Goal: Information Seeking & Learning: Learn about a topic

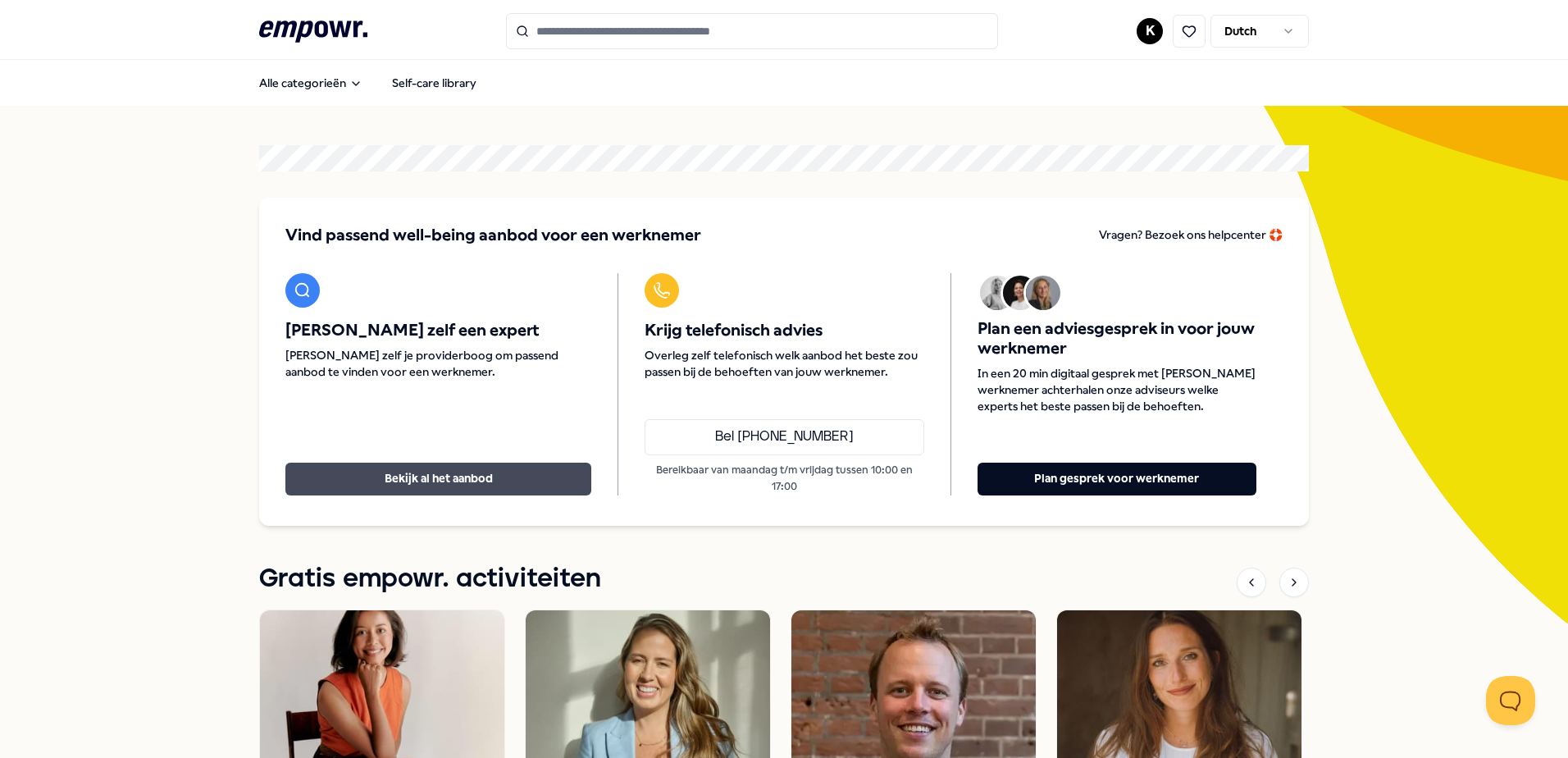
click at [466, 487] on button "Bekijk al het aanbod" at bounding box center [438, 479] width 306 height 33
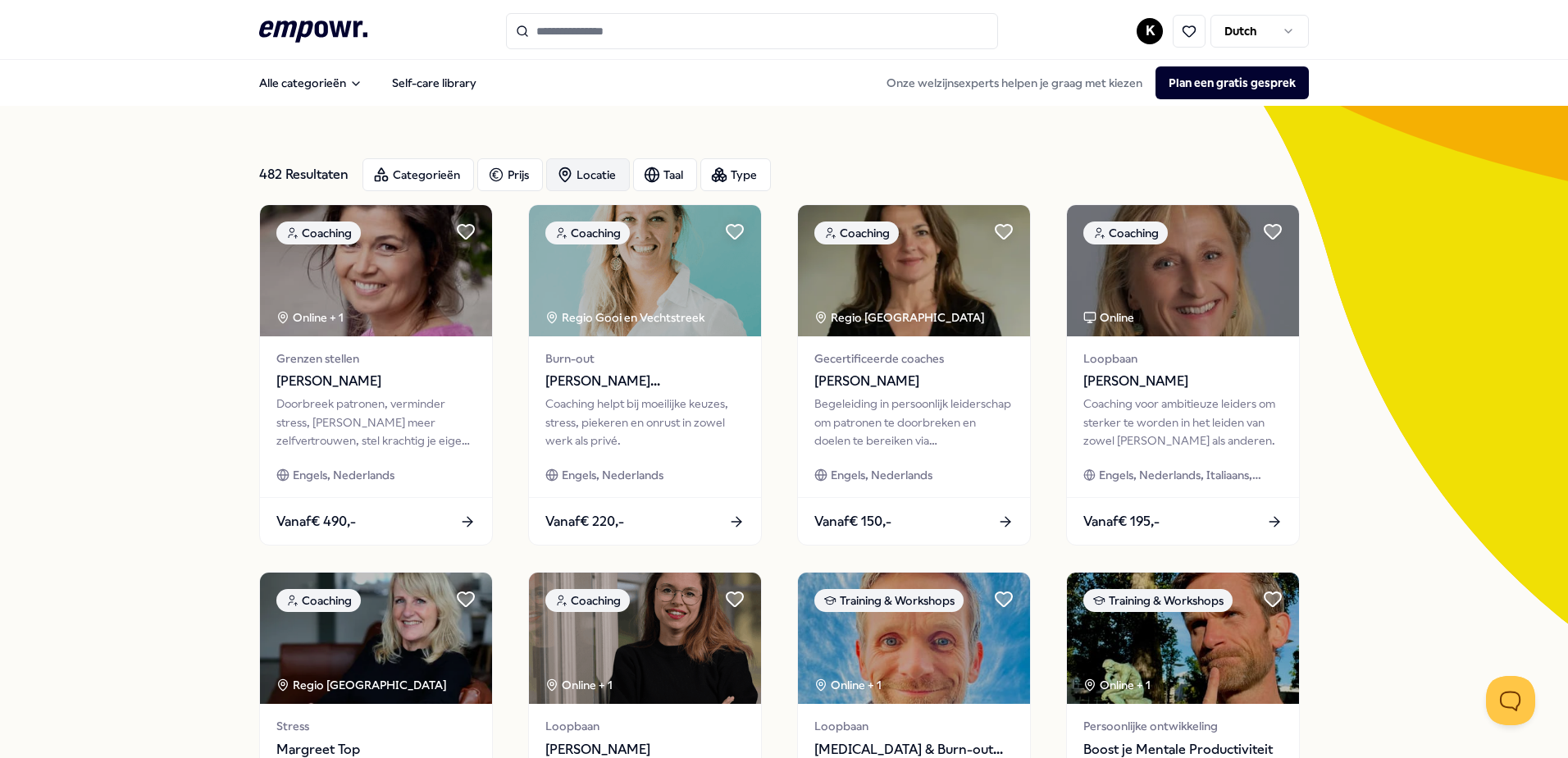
click at [586, 173] on div "Locatie" at bounding box center [588, 174] width 84 height 33
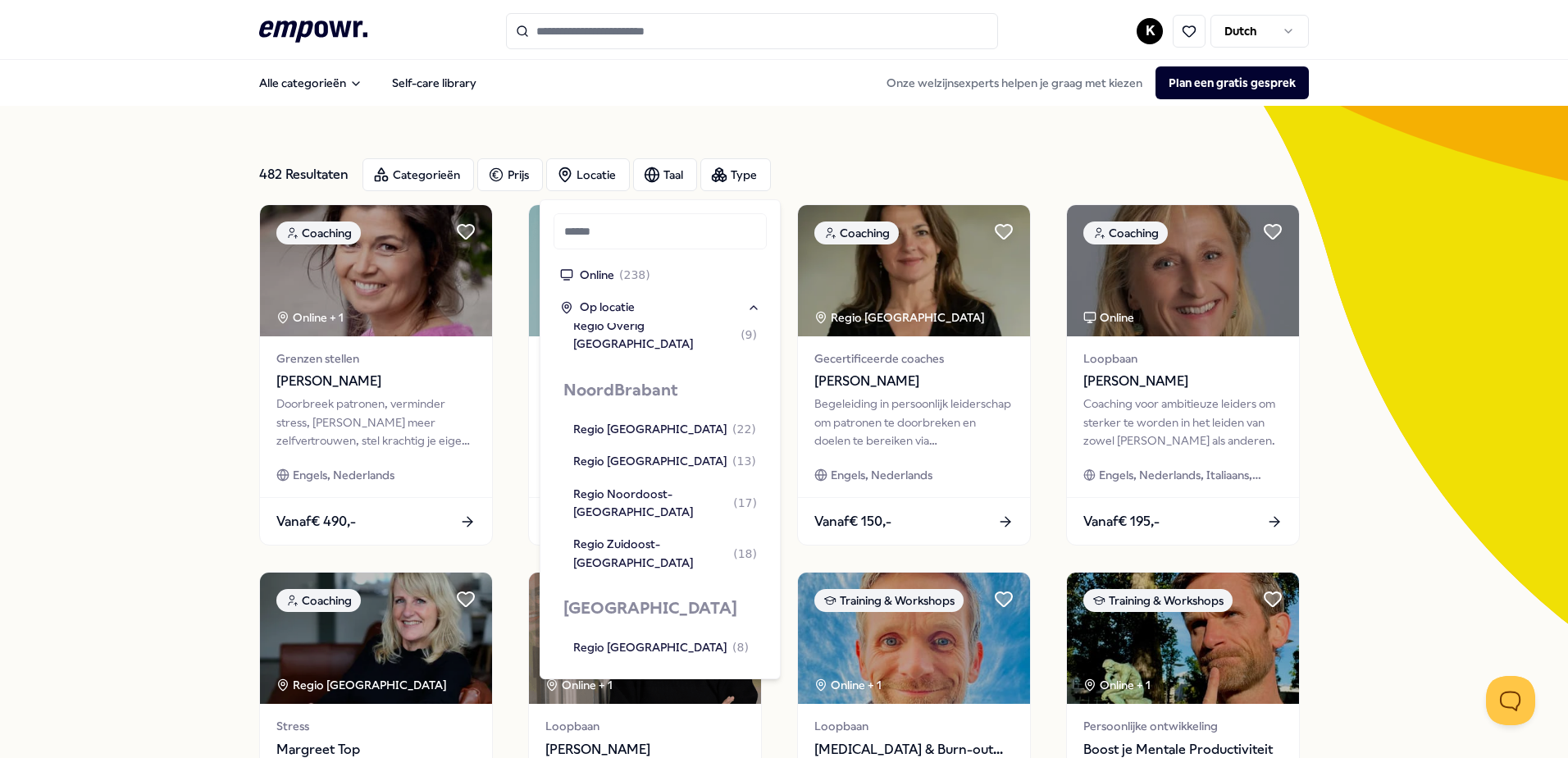
scroll to position [1764, 0]
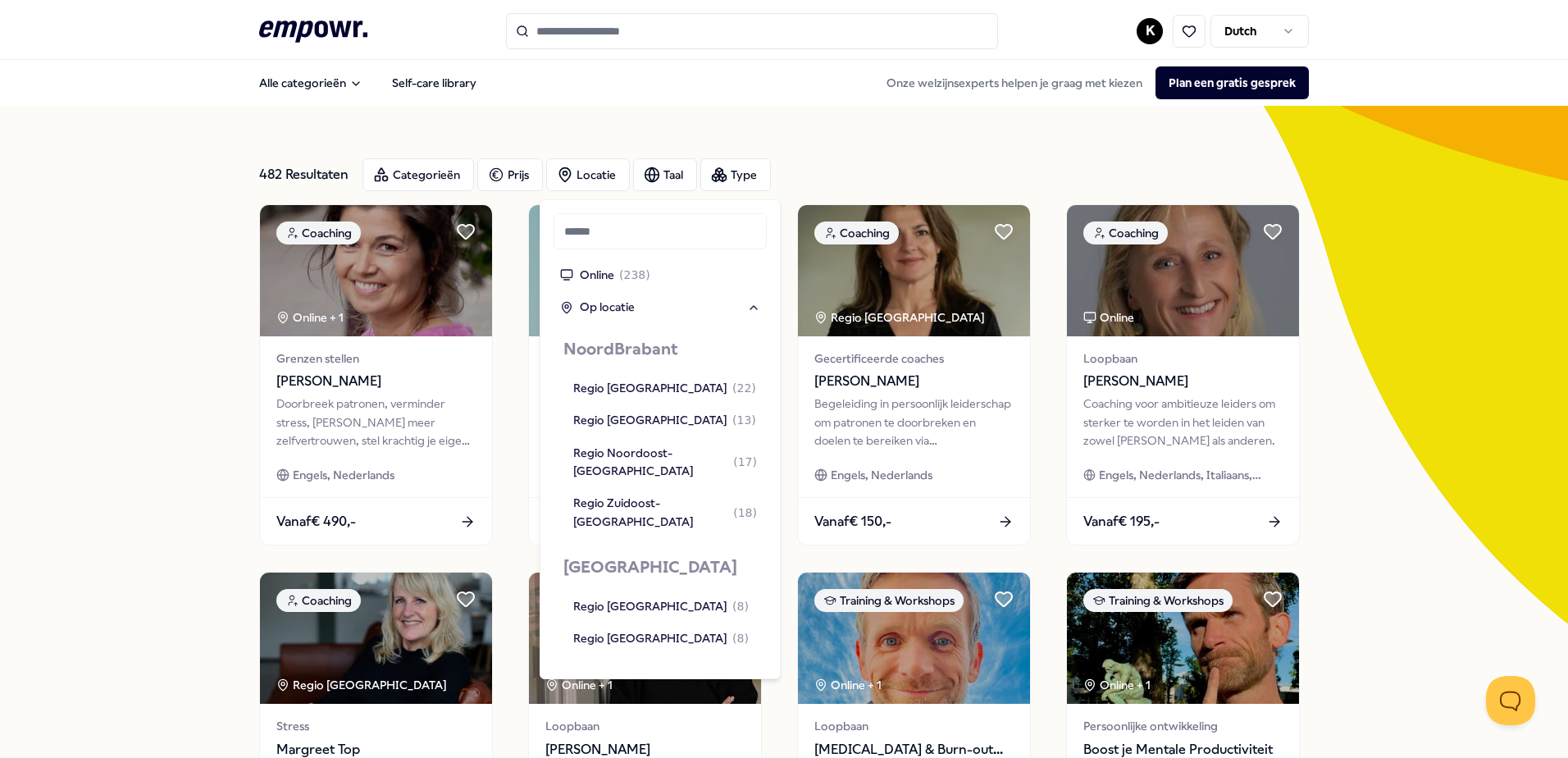
click at [629, 747] on div "Regio Flevoland ( 18 )" at bounding box center [629, 755] width 114 height 18
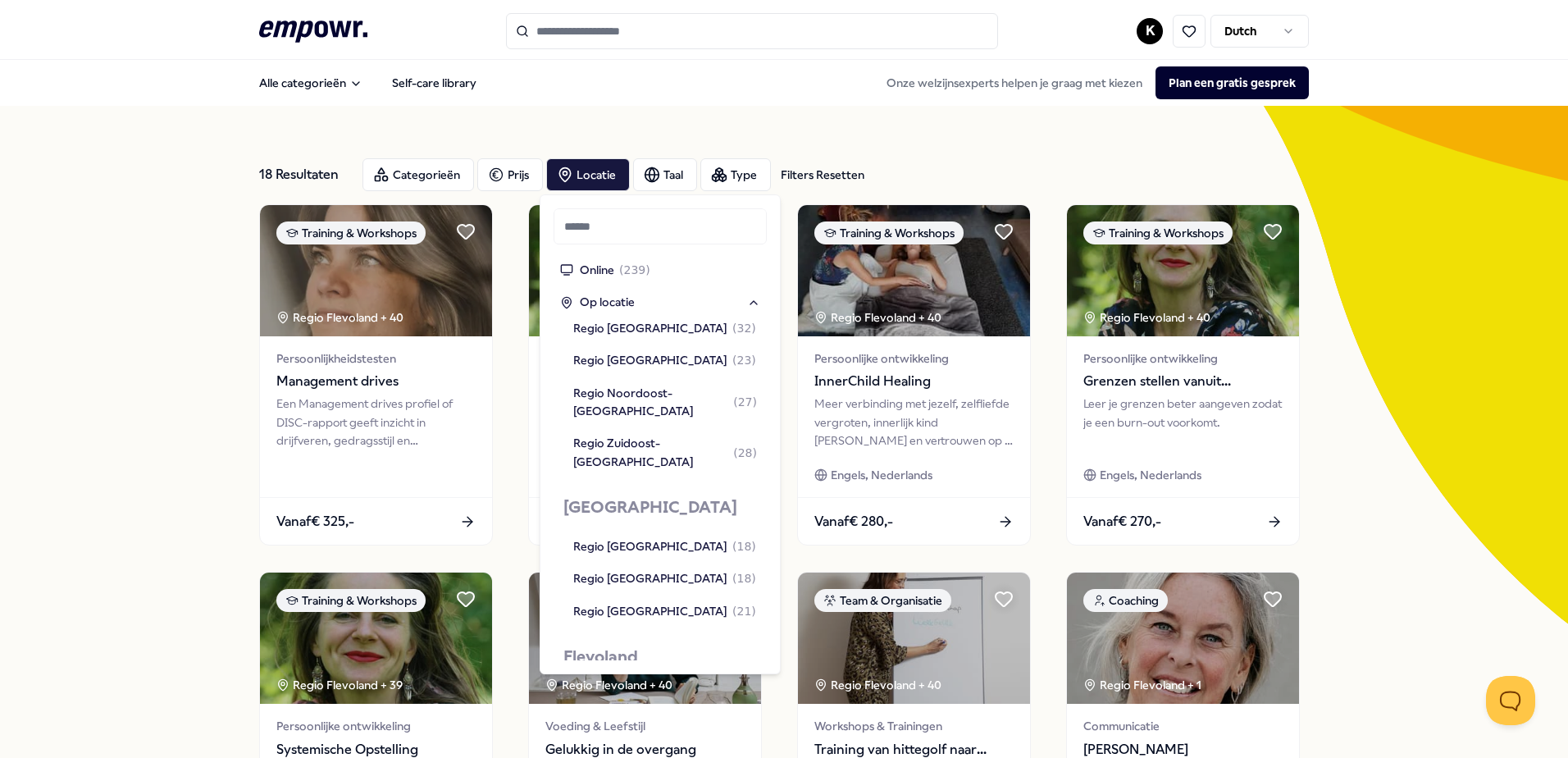
click at [96, 433] on div "18 Resultaten Filters Resetten Categorieën Prijs Locatie Taal Type Filters Rese…" at bounding box center [784, 746] width 1568 height 1280
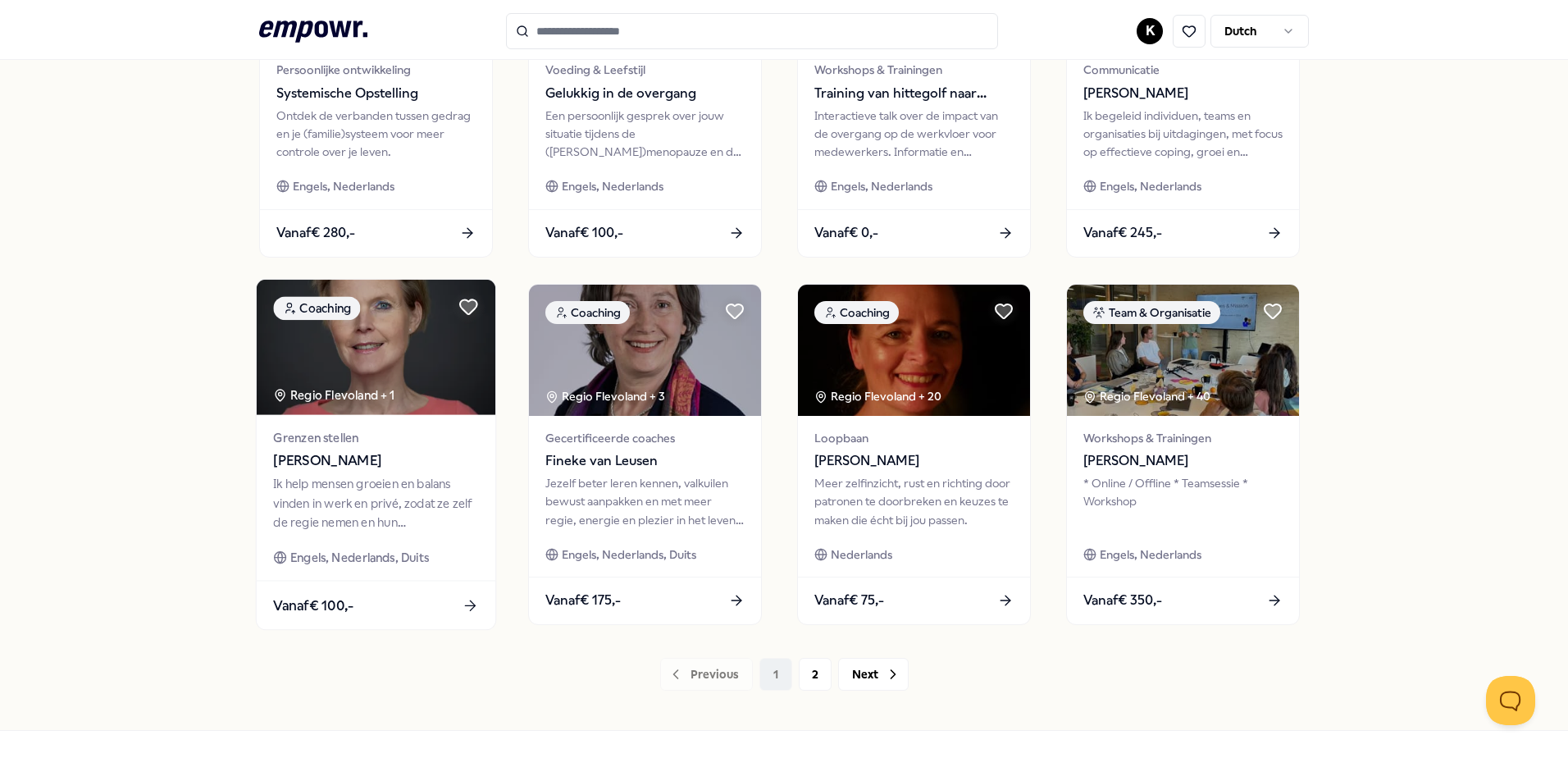
scroll to position [710, 0]
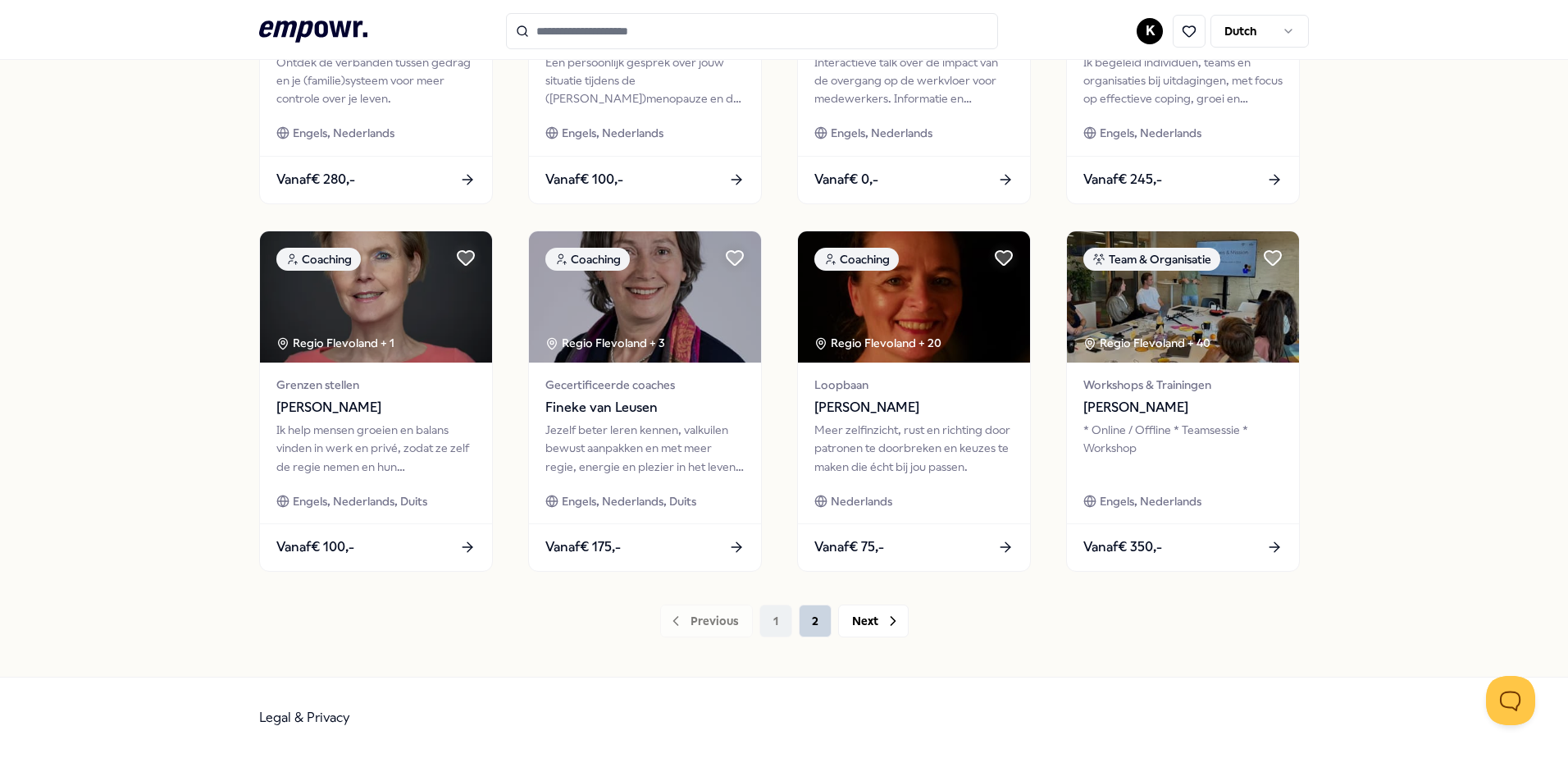
click at [808, 621] on button "2" at bounding box center [815, 620] width 33 height 33
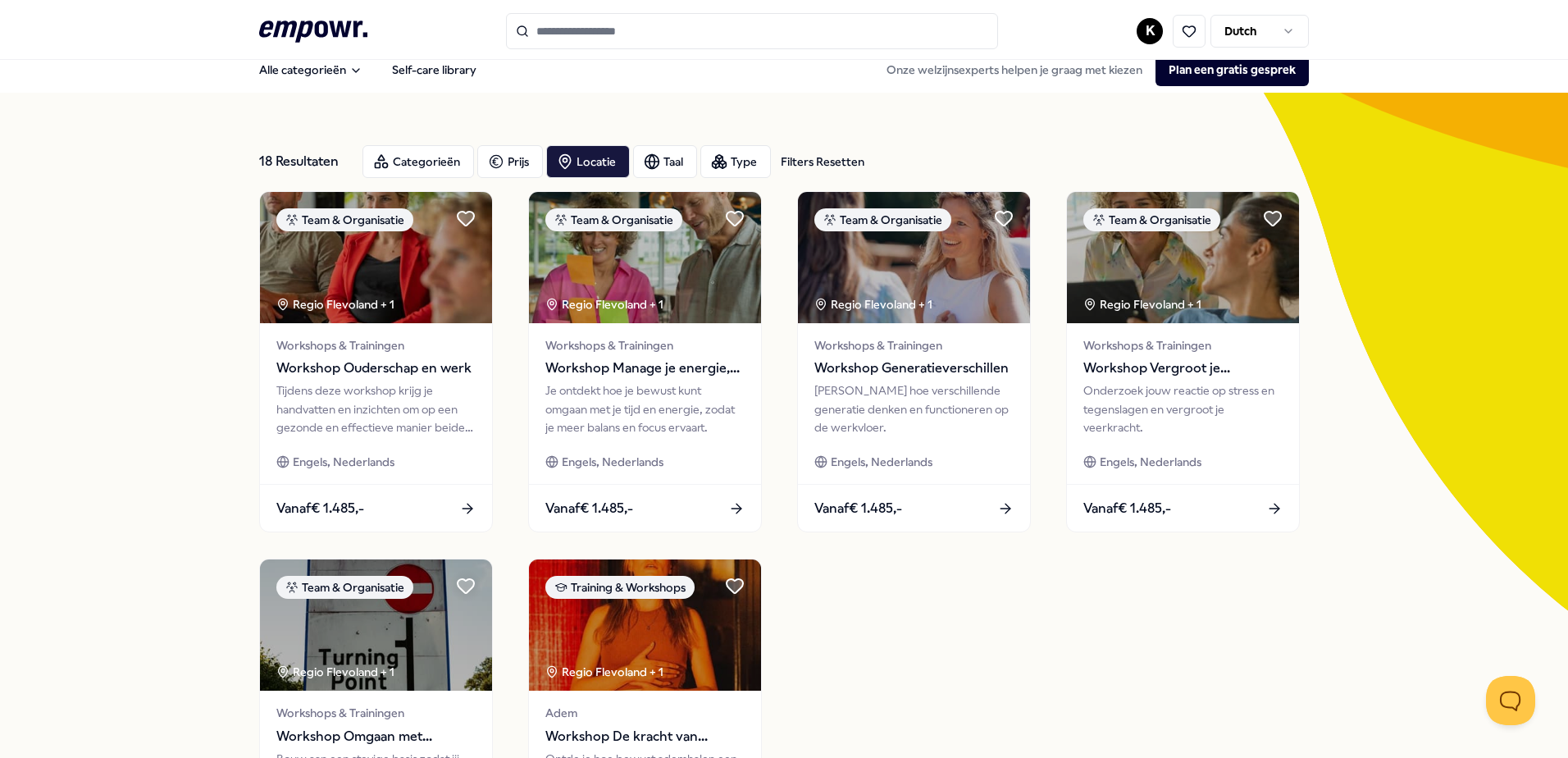
scroll to position [341, 0]
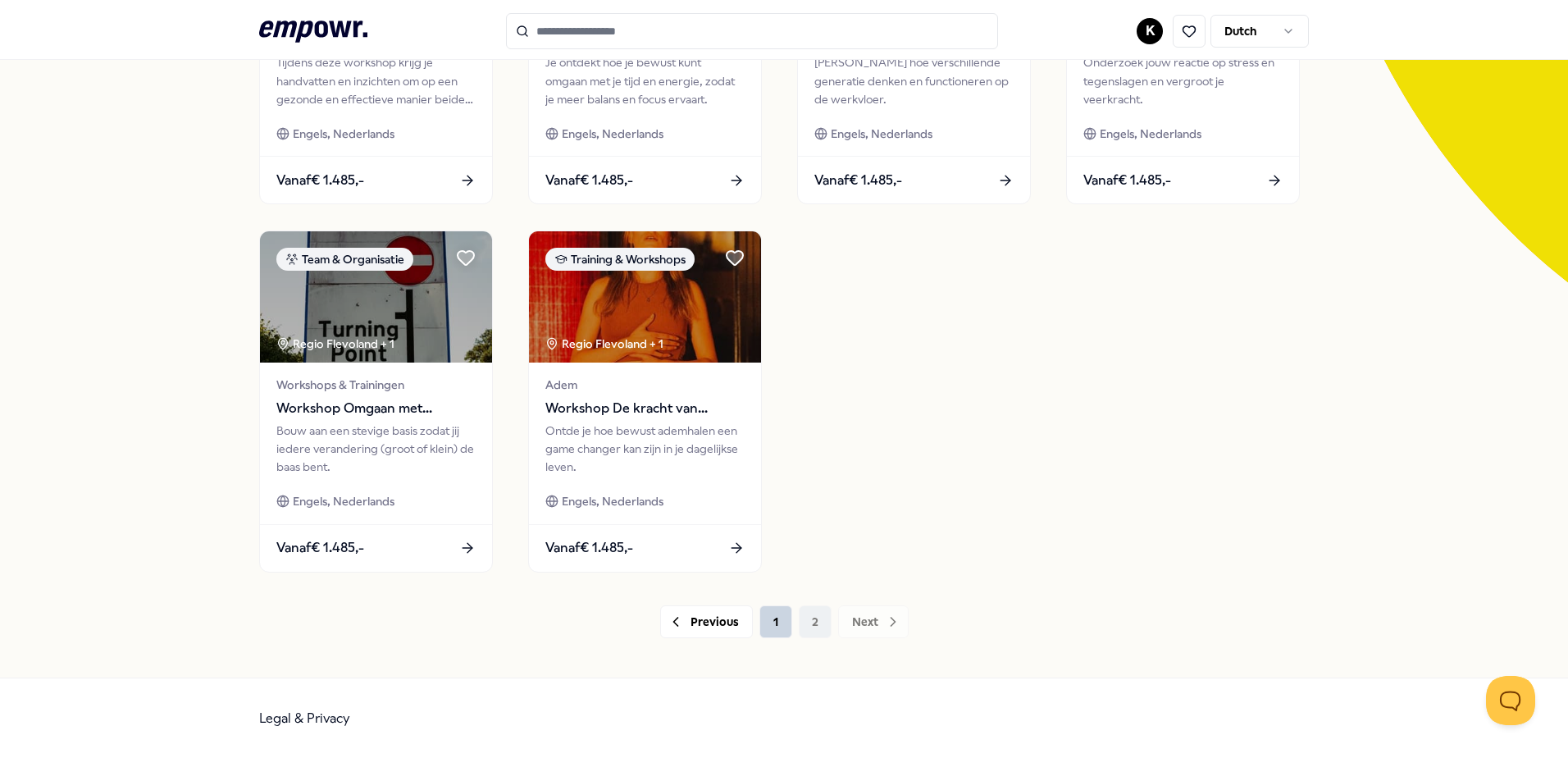
click at [761, 618] on button "1" at bounding box center [776, 621] width 33 height 33
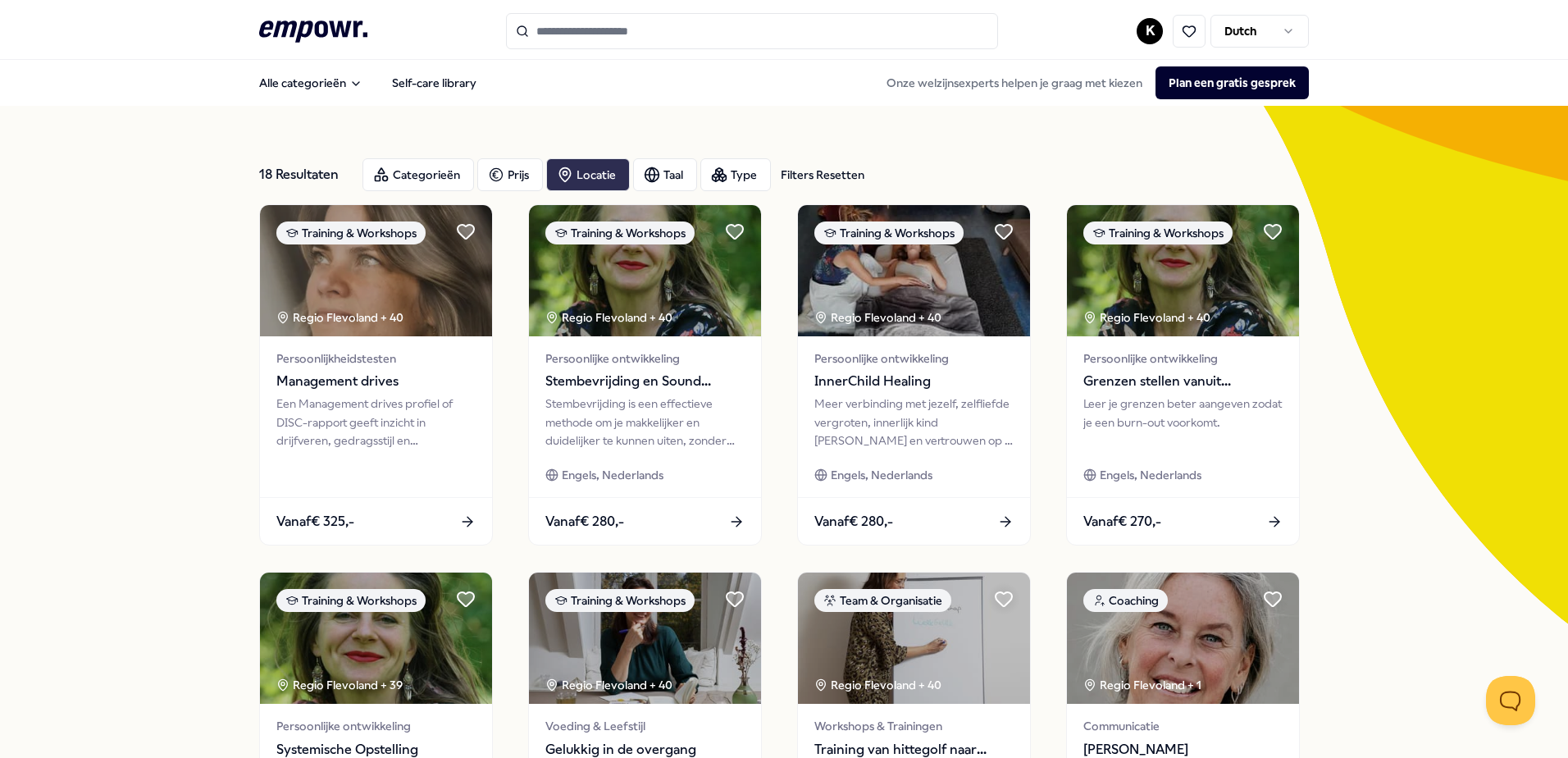
click at [582, 178] on div "Locatie" at bounding box center [588, 174] width 84 height 33
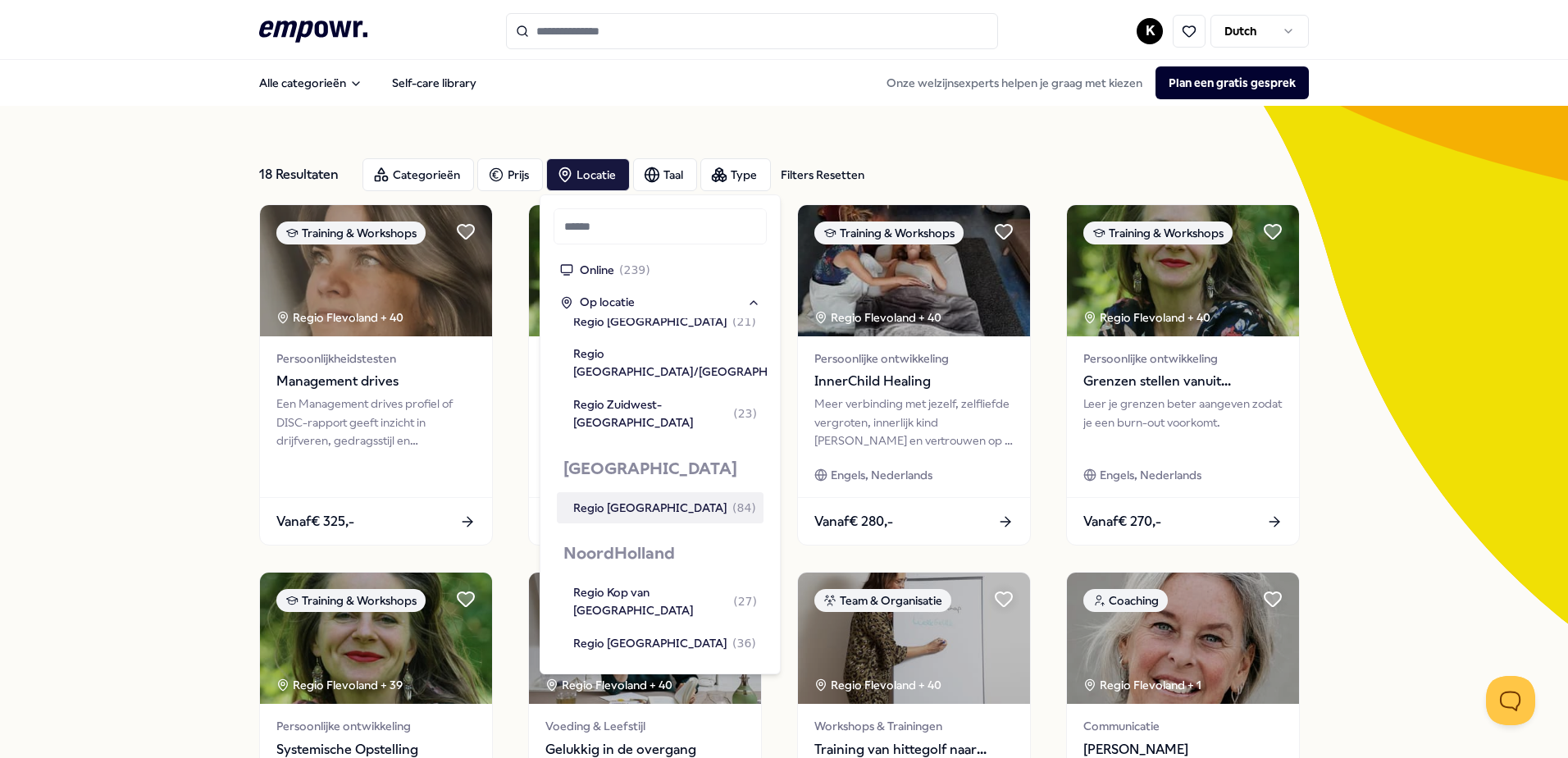
scroll to position [902, 0]
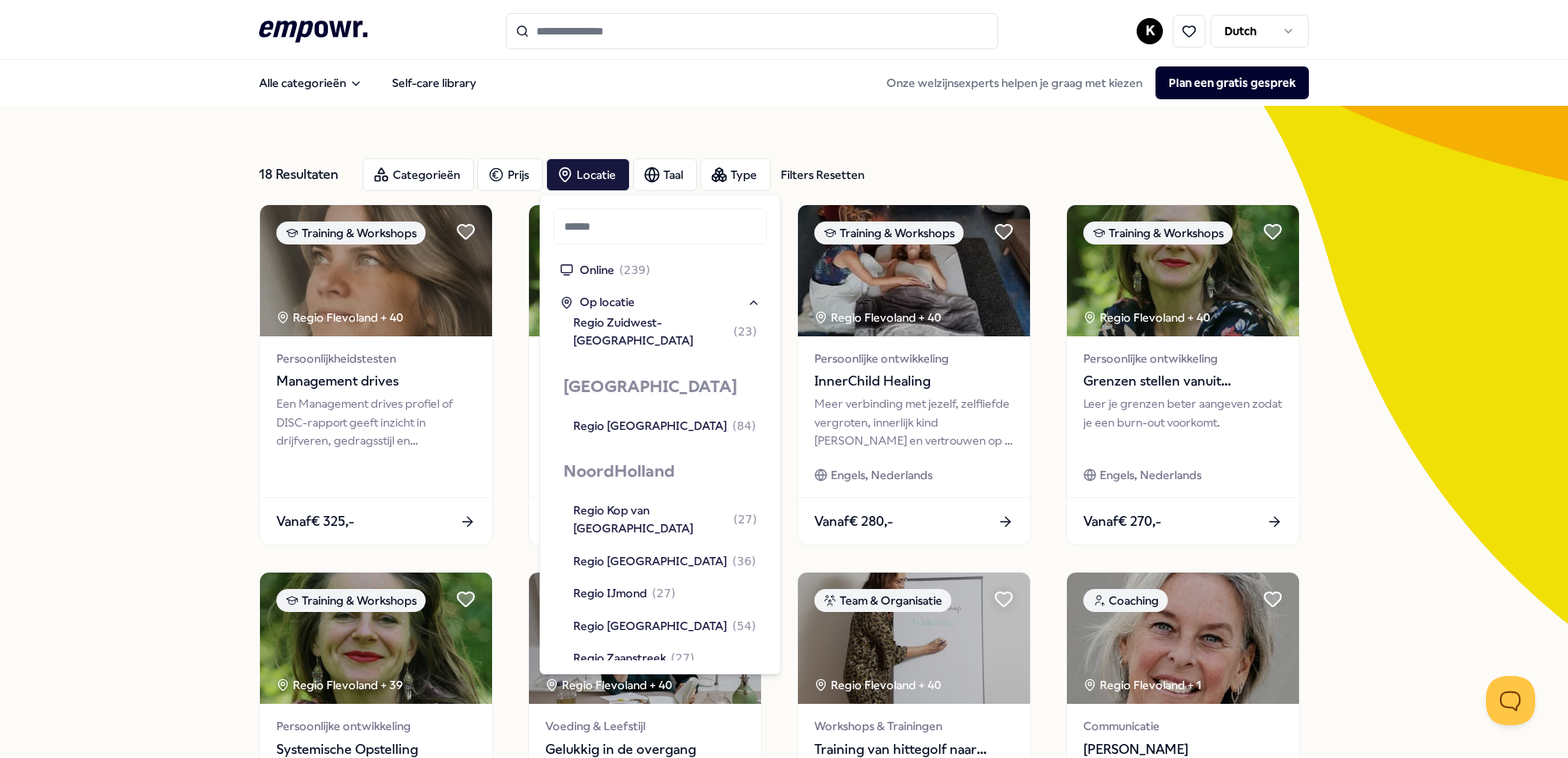
click at [621, 732] on div "Regio Gooi en Vechtstreek ( 79 )" at bounding box center [659, 740] width 172 height 18
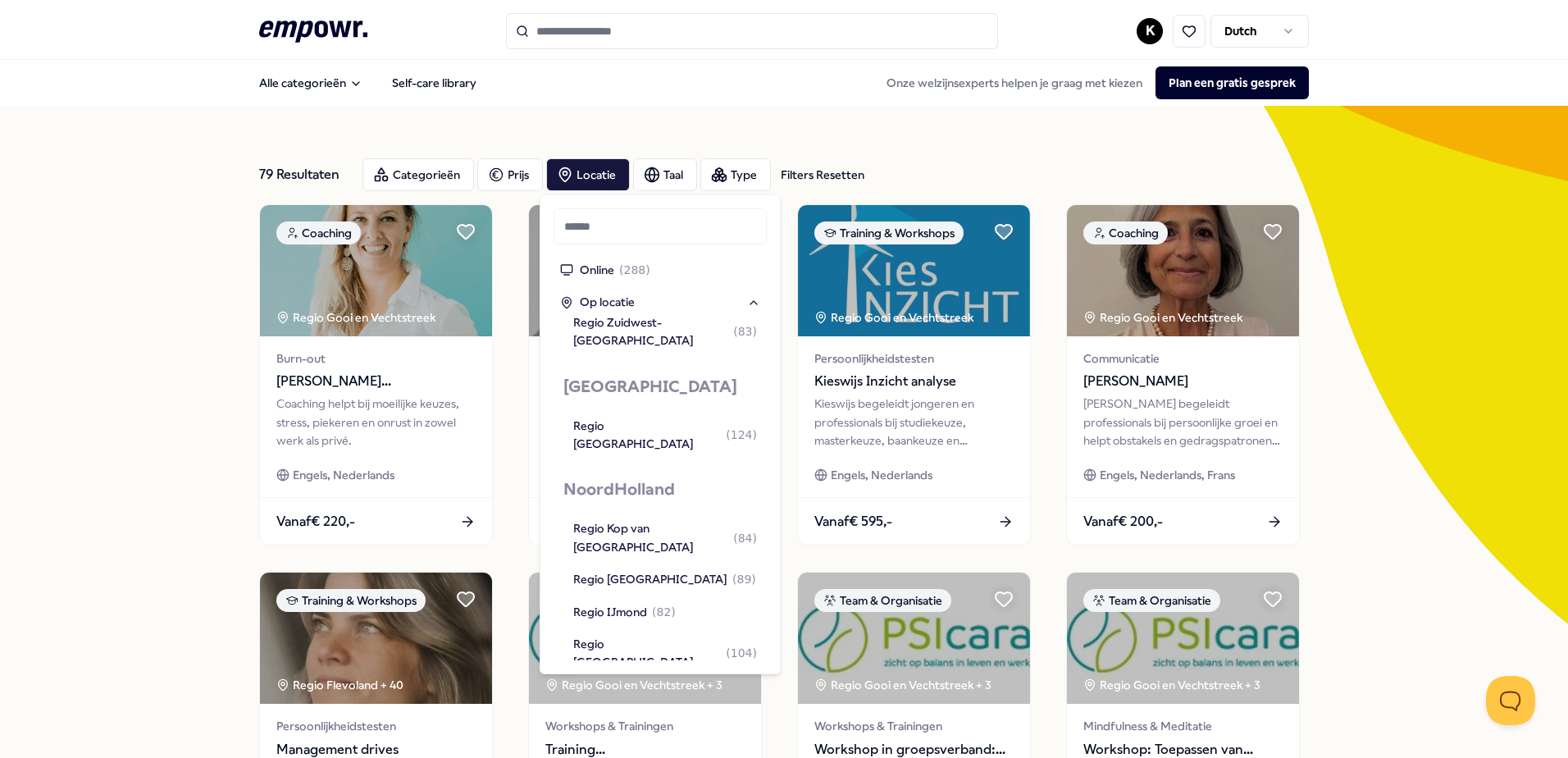
click at [1330, 461] on div "79 Resultaten Filters Resetten Categorieën Prijs Locatie Taal Type Filters Rese…" at bounding box center [784, 746] width 1568 height 1280
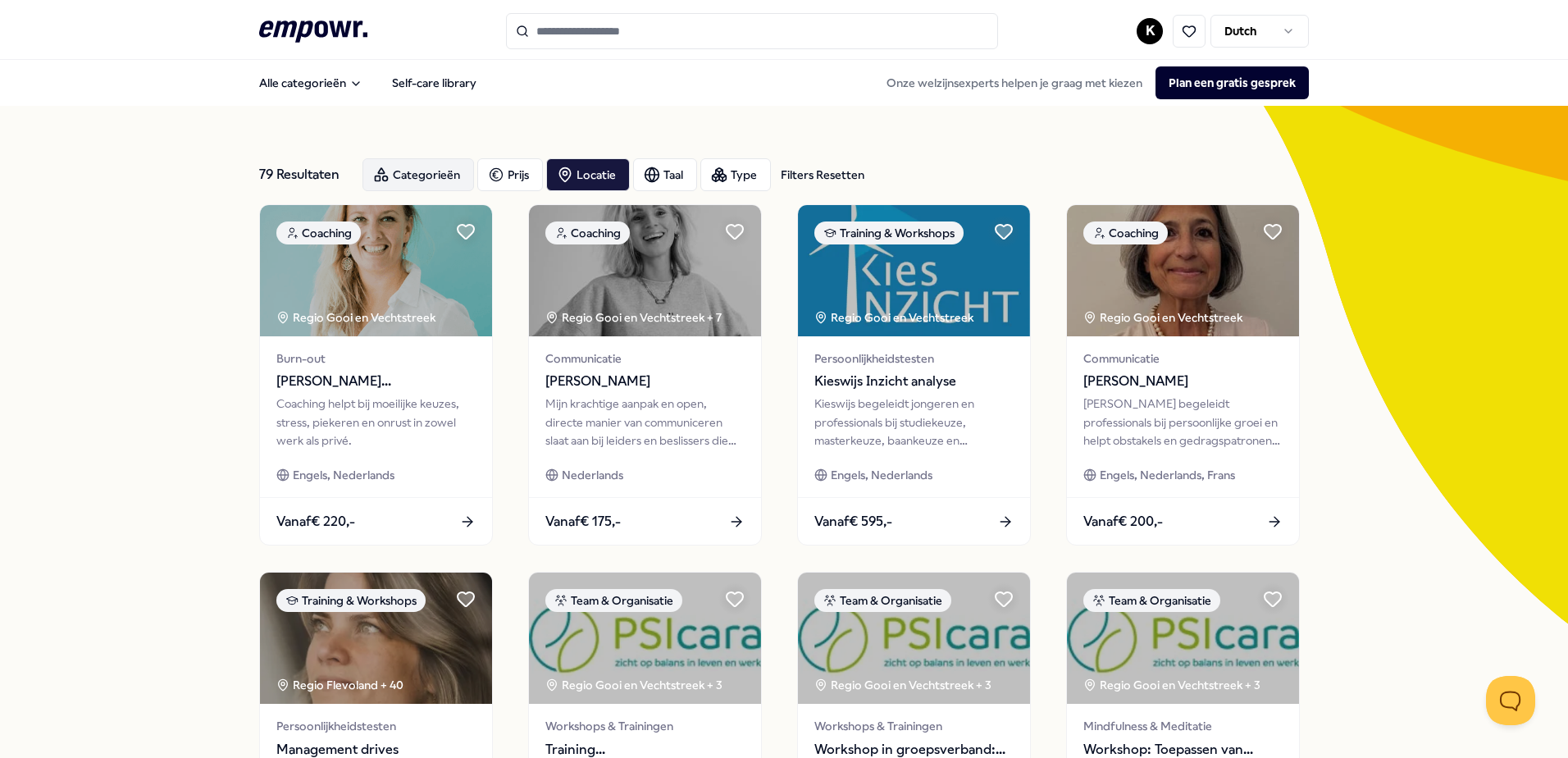
click at [400, 173] on div "Categorieën" at bounding box center [418, 174] width 111 height 33
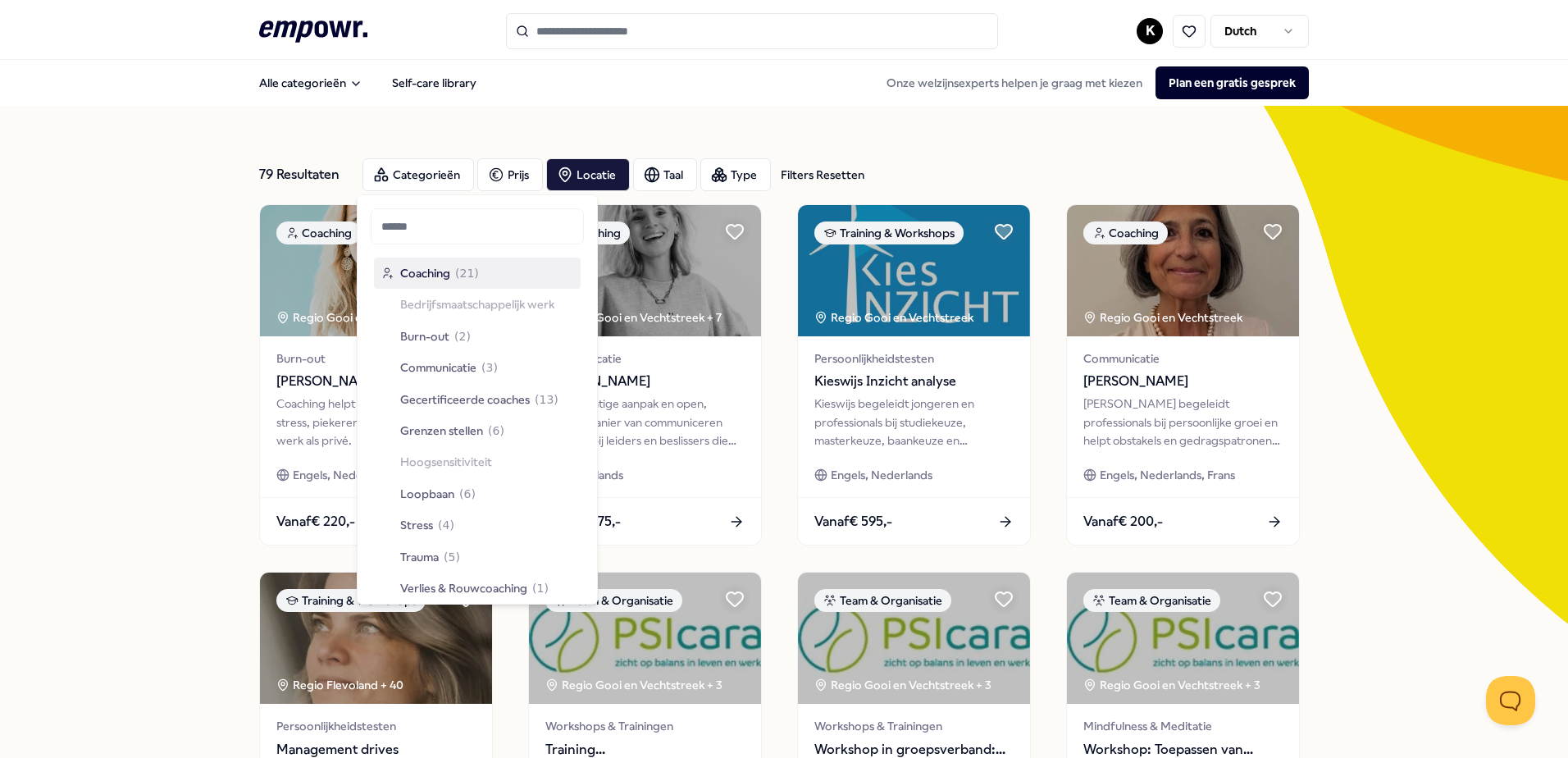
click at [1396, 541] on div "79 Resultaten Filters Resetten Categorieën Prijs Locatie Taal Type Filters Rese…" at bounding box center [784, 746] width 1568 height 1280
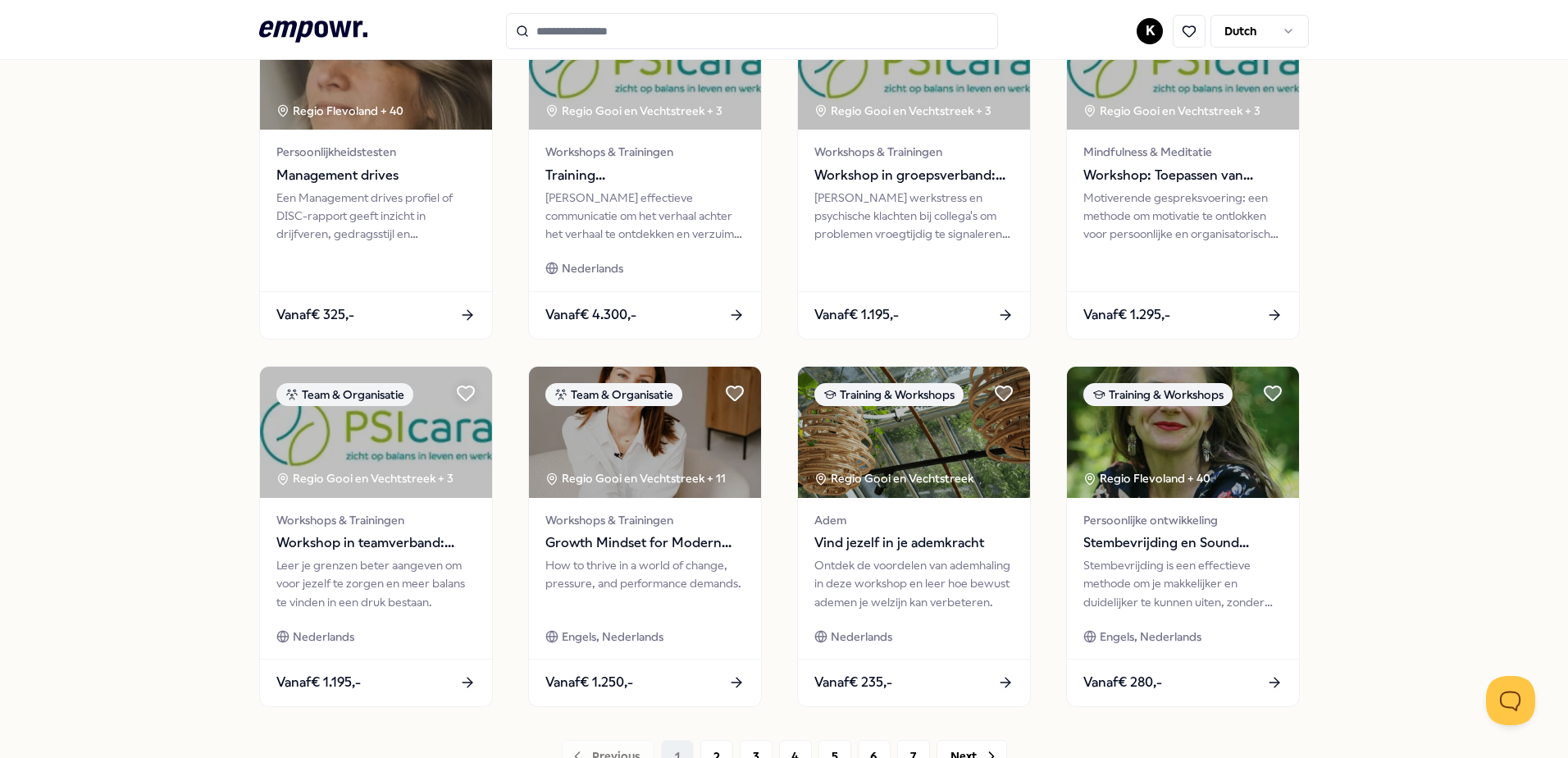
scroll to position [710, 0]
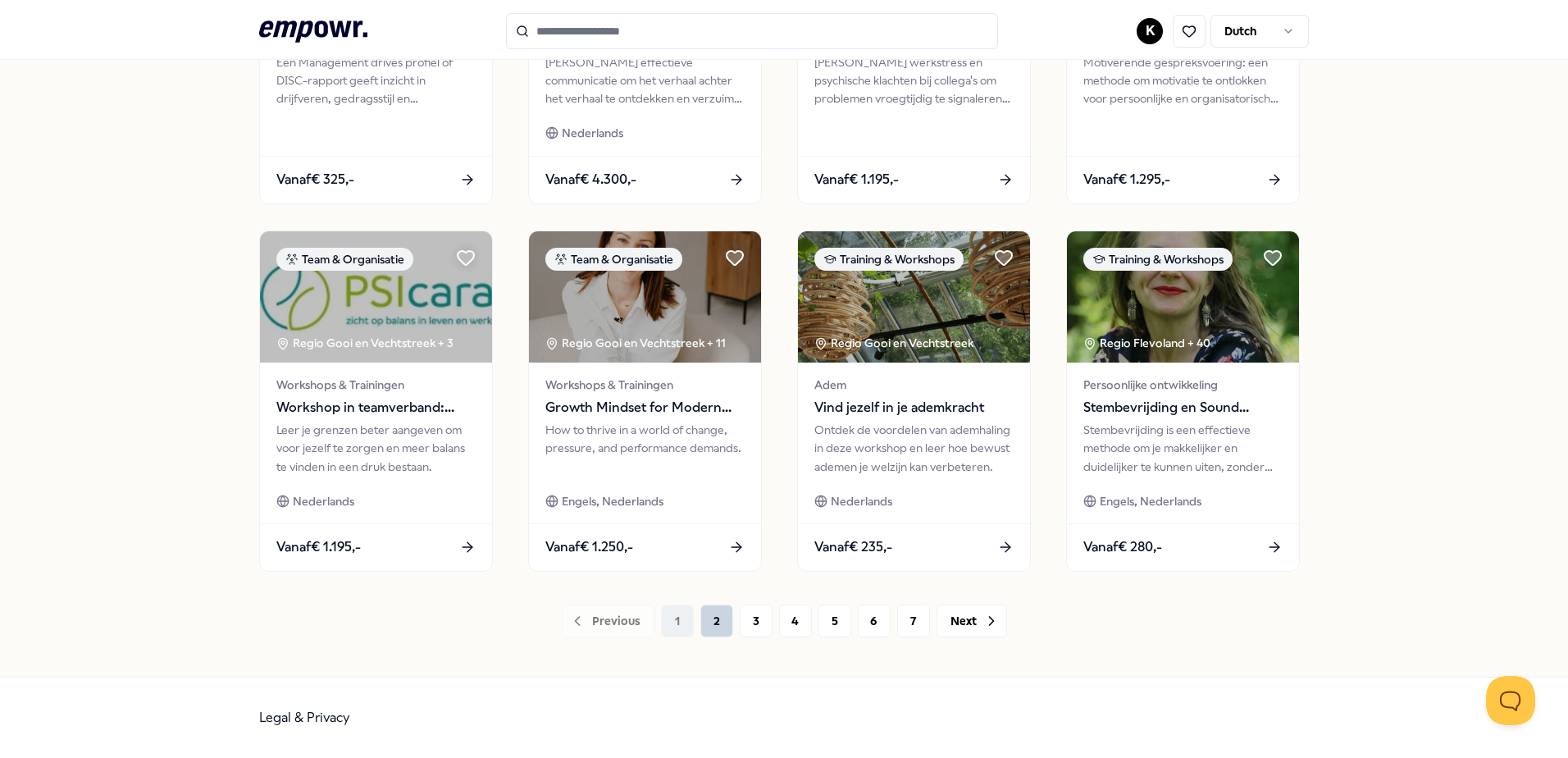
click at [711, 622] on button "2" at bounding box center [716, 620] width 33 height 33
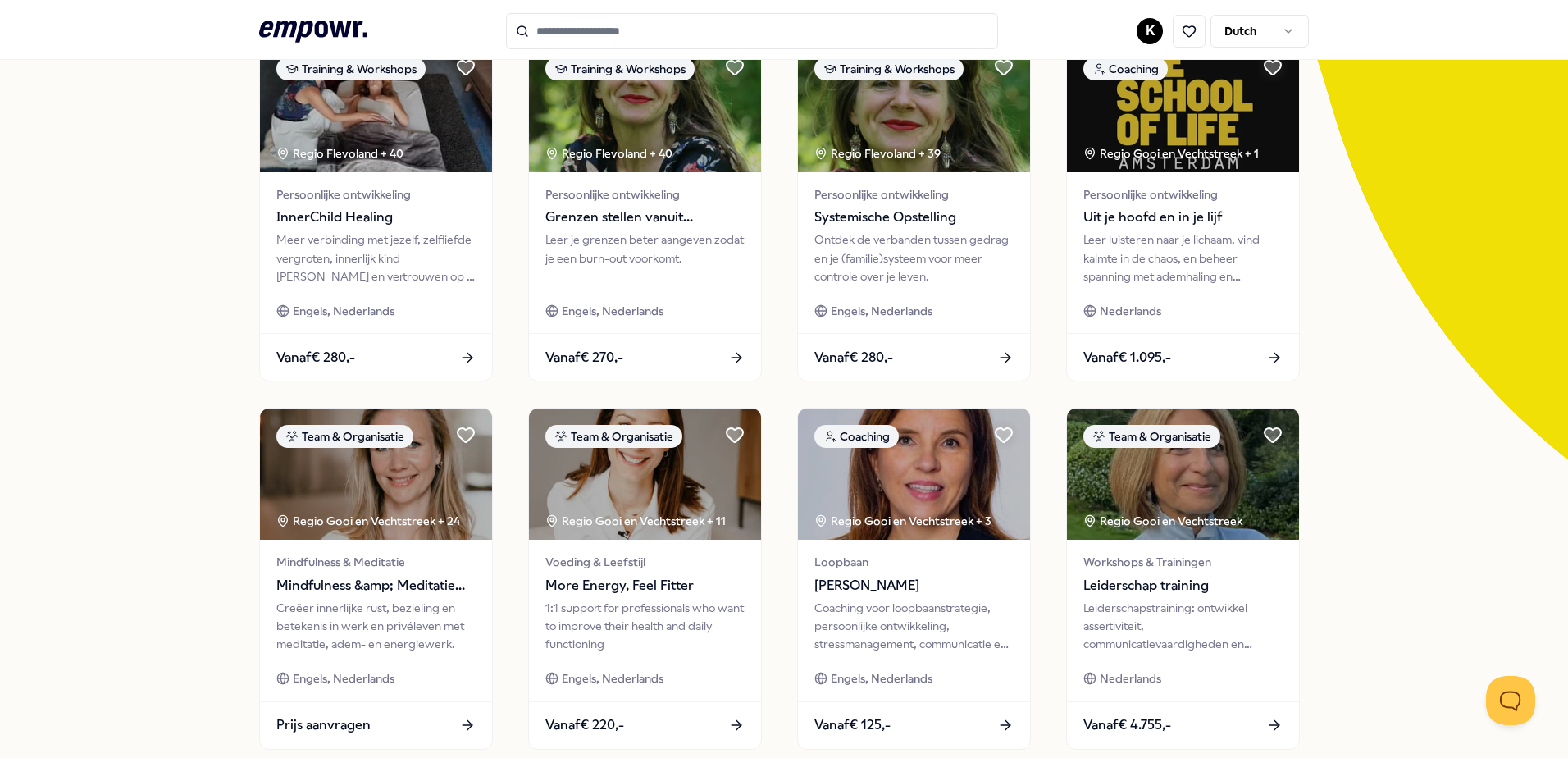
scroll to position [246, 0]
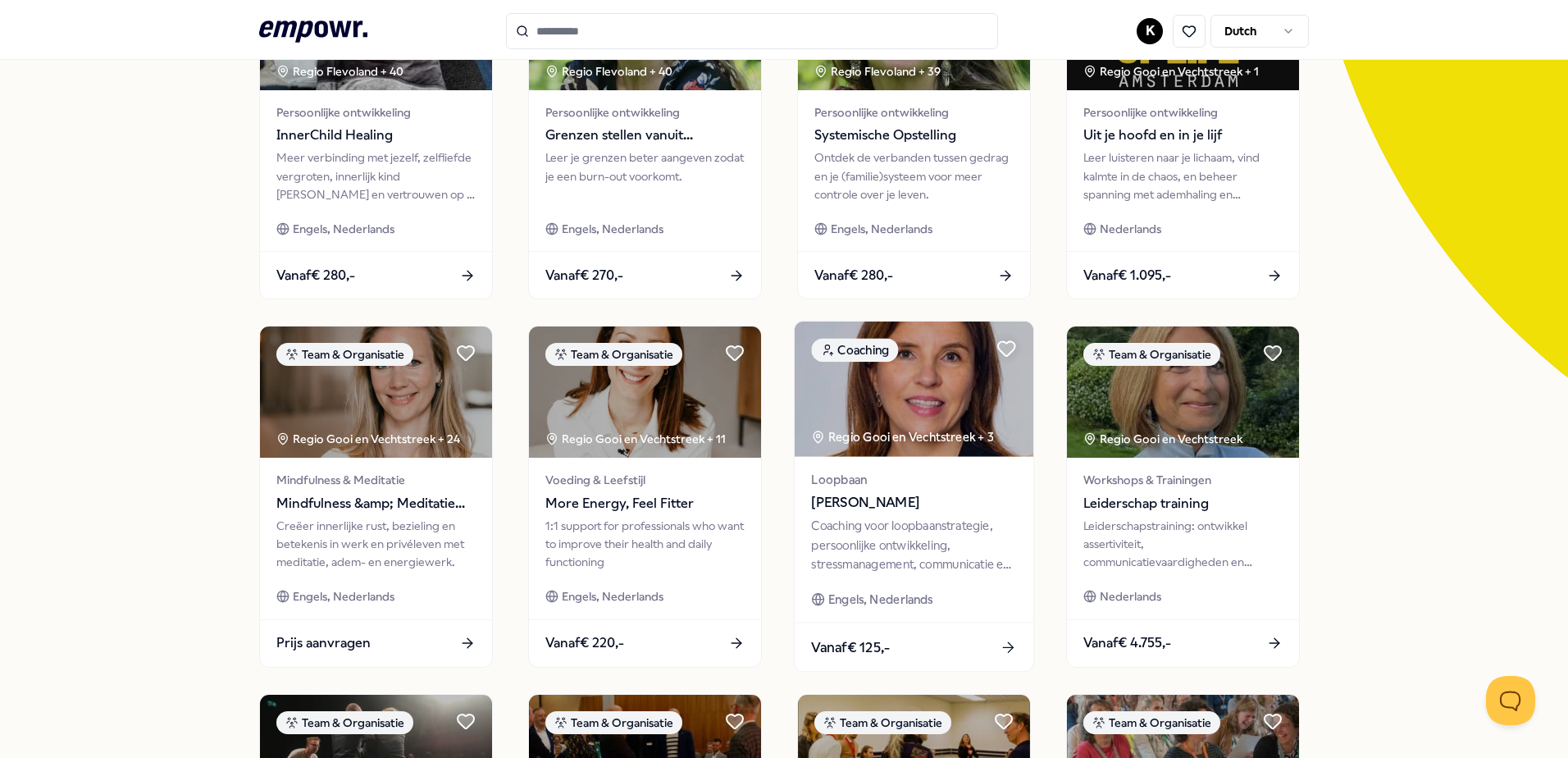
click at [887, 535] on div "Coaching voor loopbaanstrategie, persoonlijke ontwikkeling, stressmanagement, c…" at bounding box center [914, 545] width 205 height 57
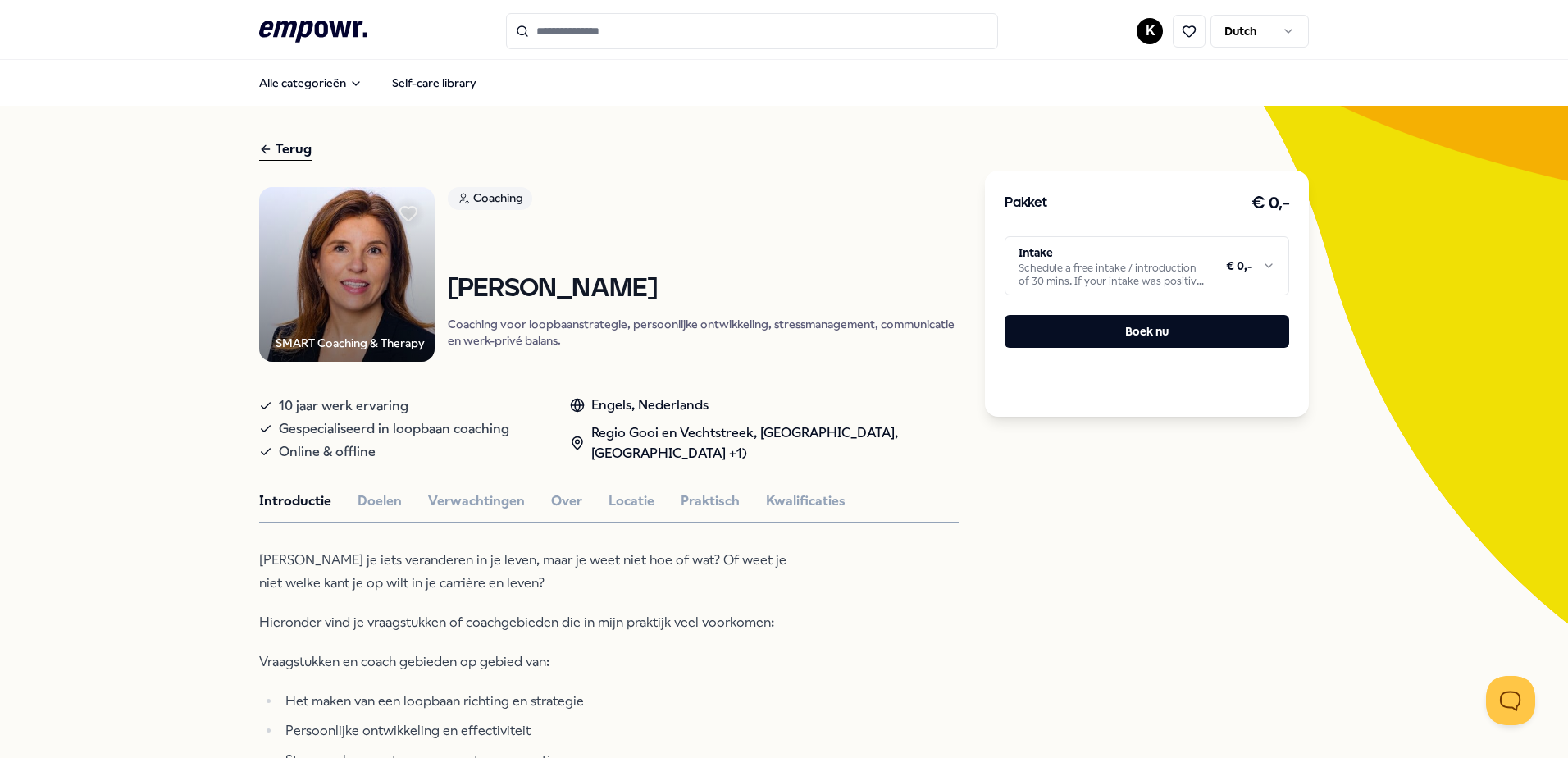
scroll to position [82, 0]
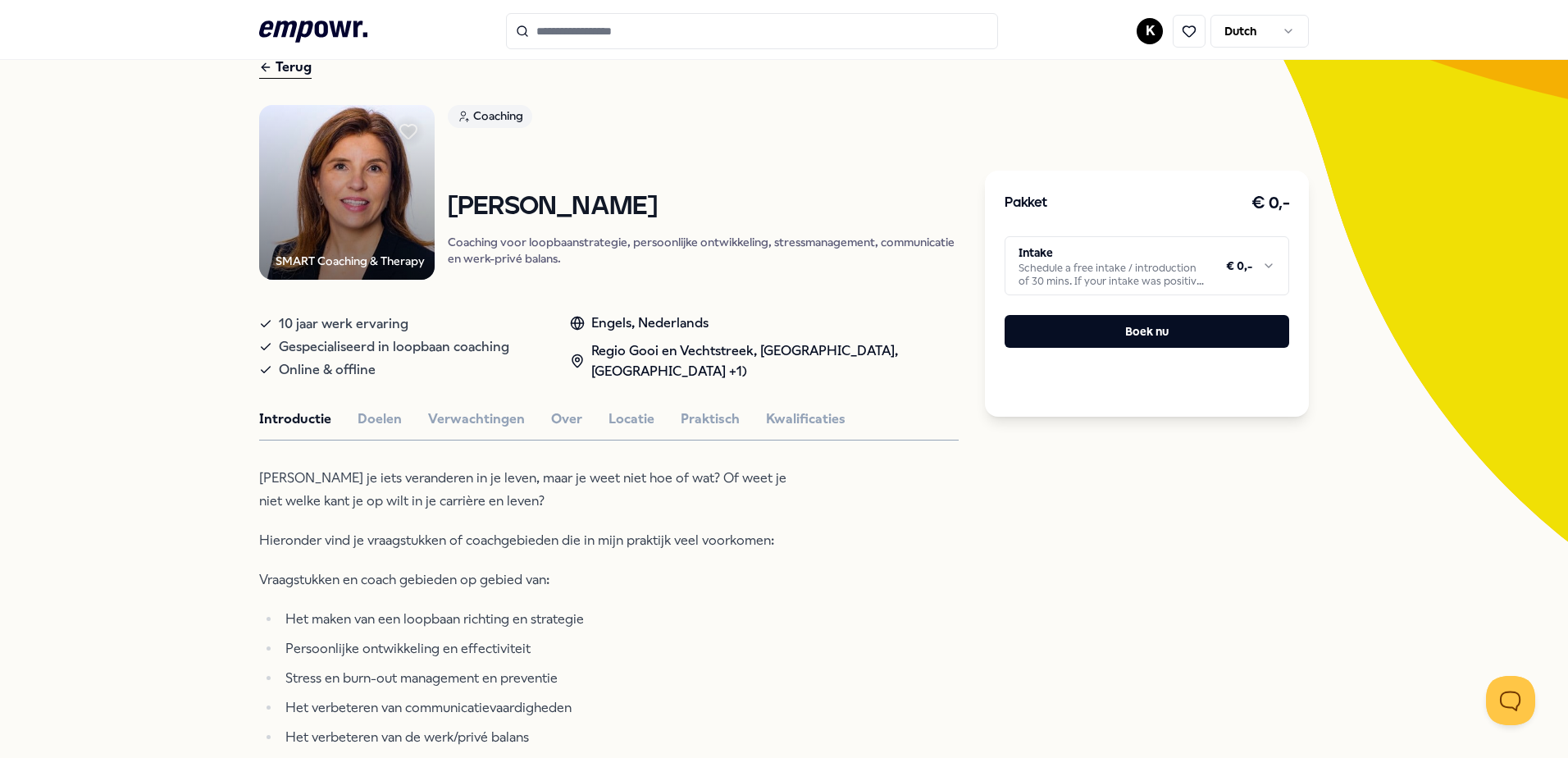
click at [270, 66] on div "Terug" at bounding box center [286, 67] width 53 height 22
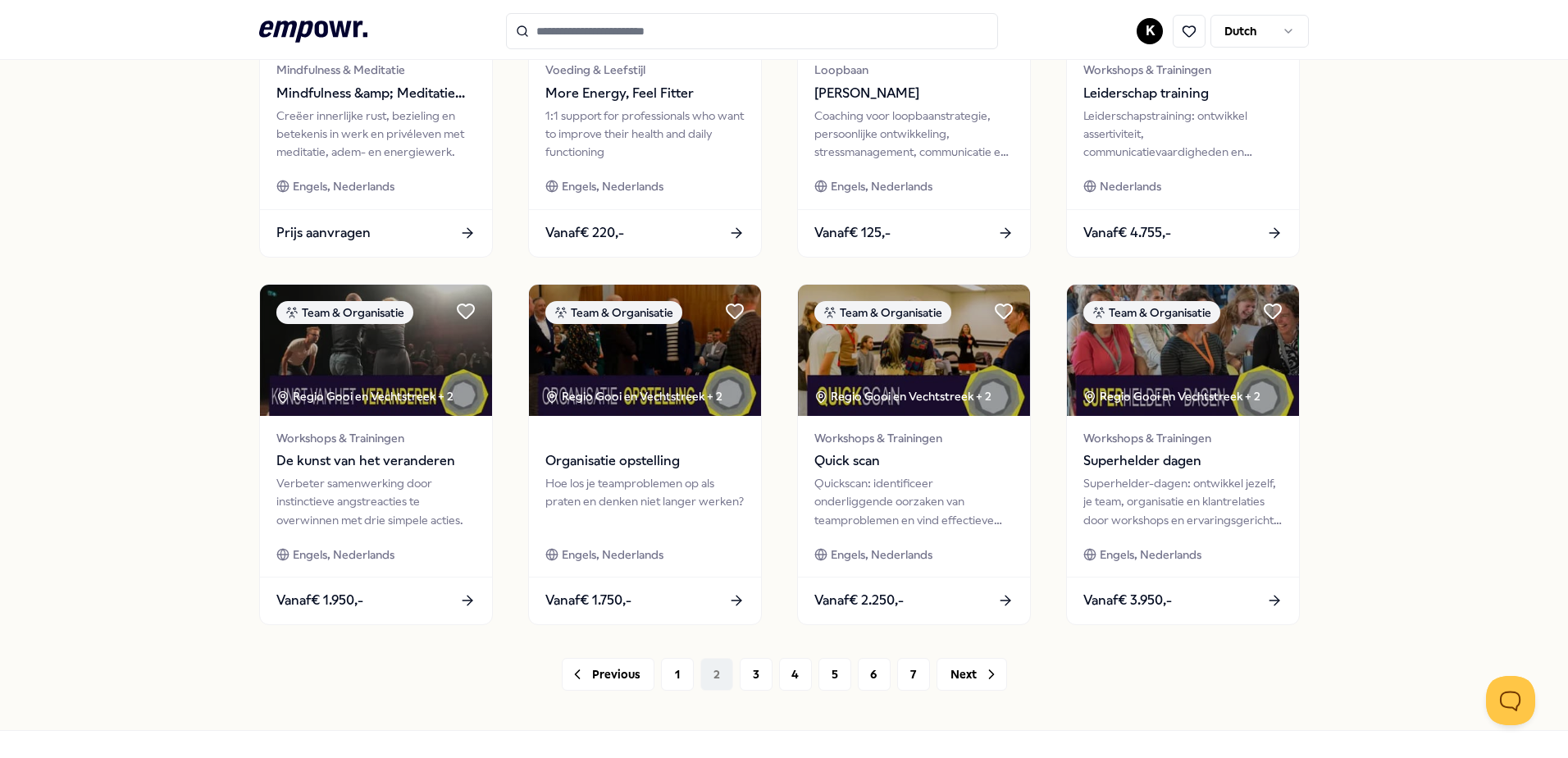
scroll to position [710, 0]
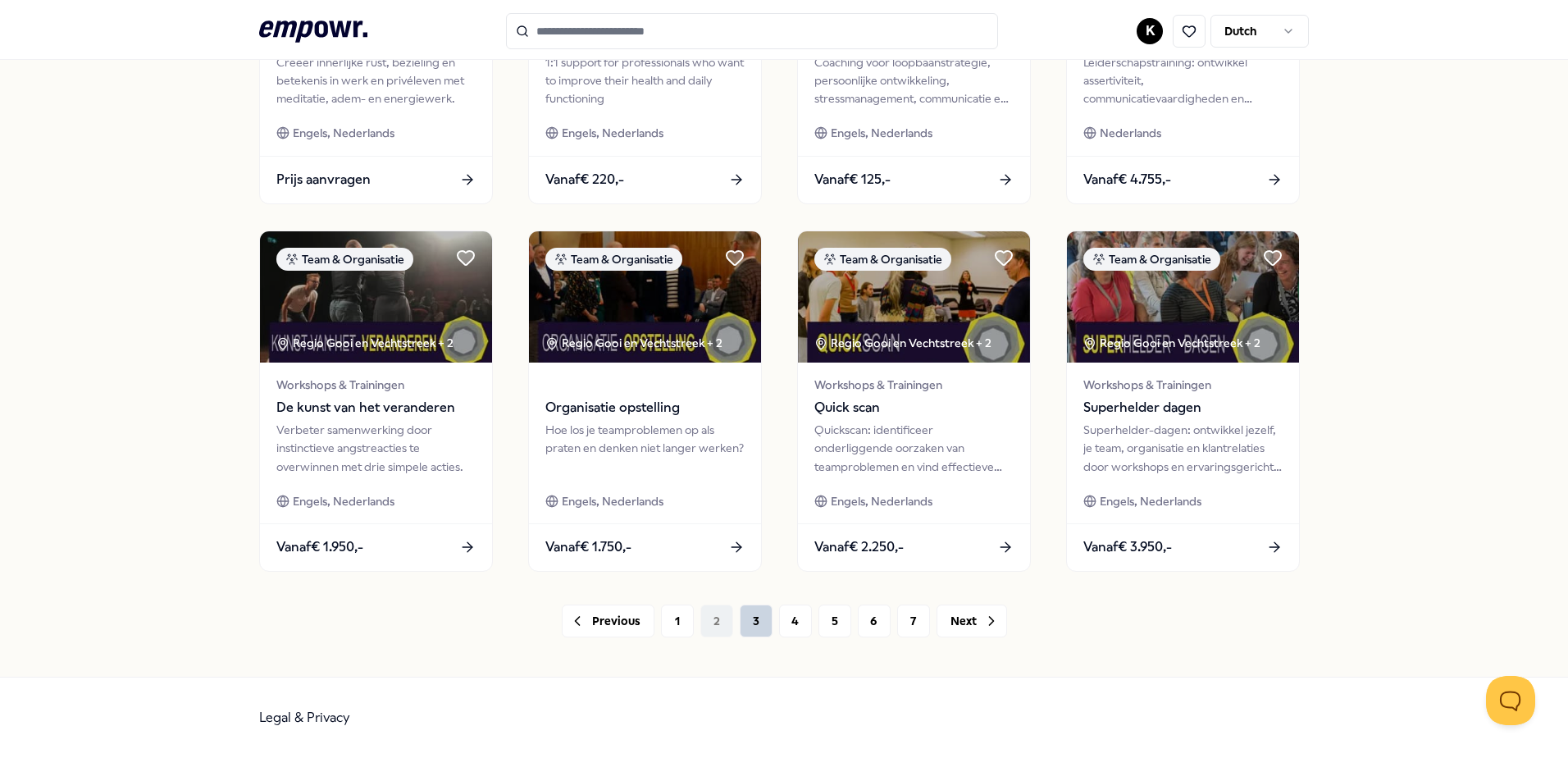
click at [745, 621] on button "3" at bounding box center [756, 620] width 33 height 33
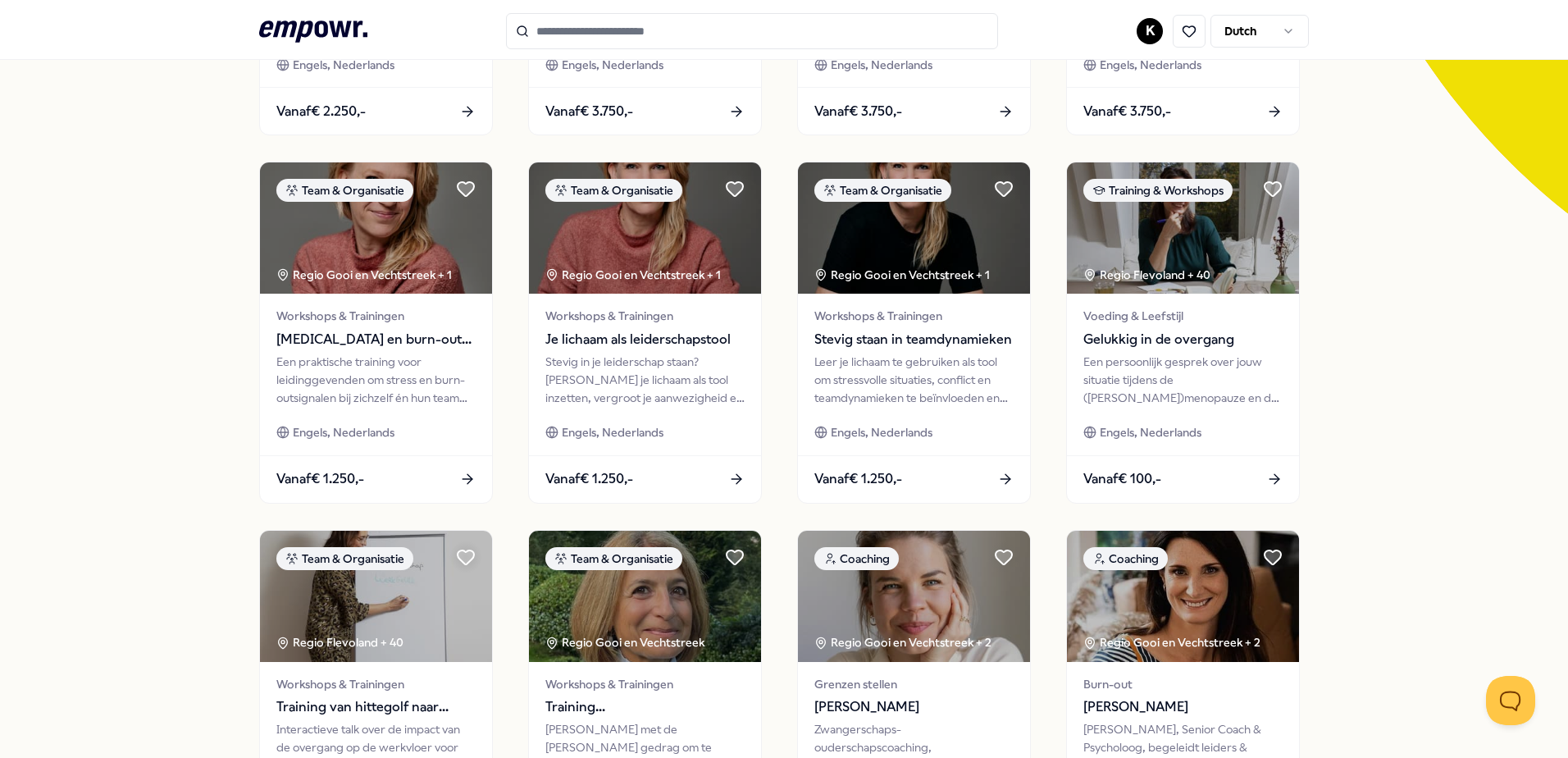
scroll to position [492, 0]
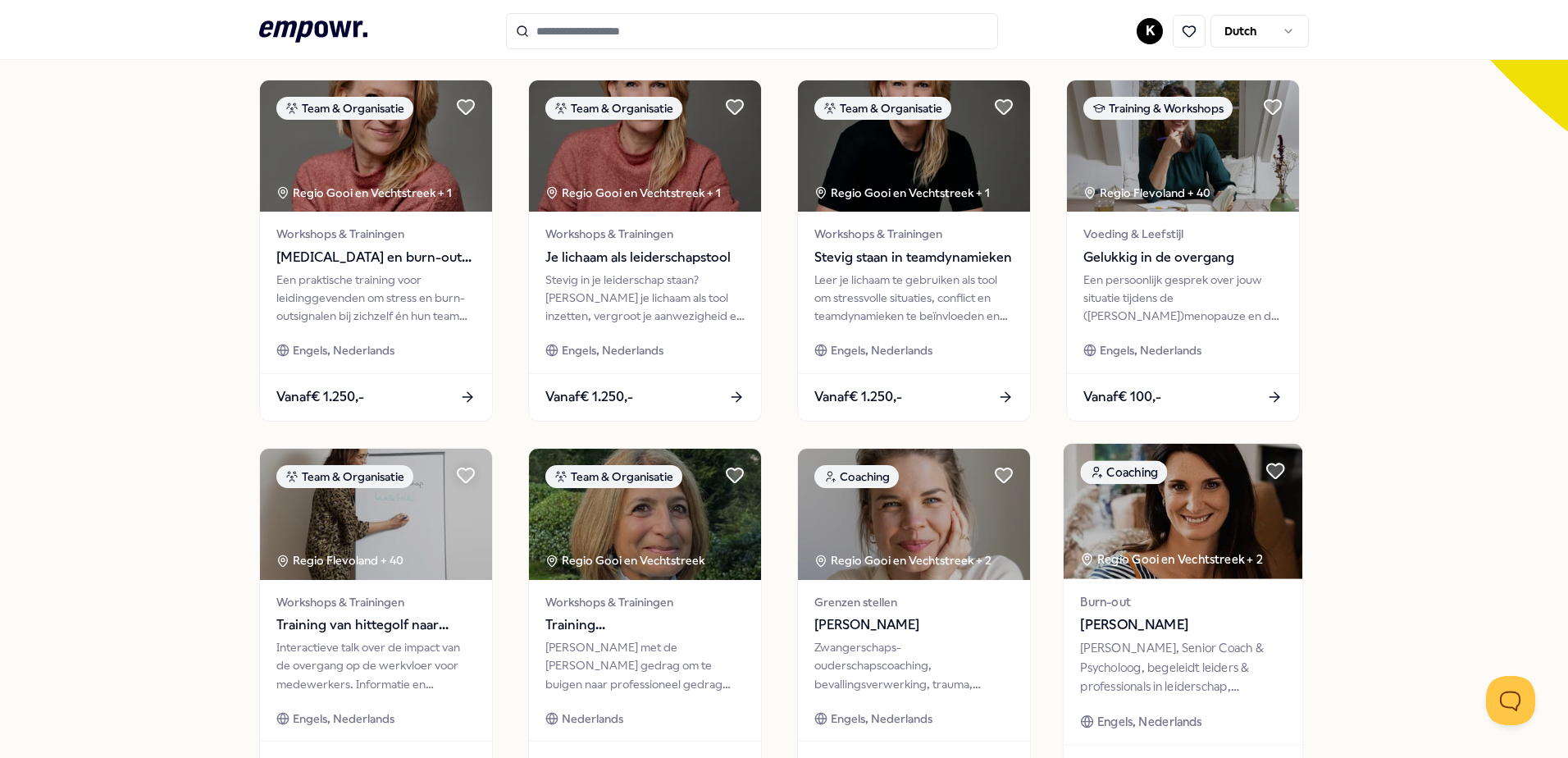
click at [1199, 539] on img at bounding box center [1183, 512] width 238 height 136
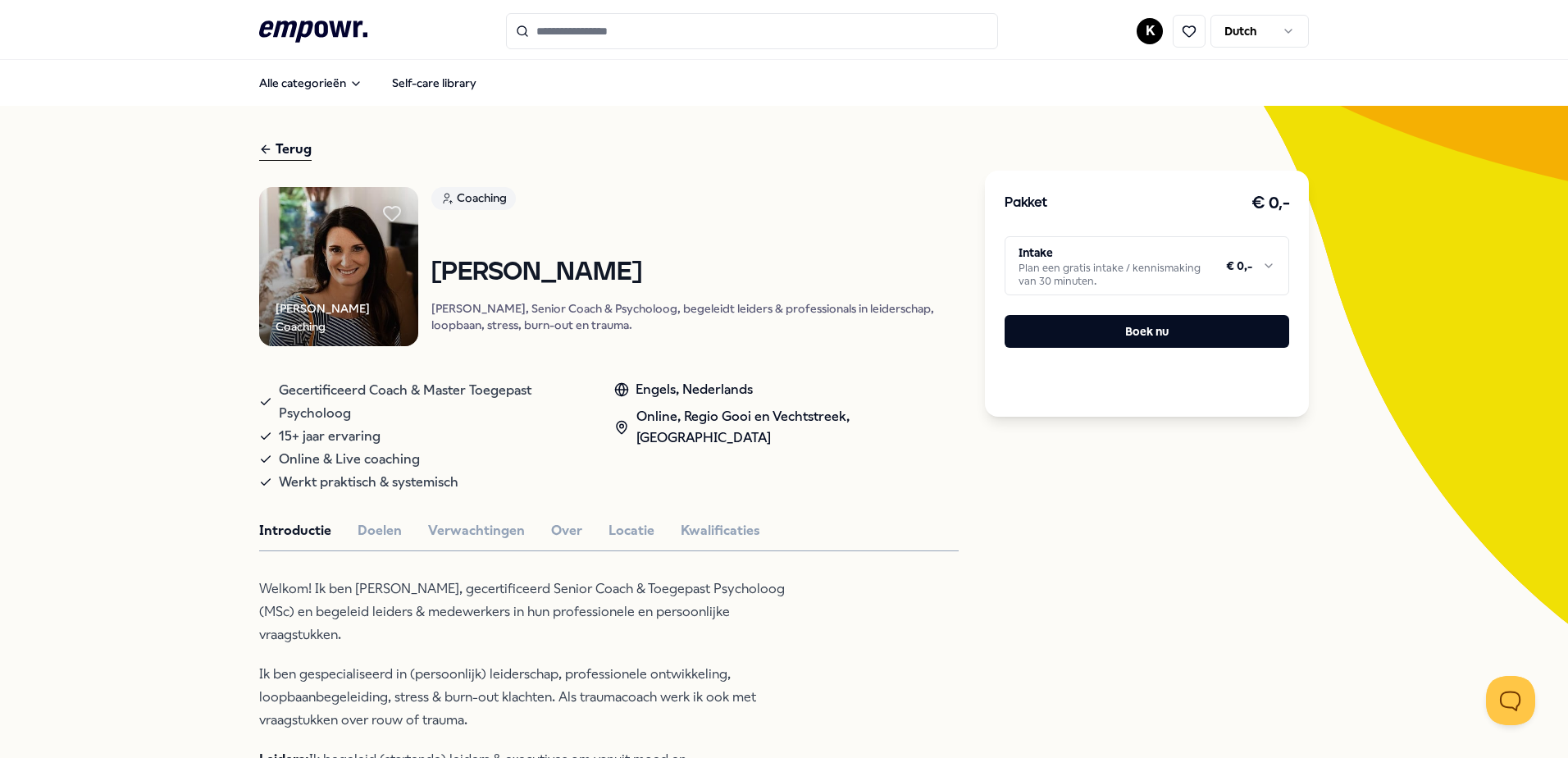
click at [283, 147] on div "Terug" at bounding box center [286, 149] width 53 height 22
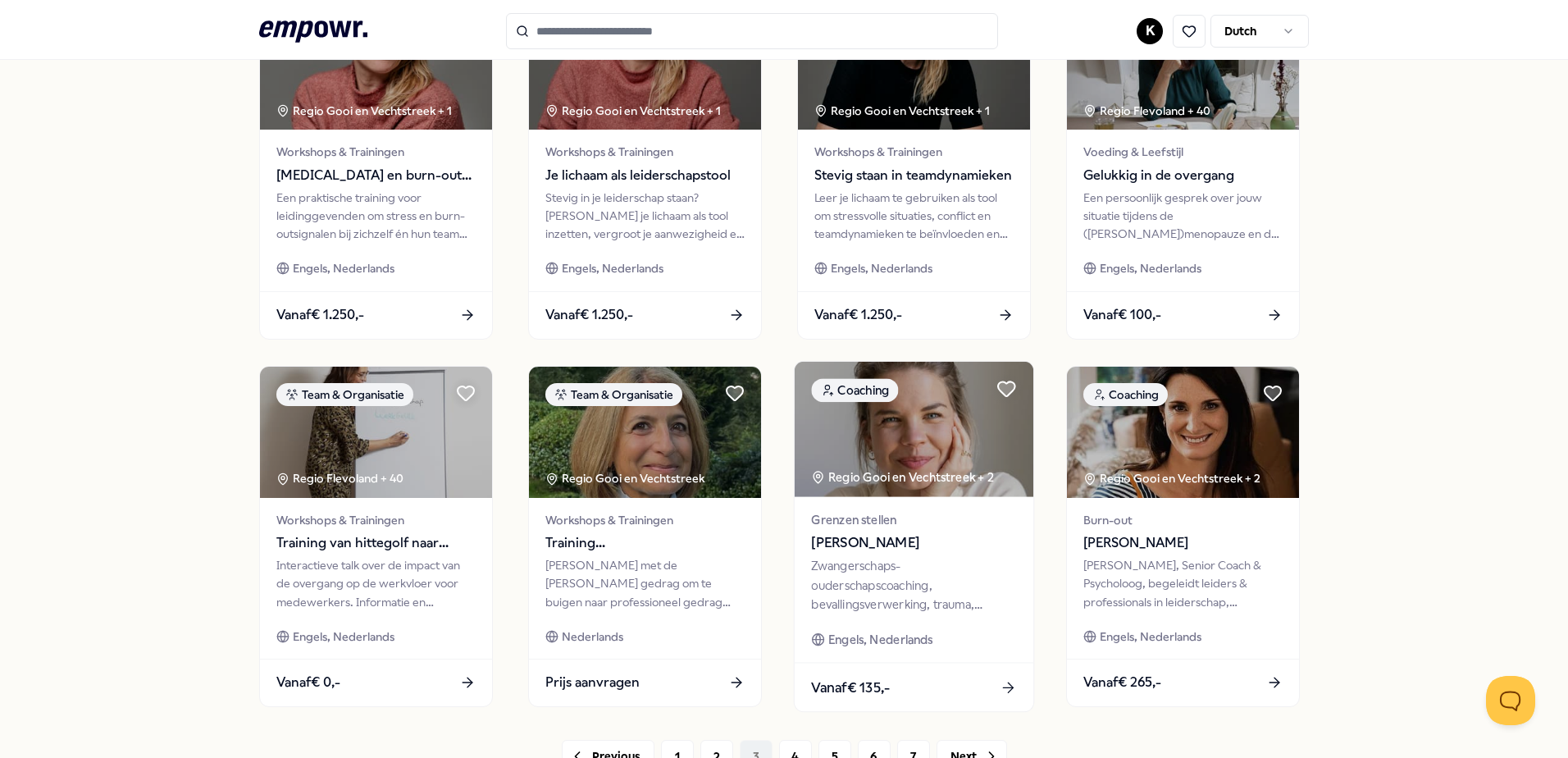
scroll to position [656, 0]
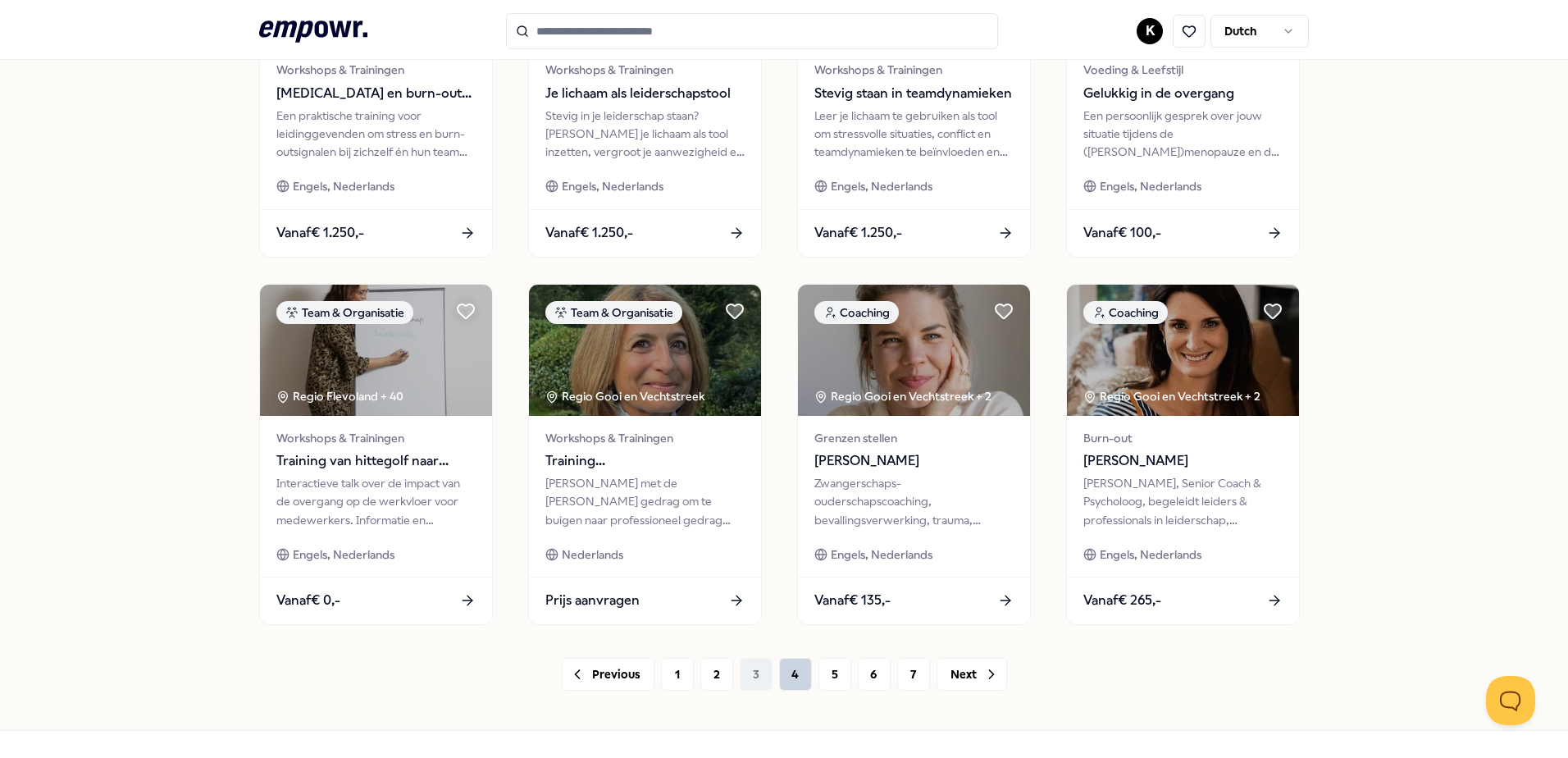
click at [784, 673] on button "4" at bounding box center [795, 674] width 33 height 33
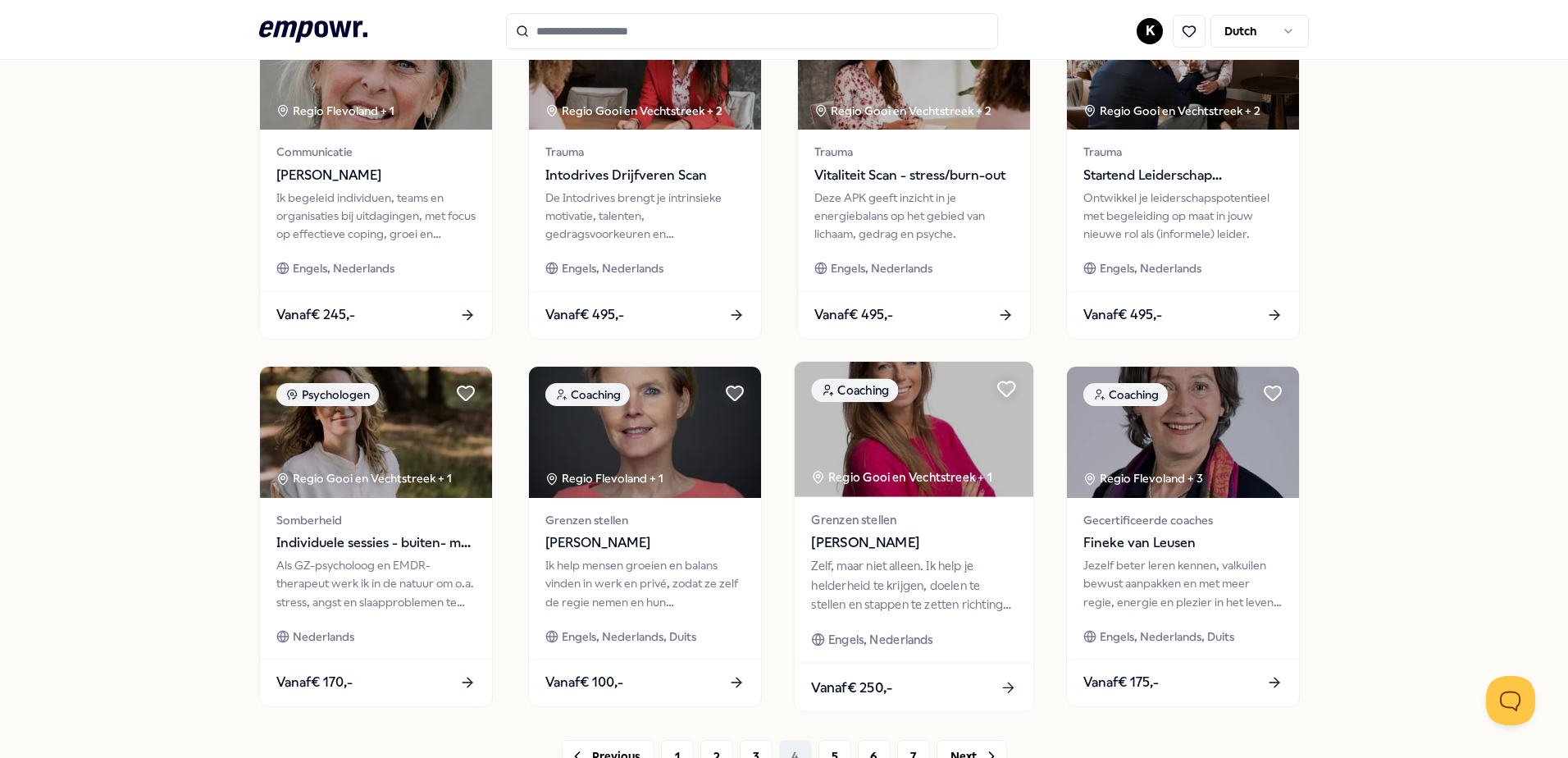
scroll to position [656, 0]
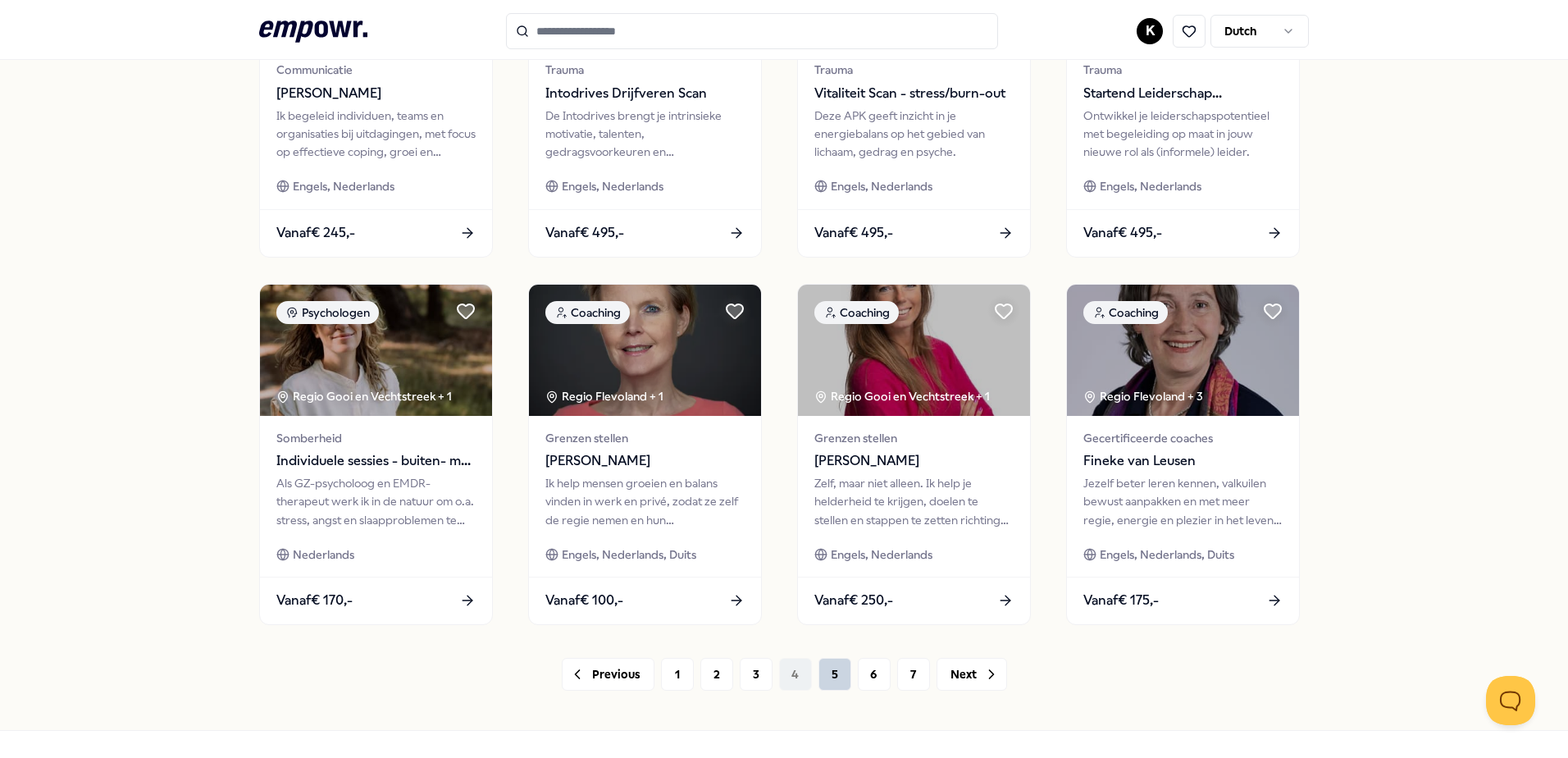
click at [825, 673] on button "5" at bounding box center [834, 674] width 33 height 33
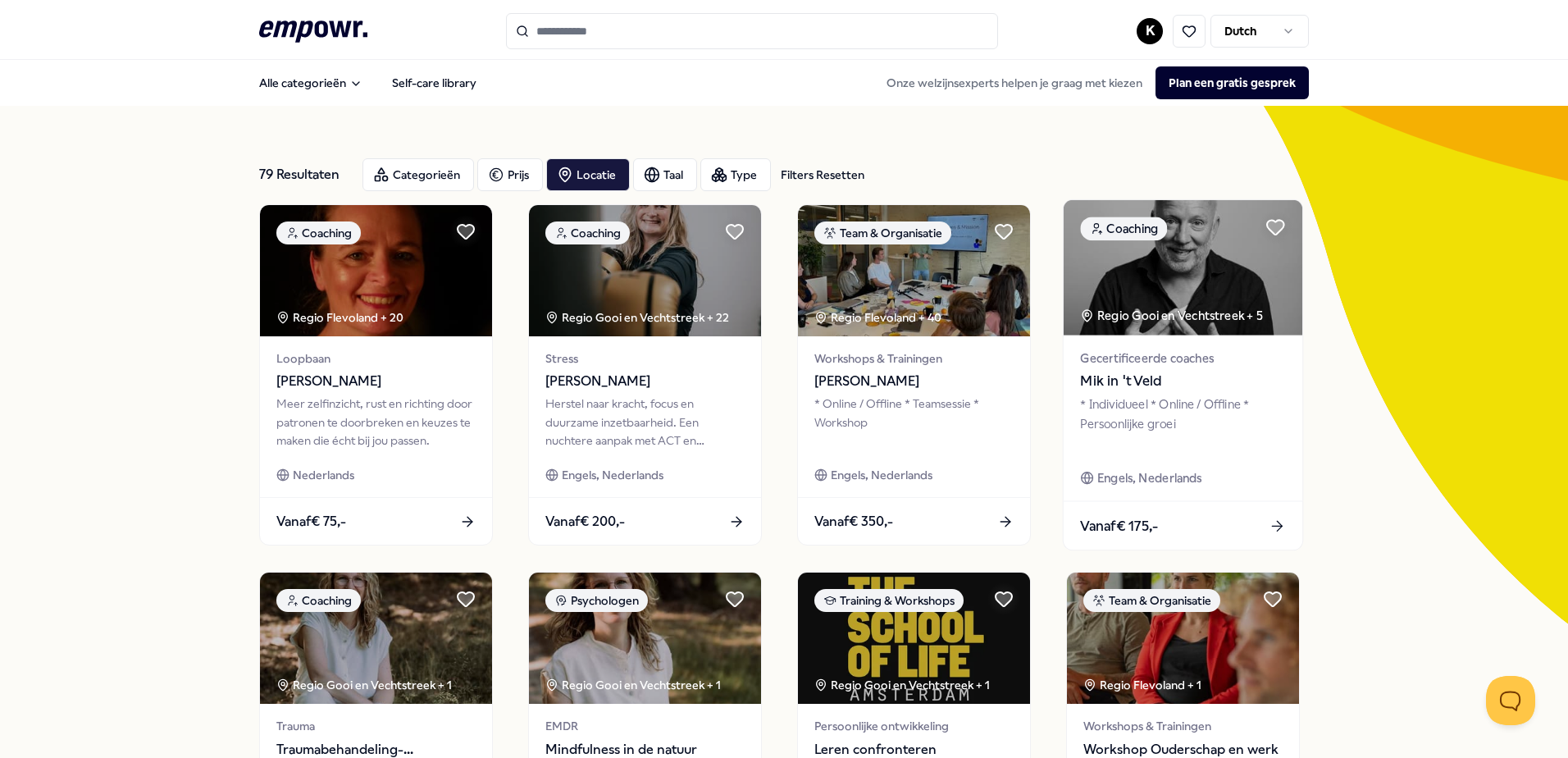
click at [1165, 426] on div "* Individueel * Online / Offline * Persoonlijke groei" at bounding box center [1183, 423] width 205 height 57
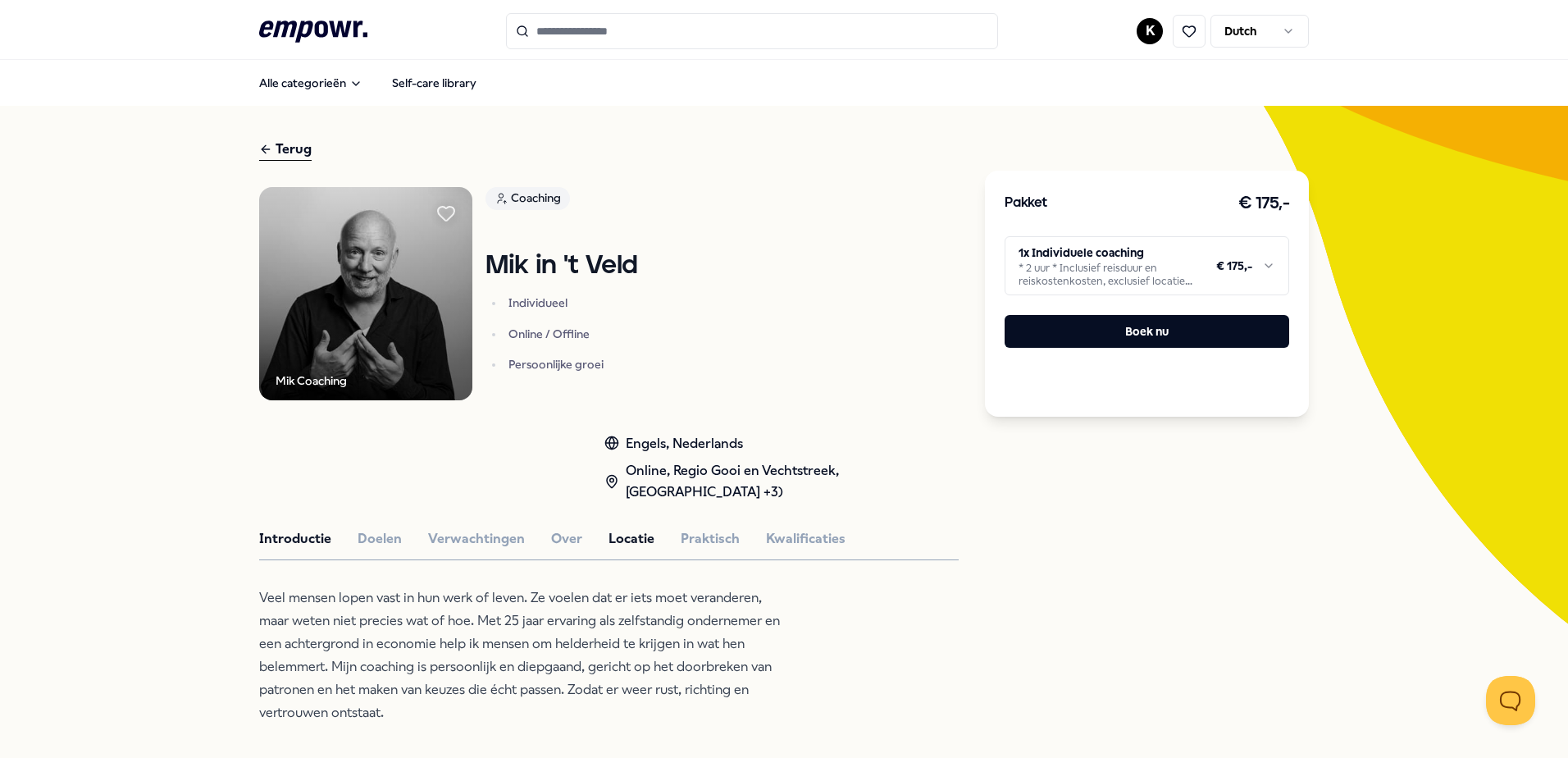
click at [636, 540] on button "Locatie" at bounding box center [631, 538] width 46 height 22
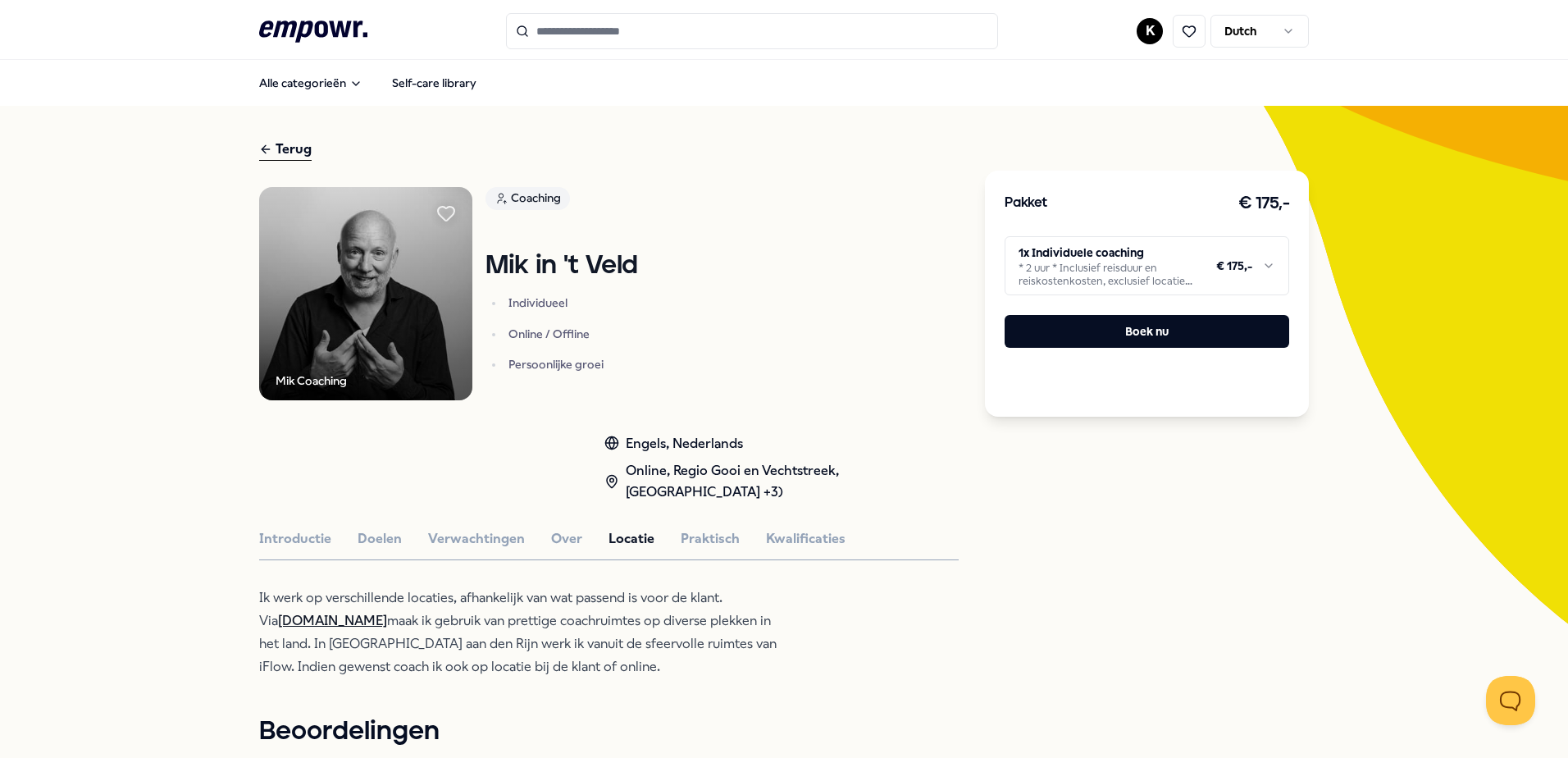
click at [270, 158] on div "Terug" at bounding box center [286, 149] width 53 height 22
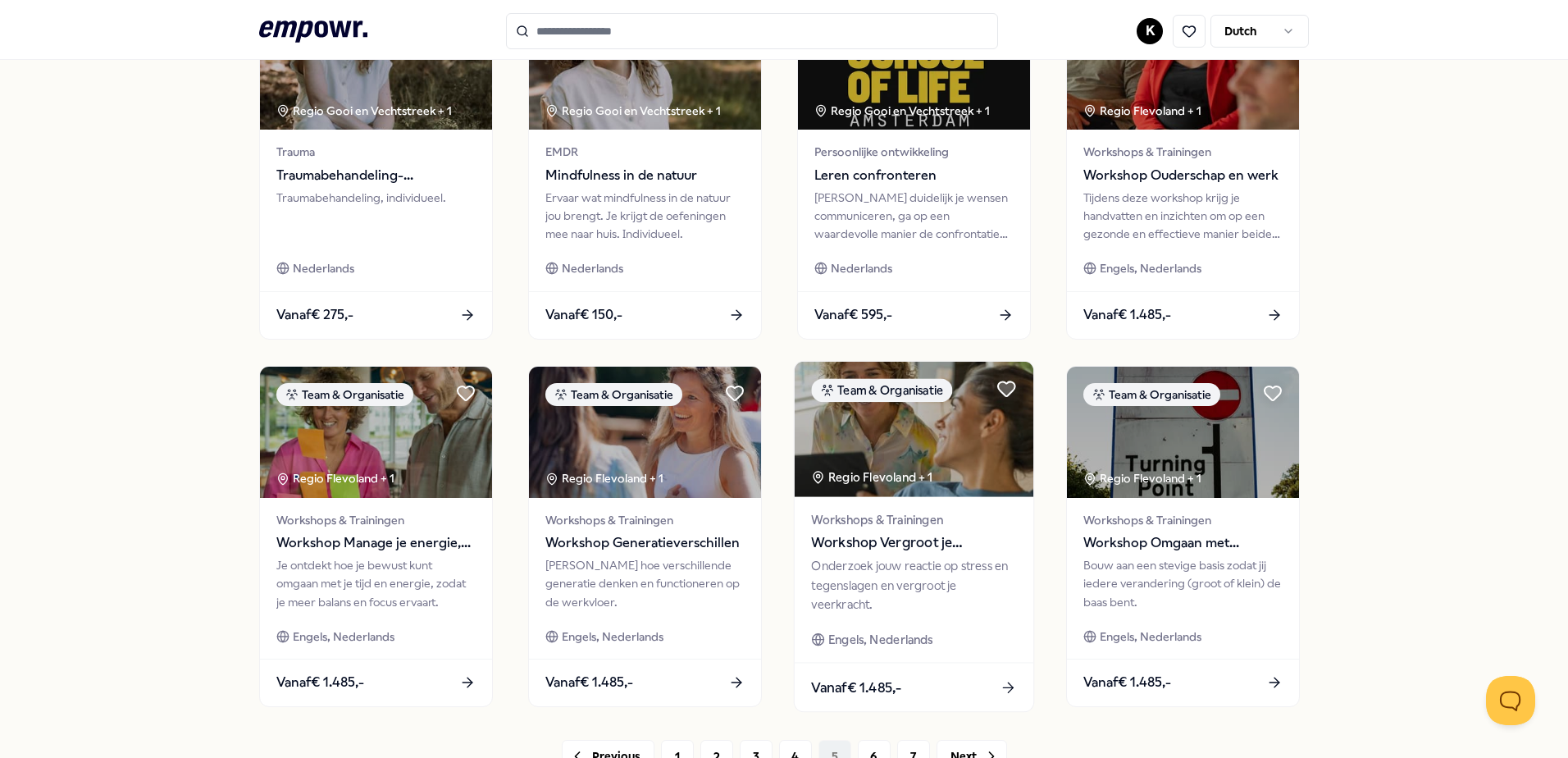
scroll to position [656, 0]
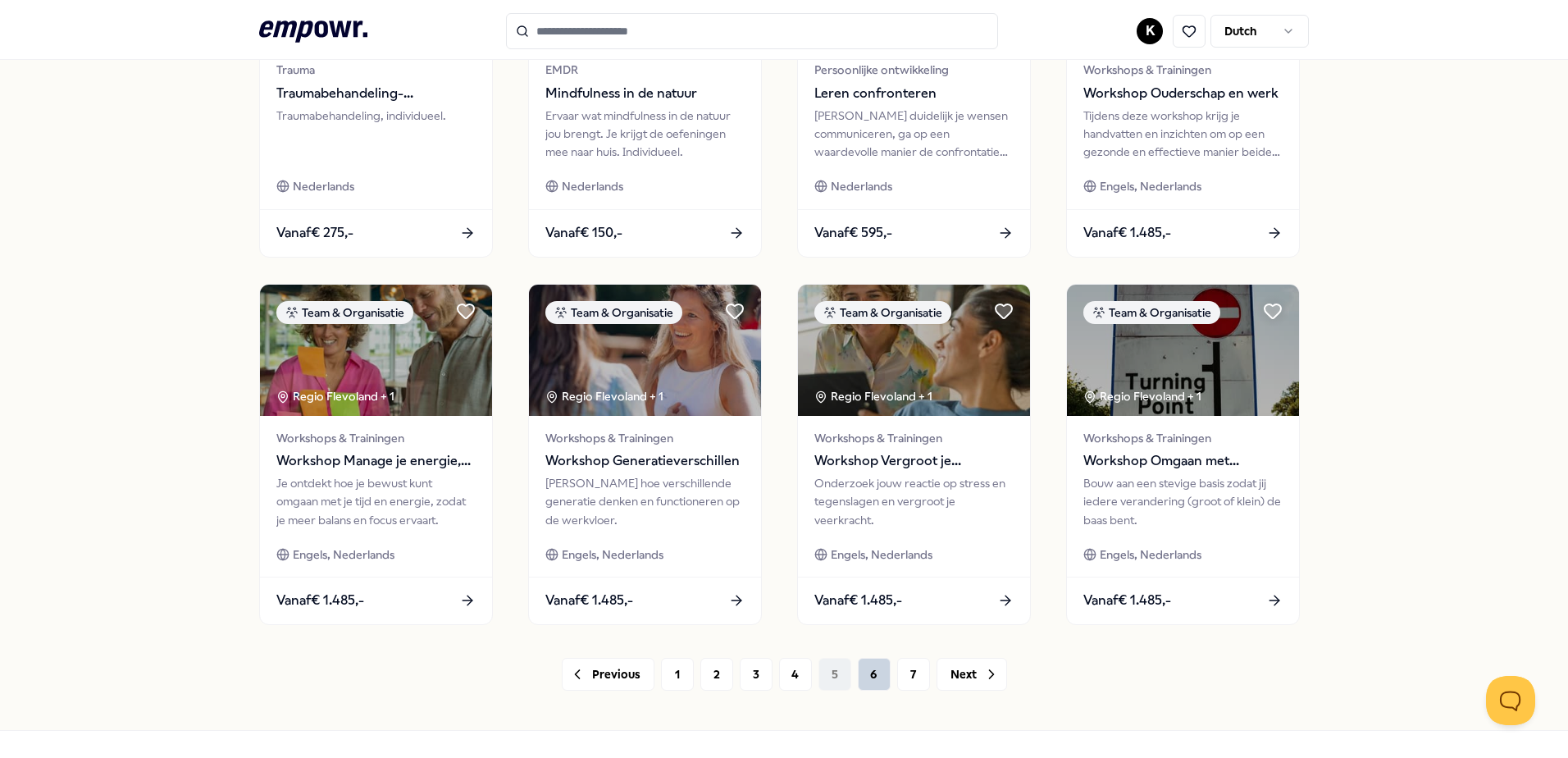
click at [862, 680] on button "6" at bounding box center [874, 674] width 33 height 33
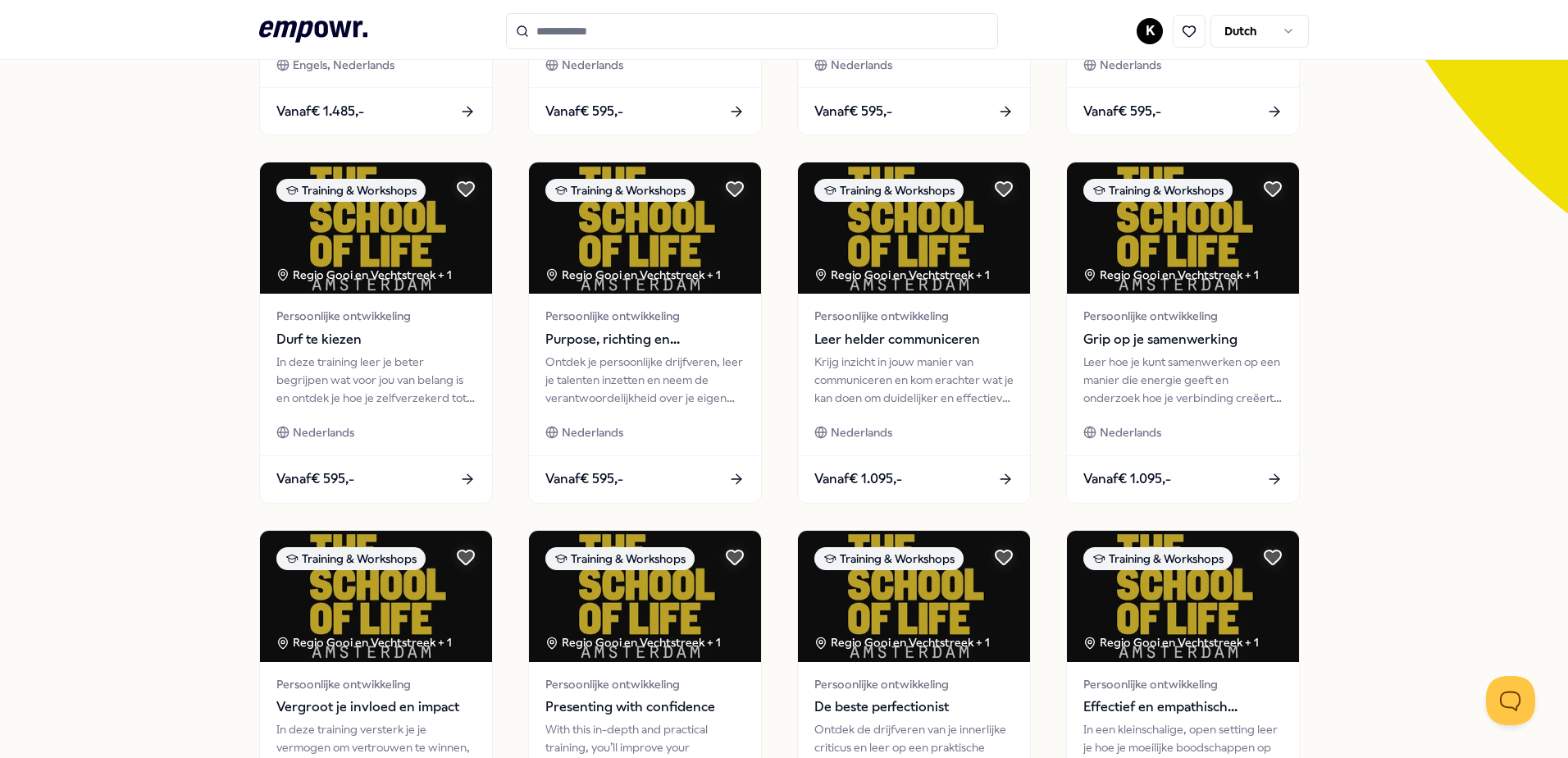
scroll to position [710, 0]
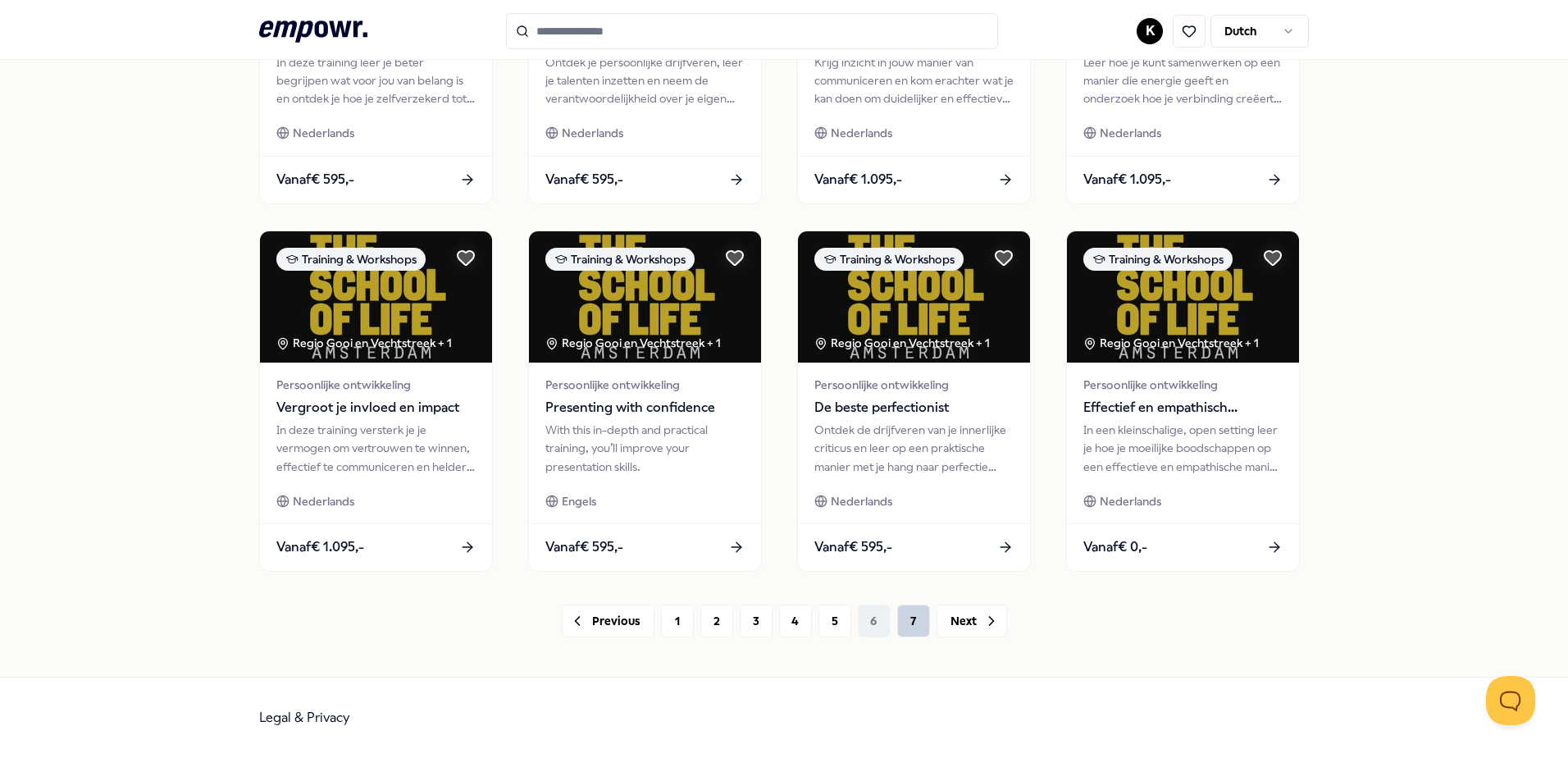
click at [903, 621] on button "7" at bounding box center [913, 620] width 33 height 33
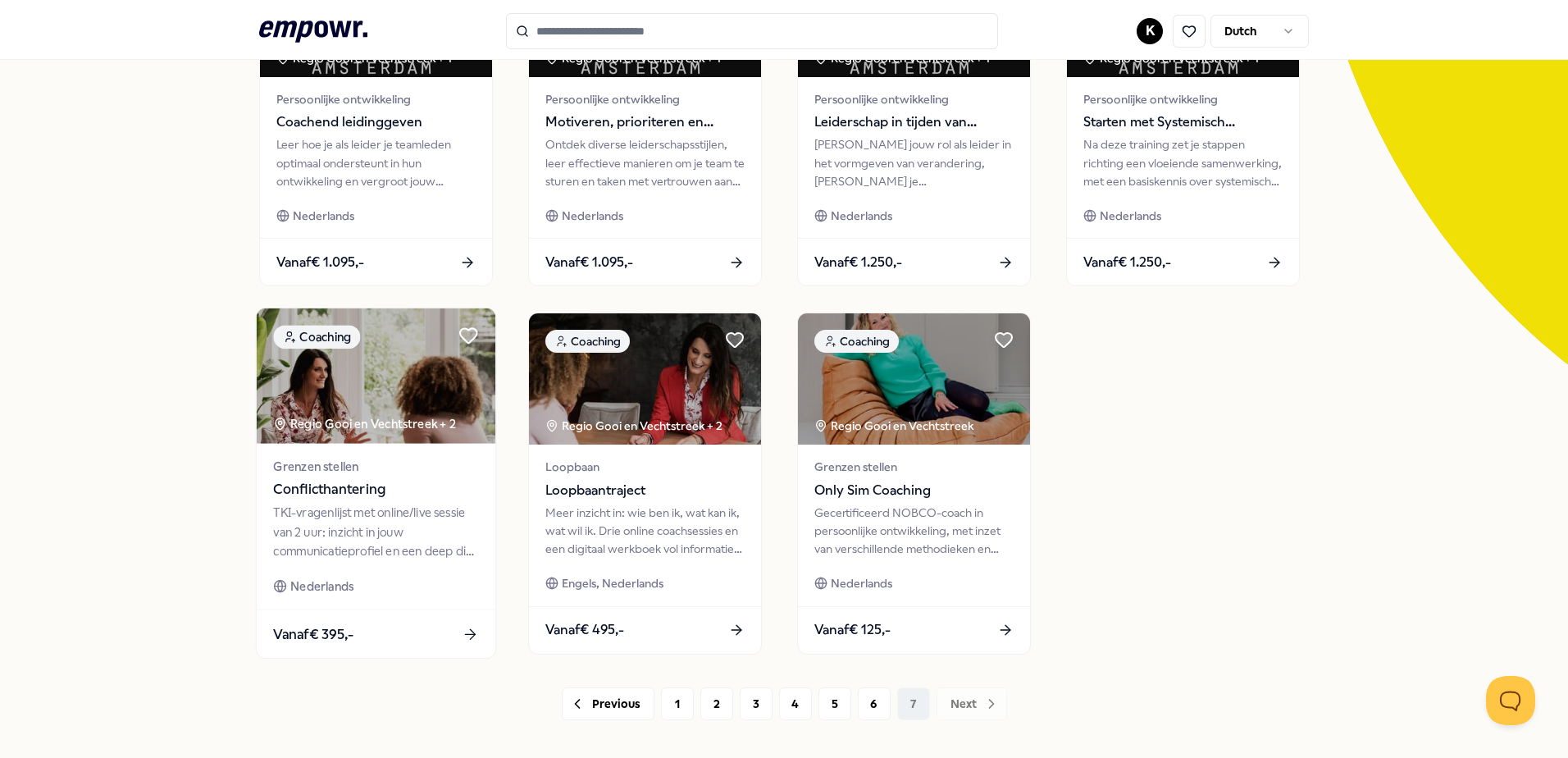
scroll to position [341, 0]
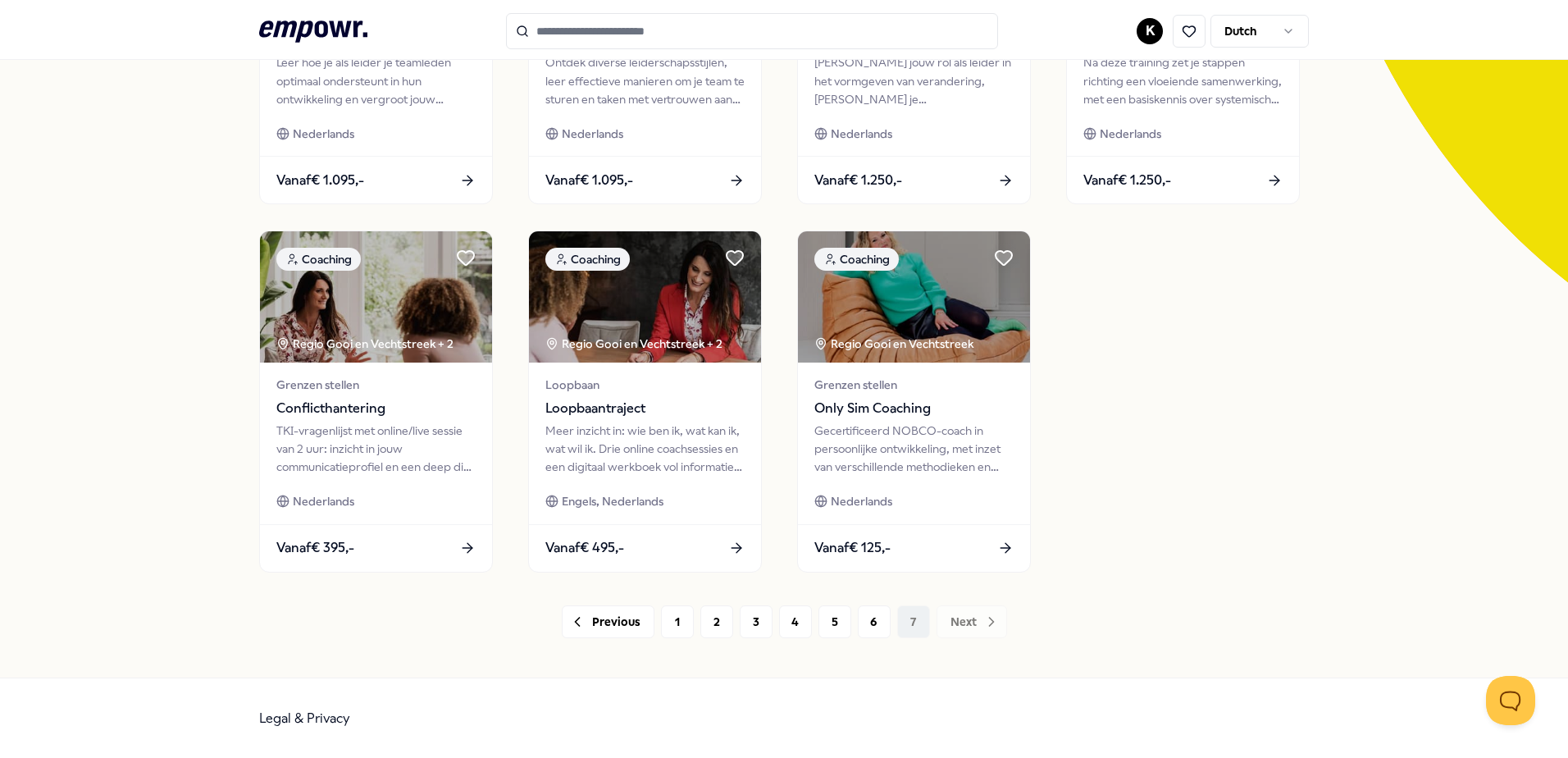
click at [956, 622] on div "Previous 1 2 3 4 5 6 7 Next" at bounding box center [784, 621] width 1050 height 33
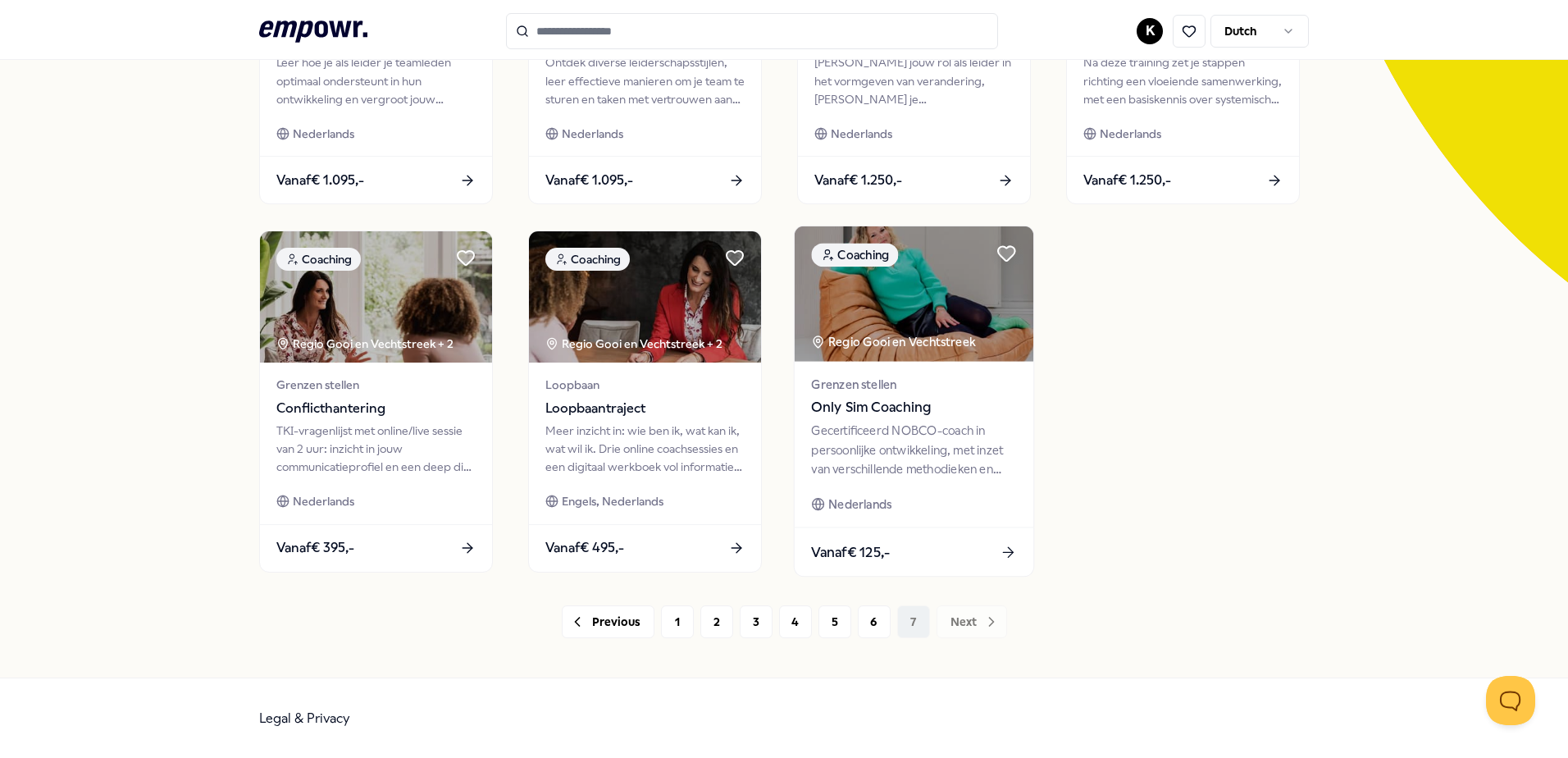
scroll to position [0, 0]
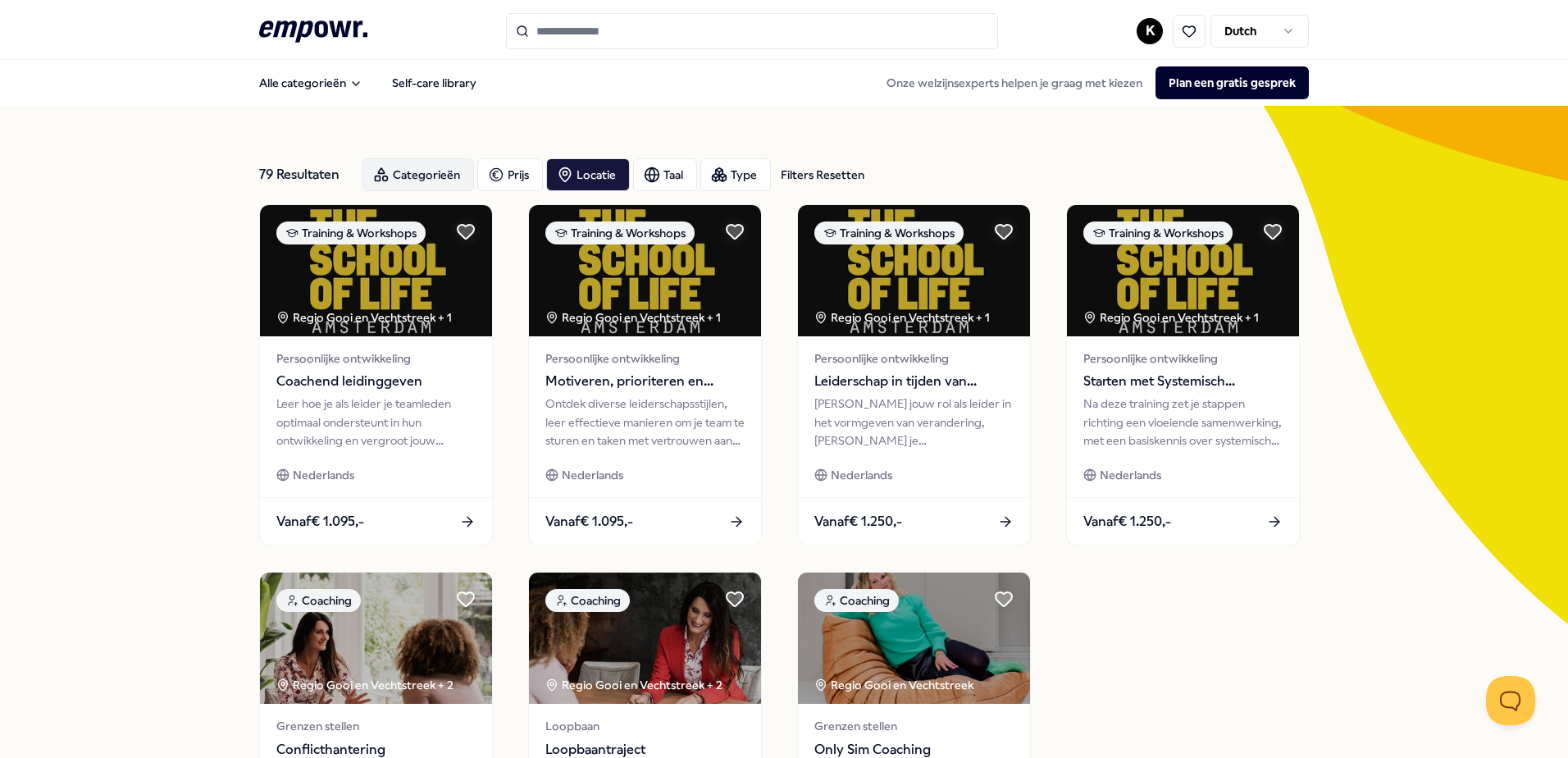
click at [398, 177] on div "Categorieën" at bounding box center [418, 174] width 111 height 33
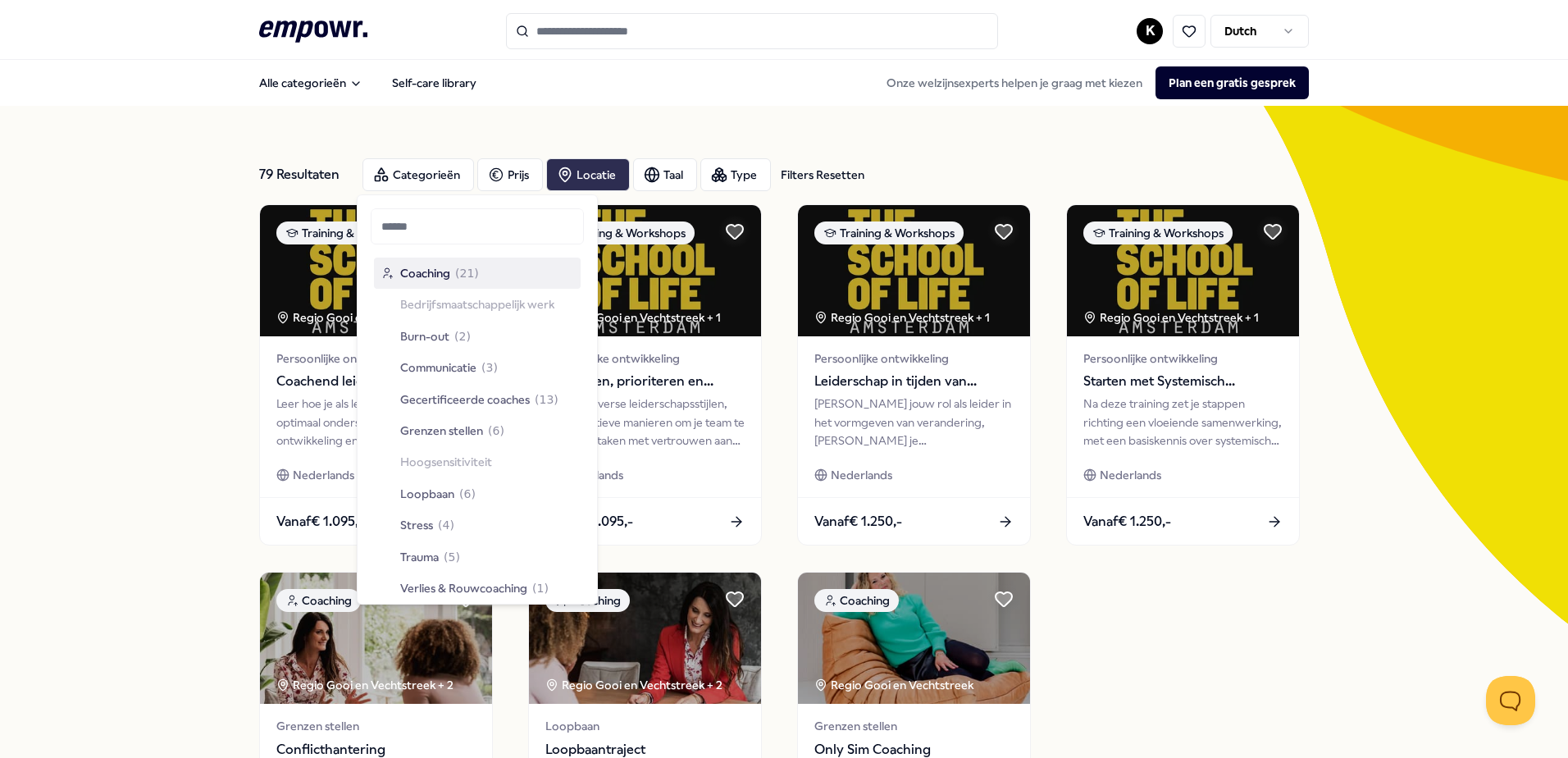
click at [578, 175] on div "Locatie" at bounding box center [588, 174] width 84 height 33
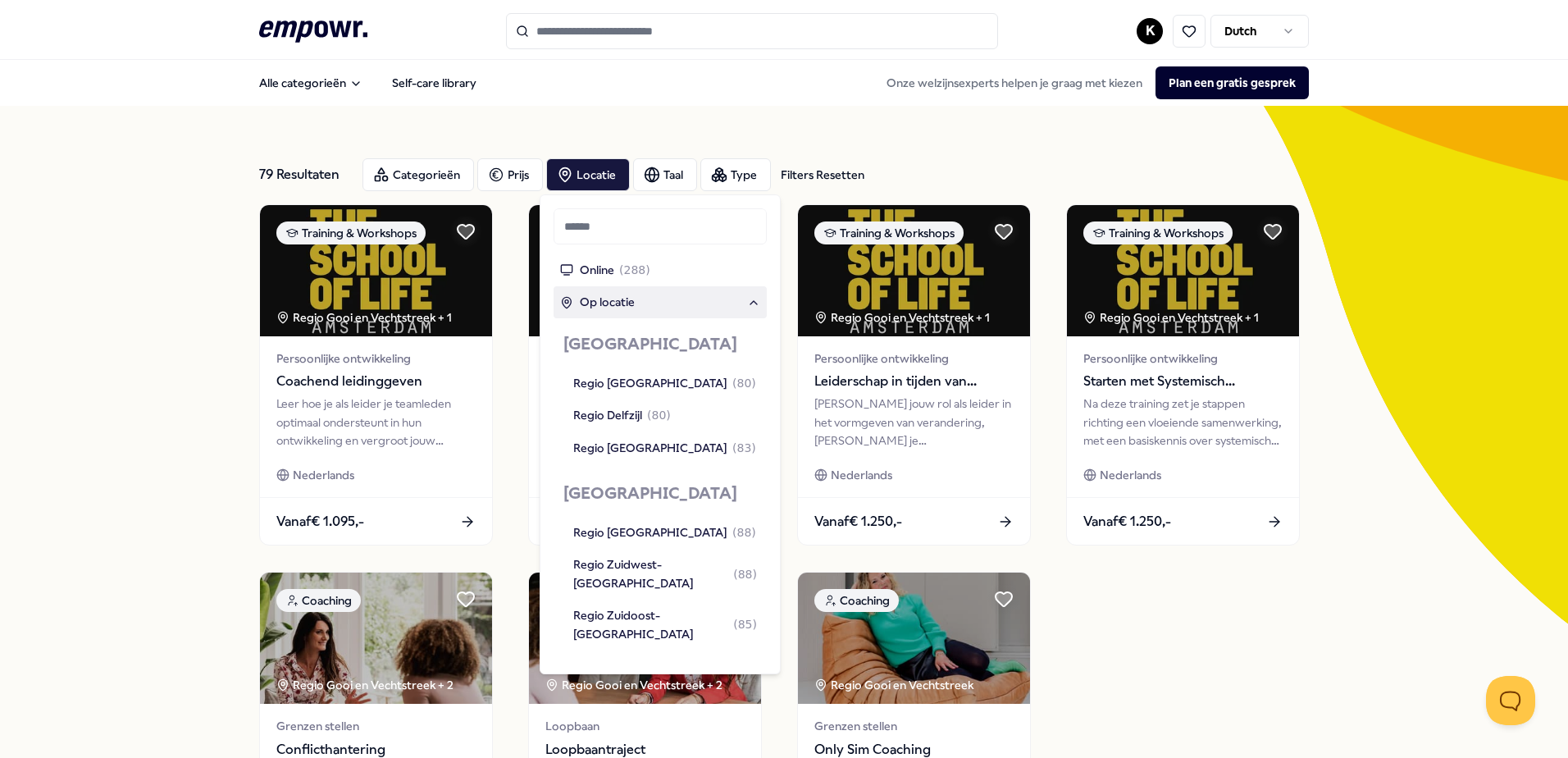
click at [645, 306] on div "Op locatie" at bounding box center [660, 302] width 200 height 18
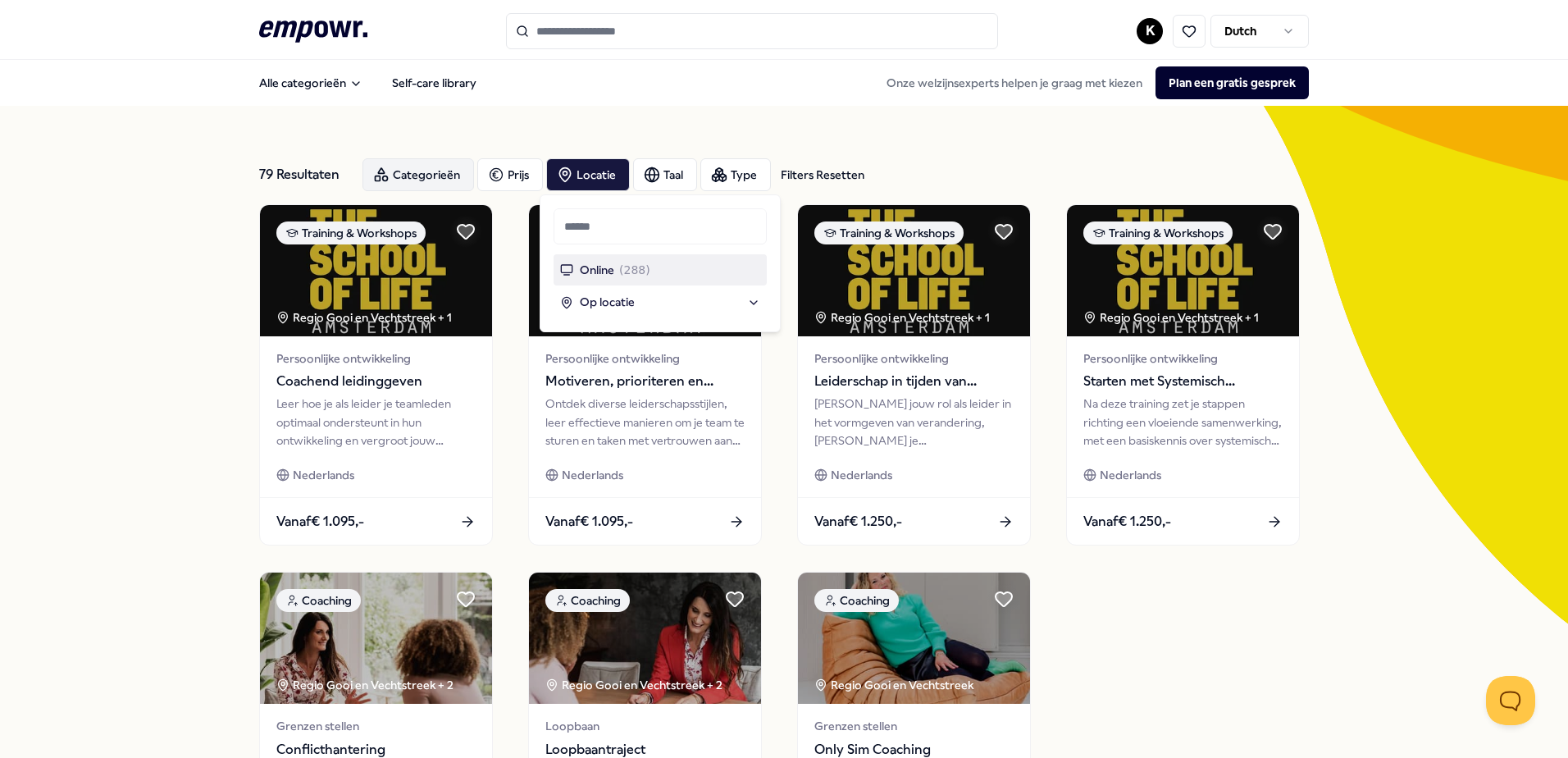
click at [414, 173] on div "Categorieën" at bounding box center [418, 174] width 111 height 33
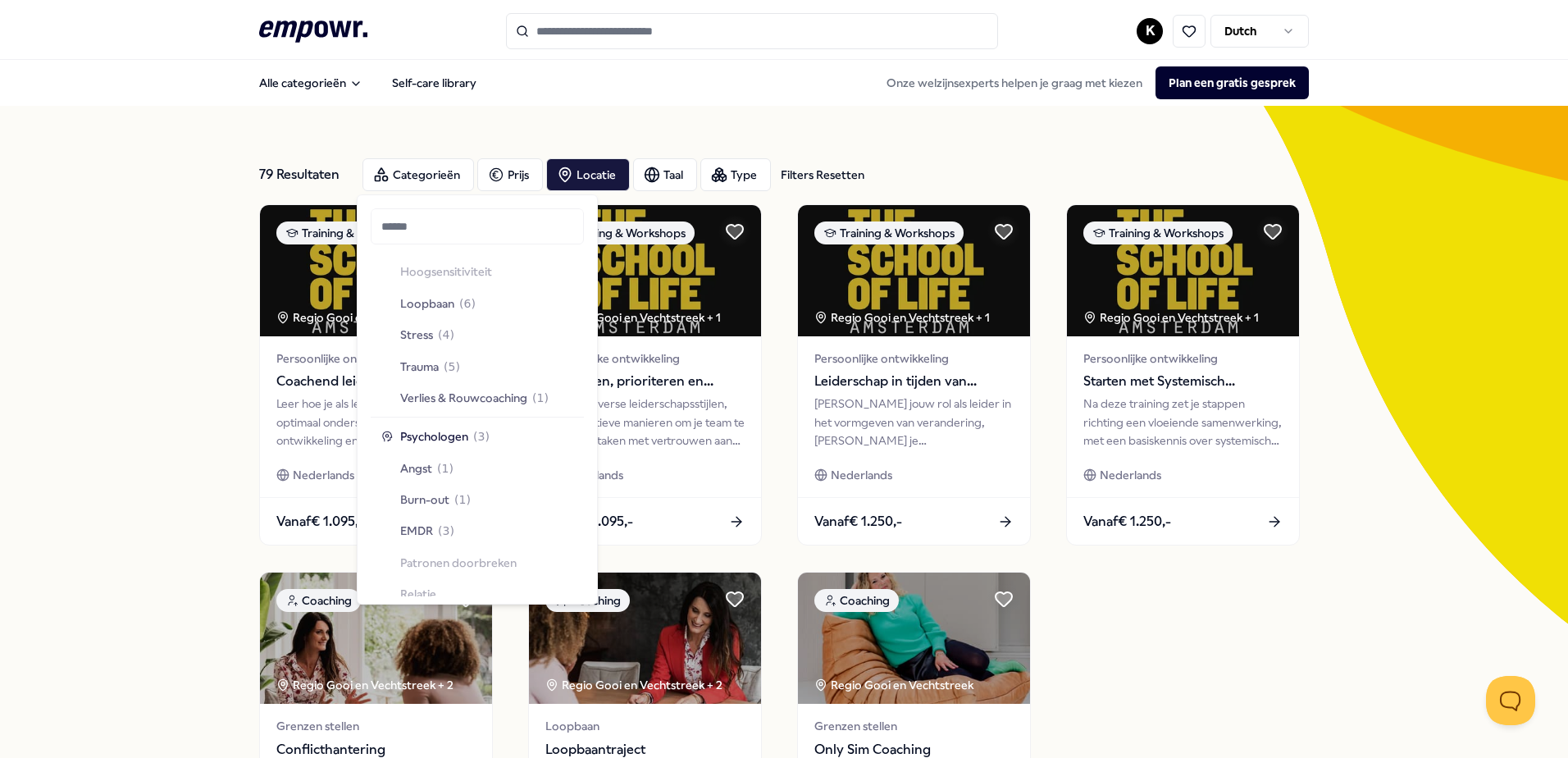
scroll to position [26, 0]
click at [388, 119] on div "79 Resultaten Filters Resetten Categorieën Prijs Locatie Taal Type Filters Rese…" at bounding box center [784, 562] width 1050 height 914
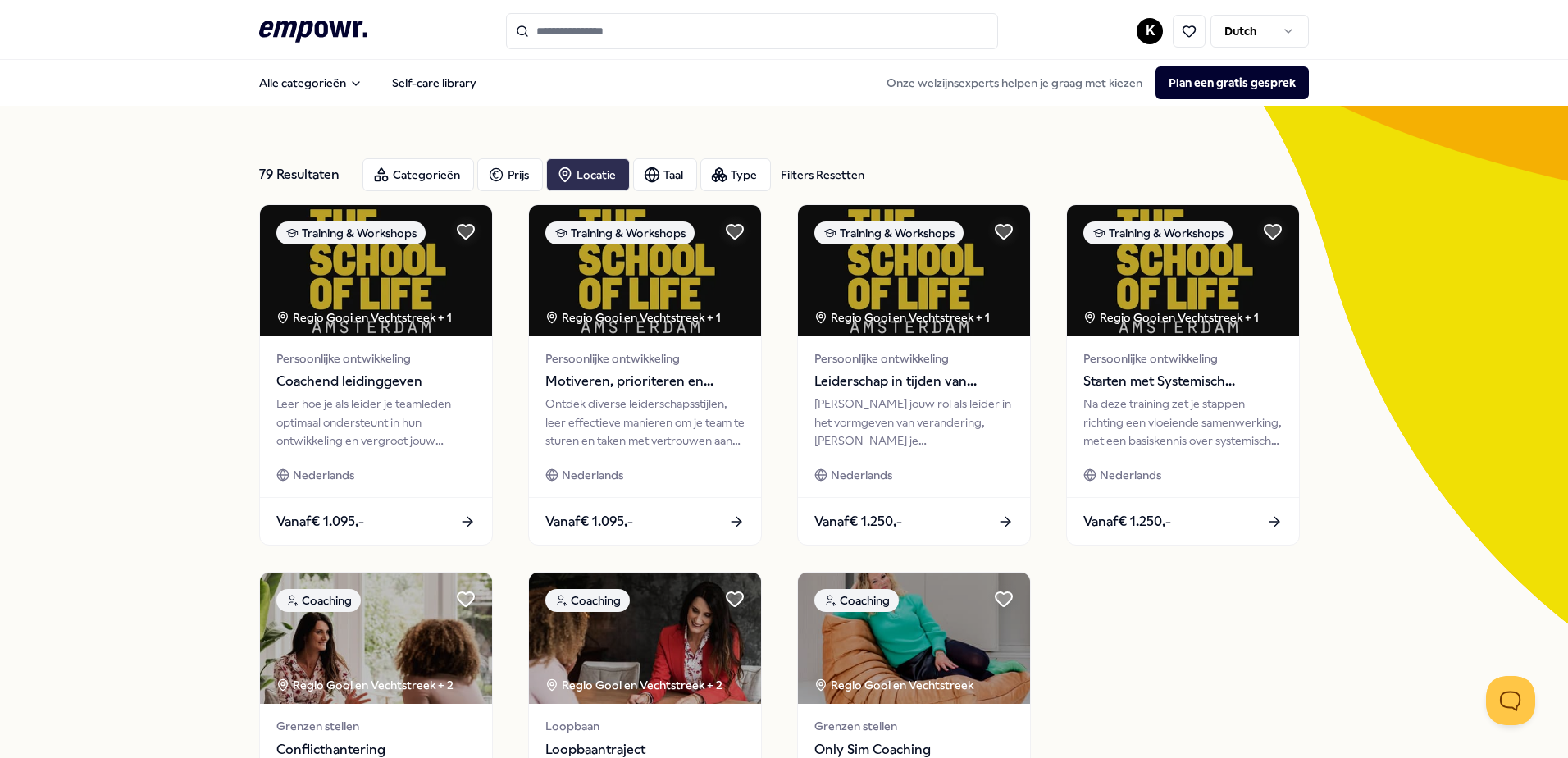
click at [609, 176] on div "Locatie" at bounding box center [588, 174] width 84 height 33
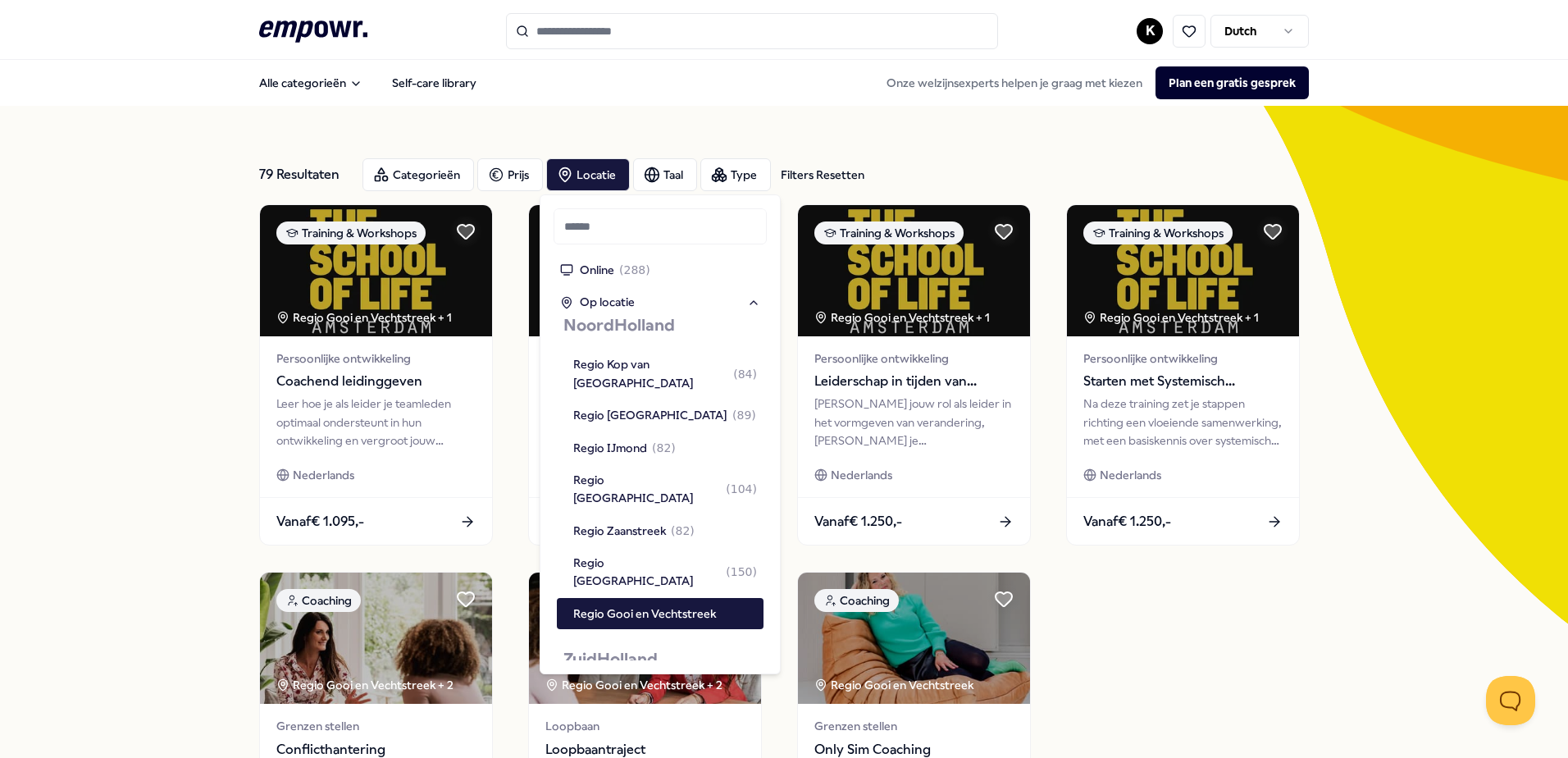
scroll to position [1148, 0]
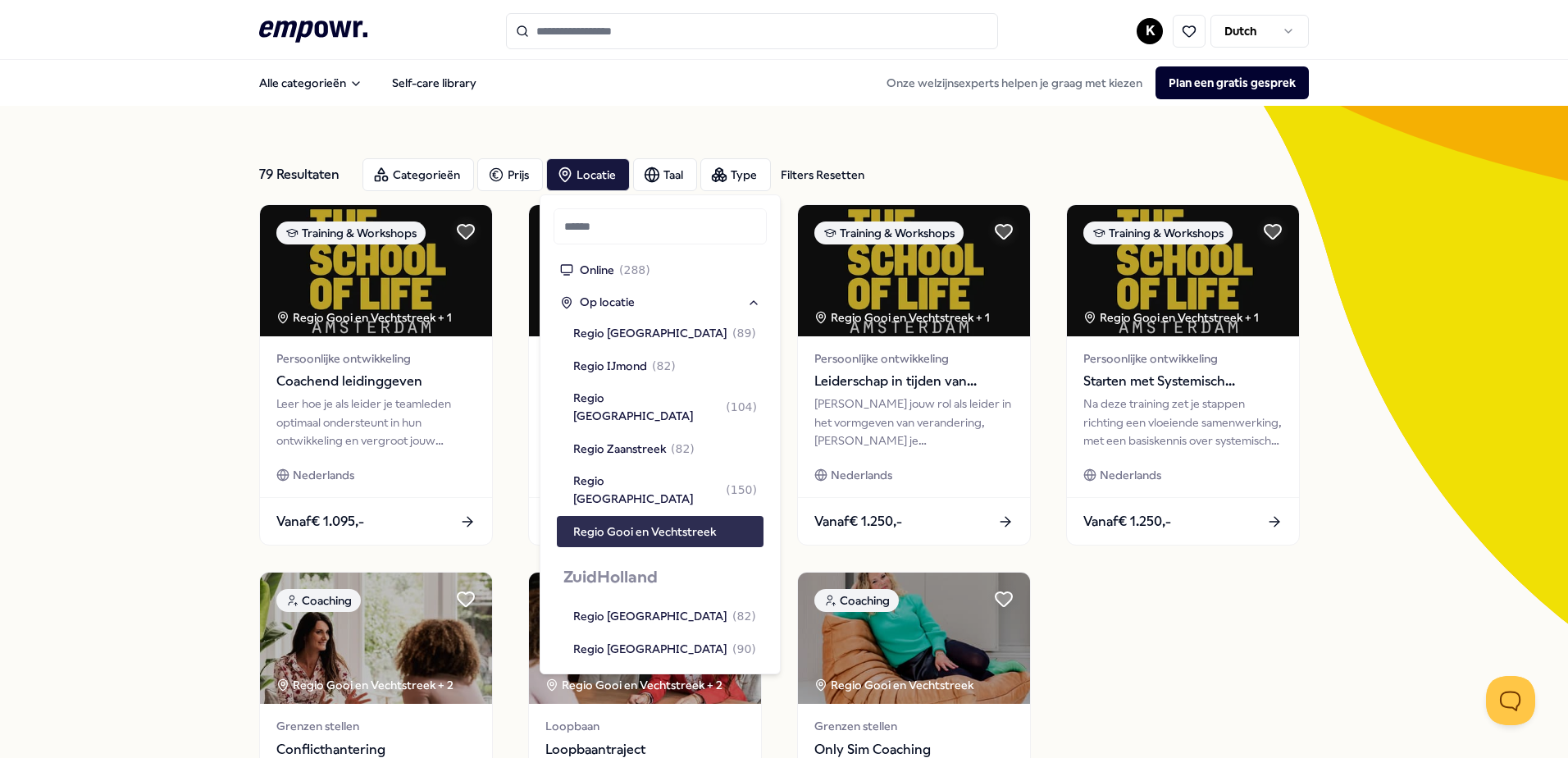
click at [650, 522] on div "Regio Gooi en Vechtstreek" at bounding box center [644, 531] width 142 height 18
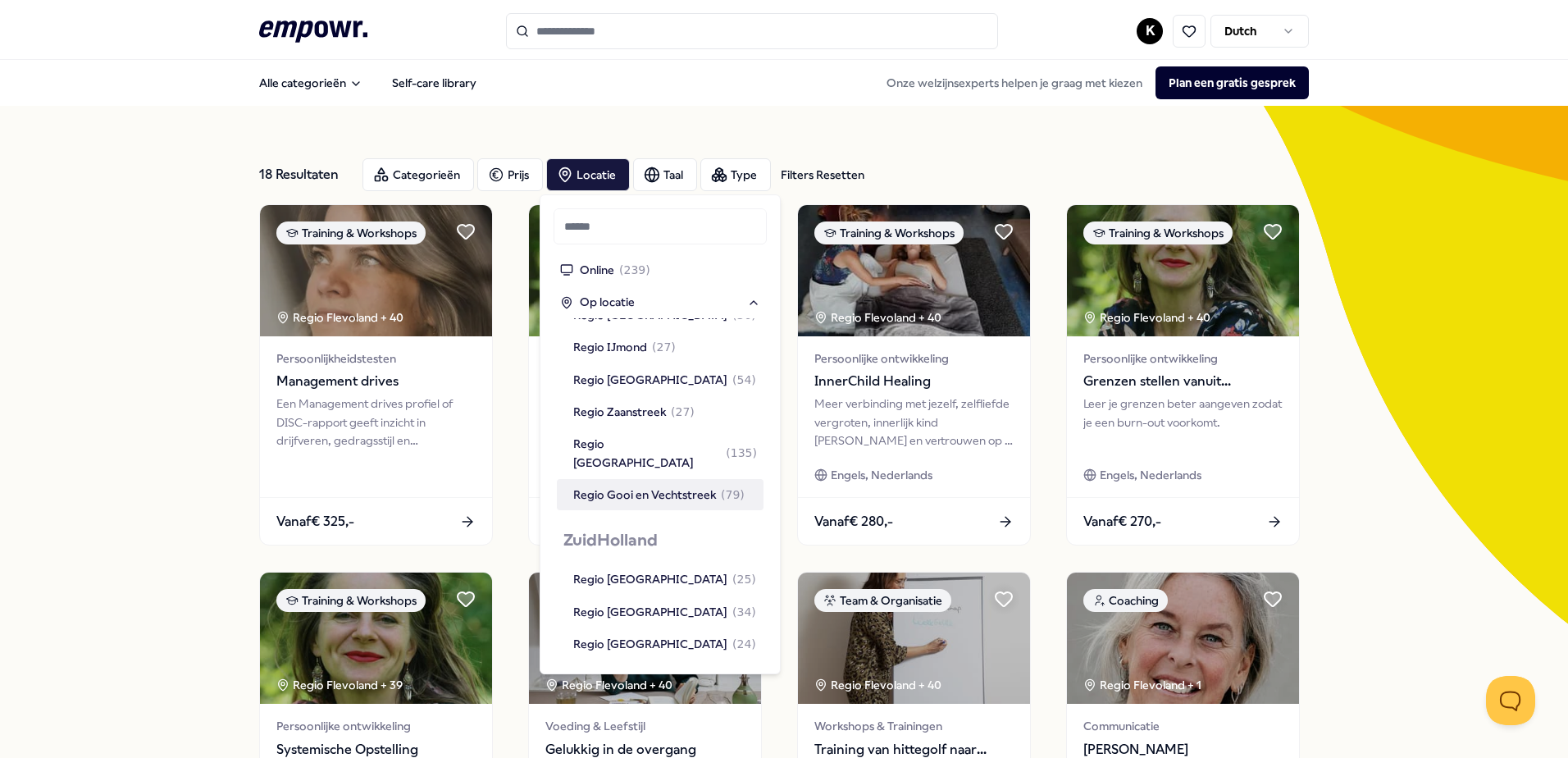
click at [628, 122] on div "18 Resultaten Filters Resetten Categorieën Prijs Locatie Taal Type Filters Rese…" at bounding box center [784, 746] width 1050 height 1280
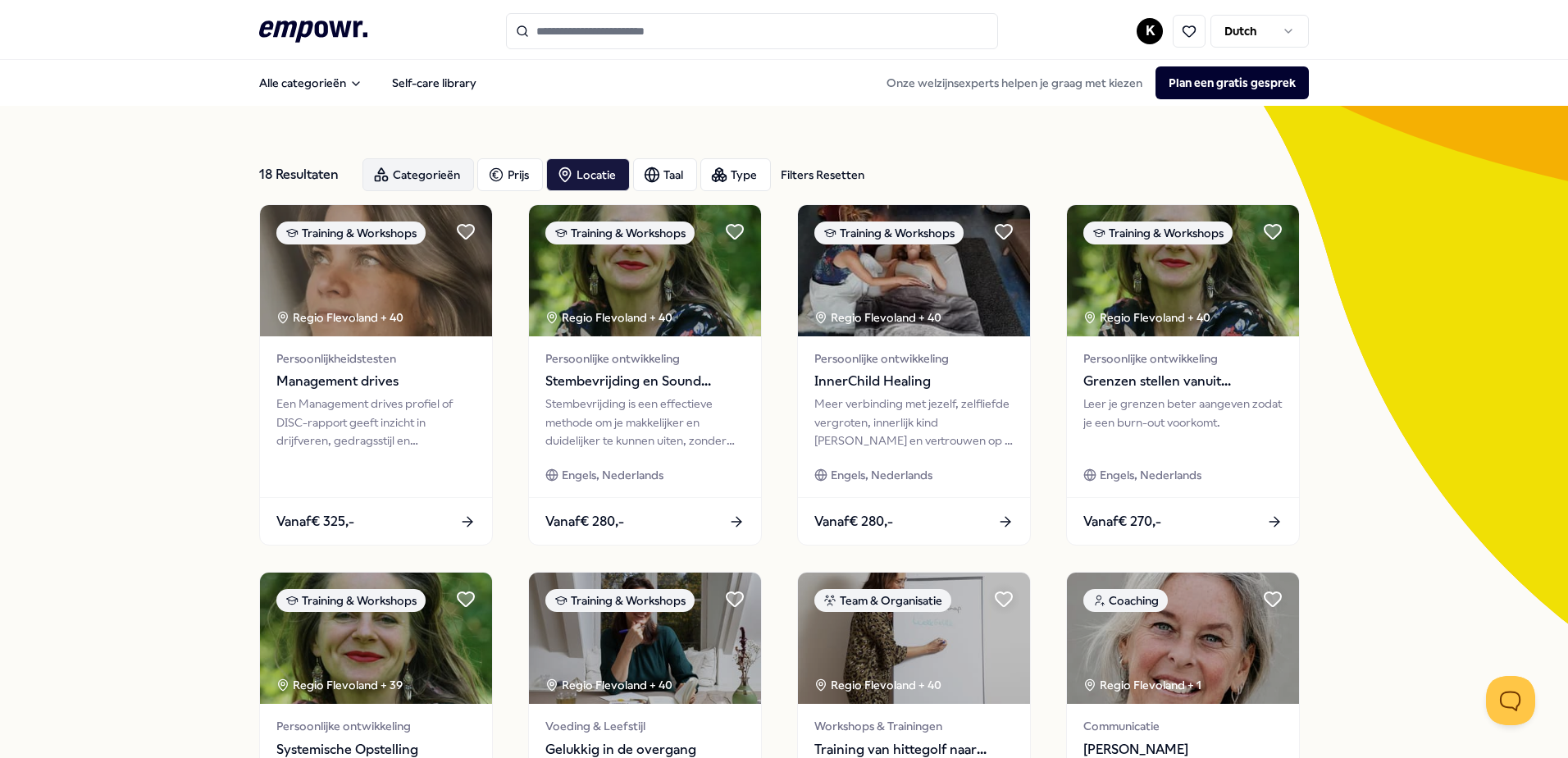
click at [413, 176] on div "Categorieën" at bounding box center [418, 174] width 111 height 33
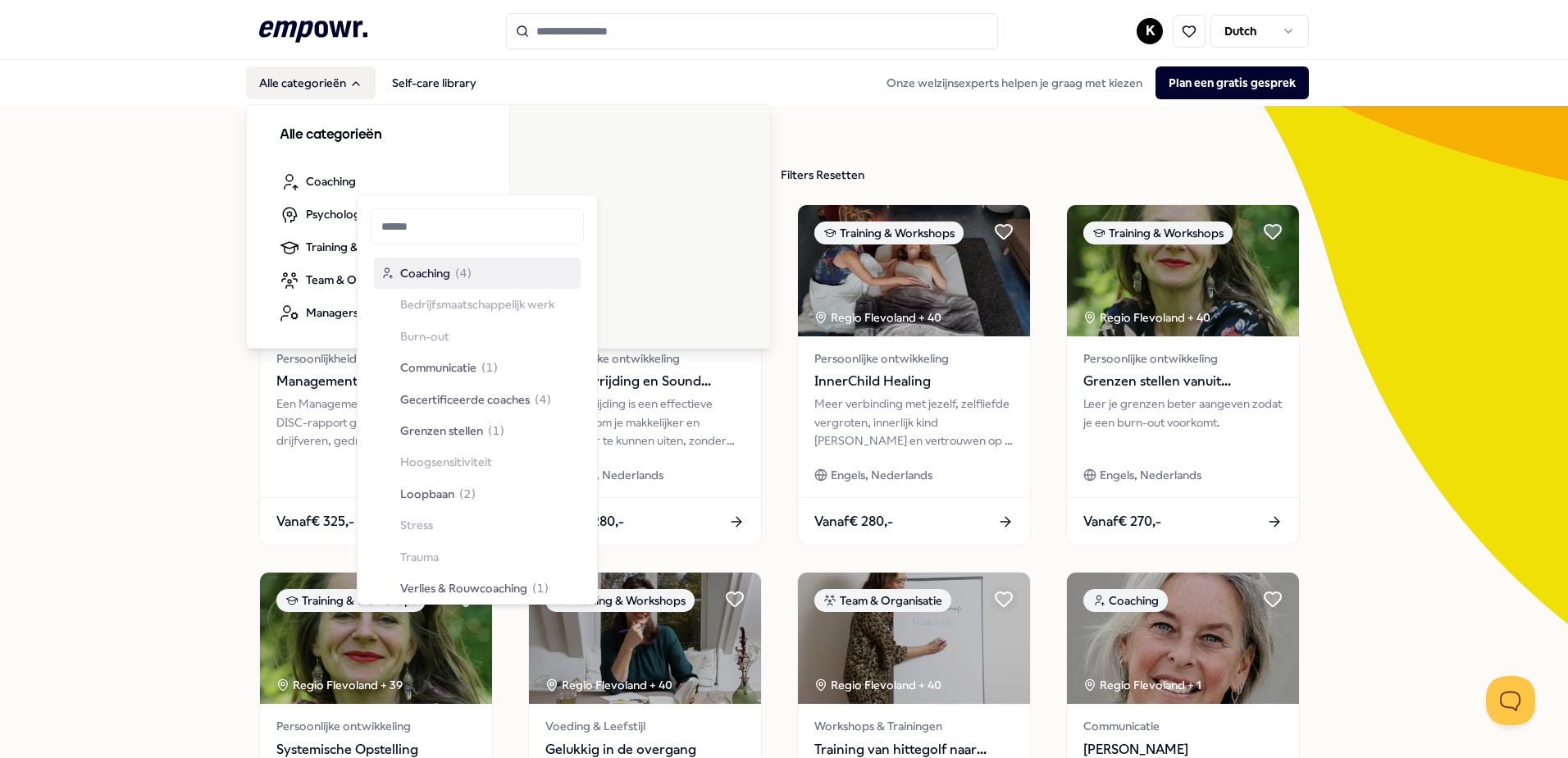
click at [290, 86] on button "Alle categorieën" at bounding box center [310, 82] width 129 height 33
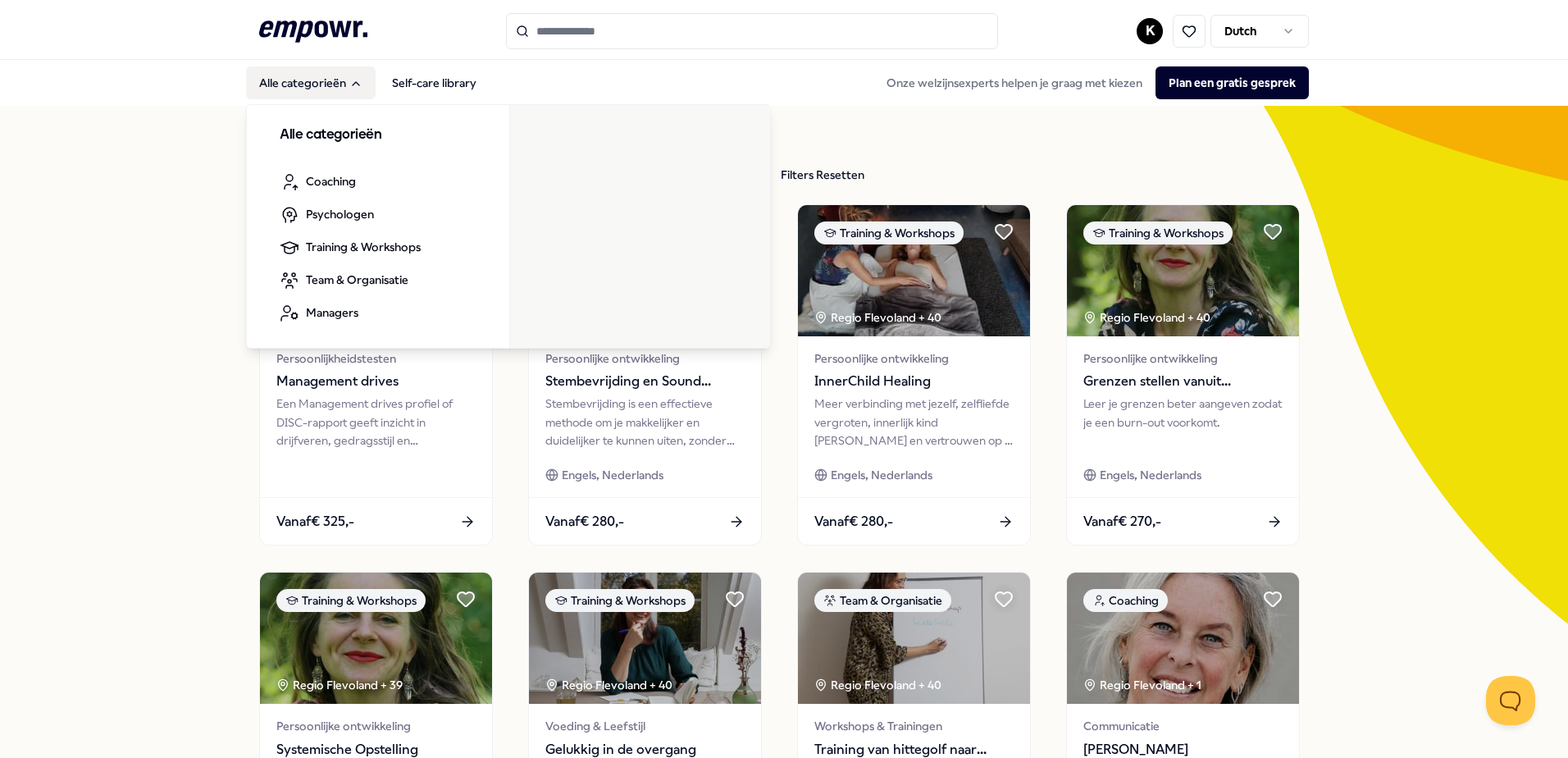
click at [351, 85] on icon "Main" at bounding box center [356, 84] width 13 height 13
click at [318, 85] on button "Alle categorieën" at bounding box center [310, 82] width 129 height 33
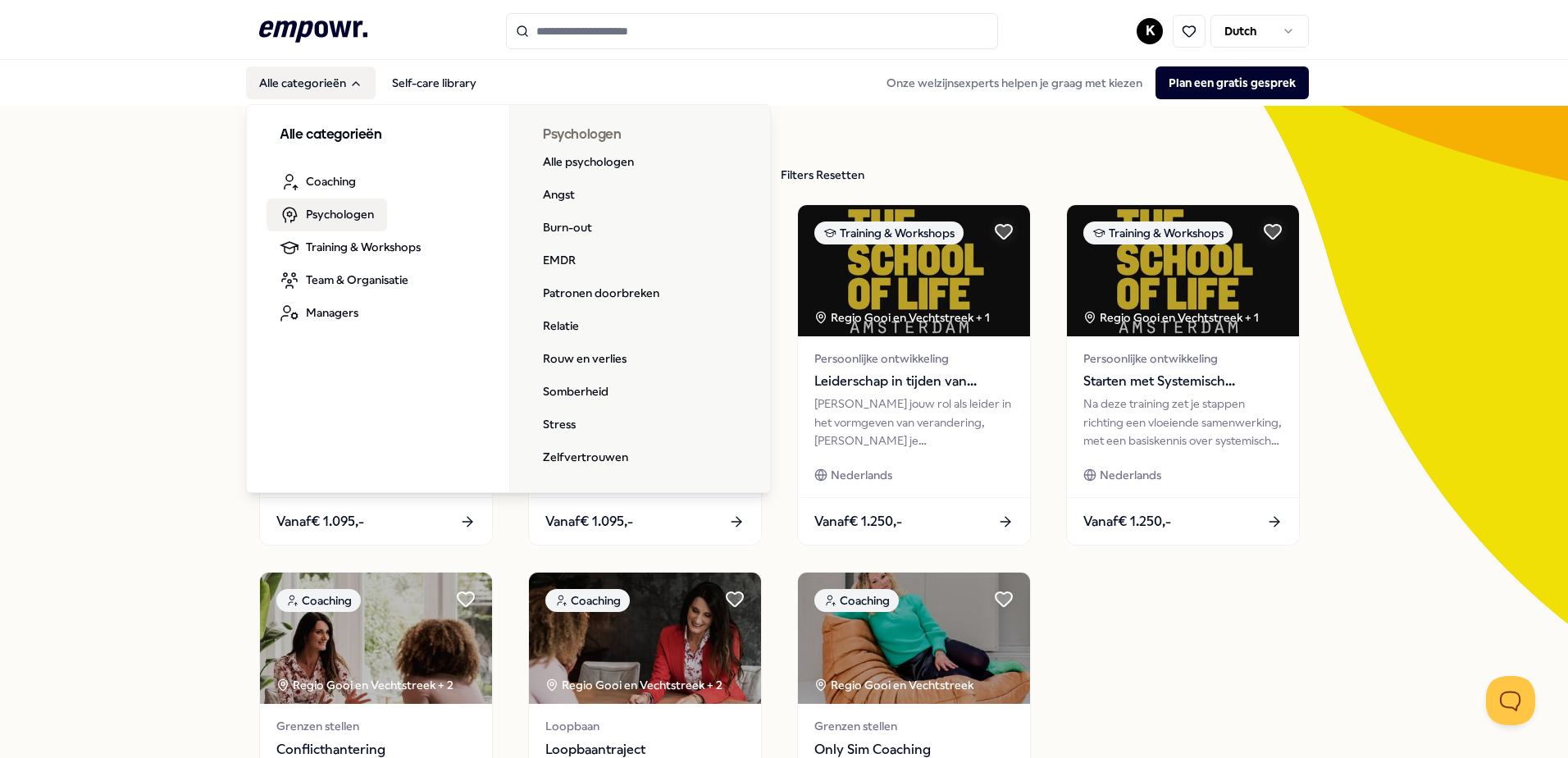
click at [318, 217] on span "Psychologen" at bounding box center [340, 214] width 68 height 18
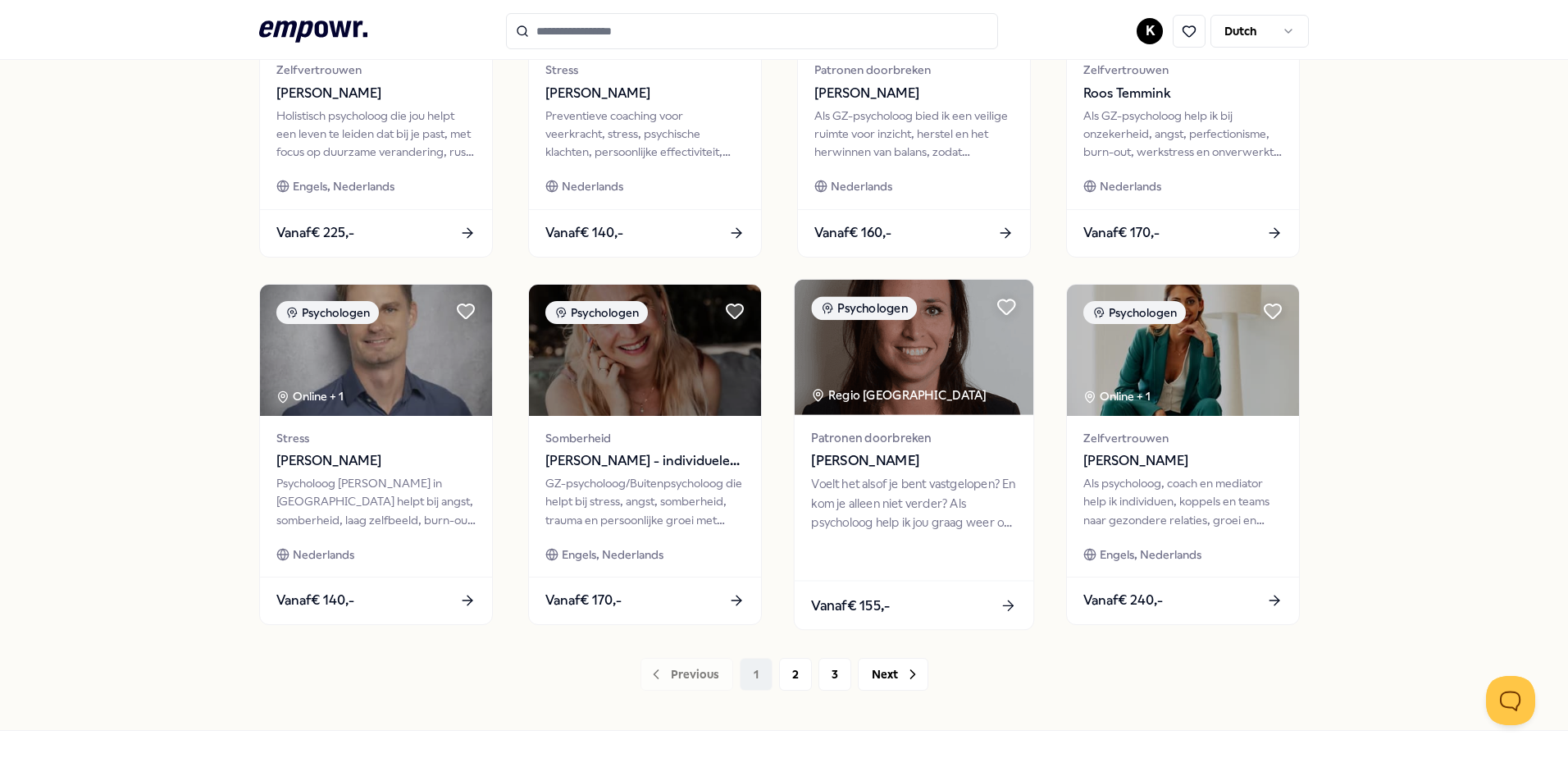
scroll to position [710, 0]
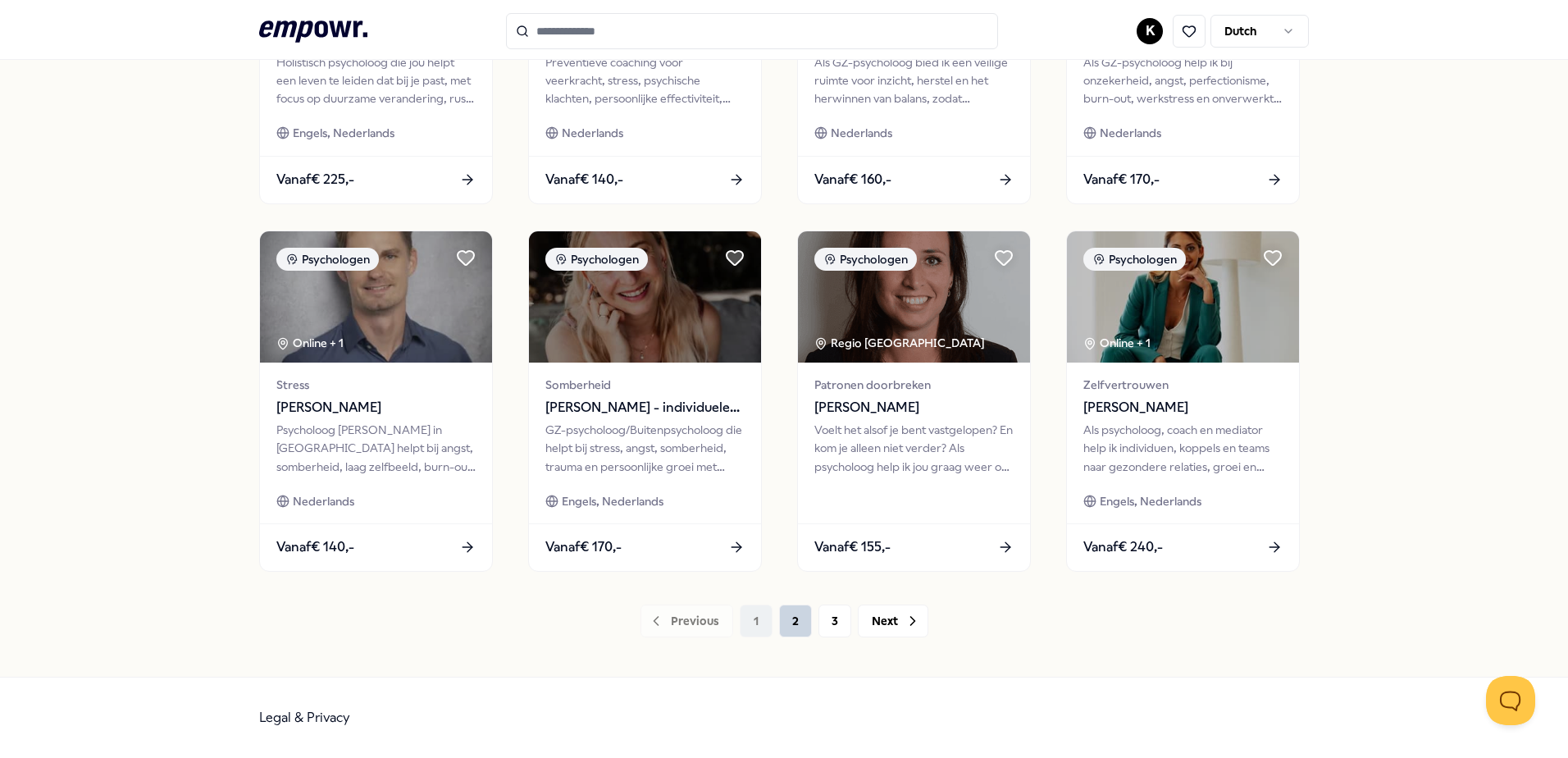
click at [798, 628] on button "2" at bounding box center [795, 620] width 33 height 33
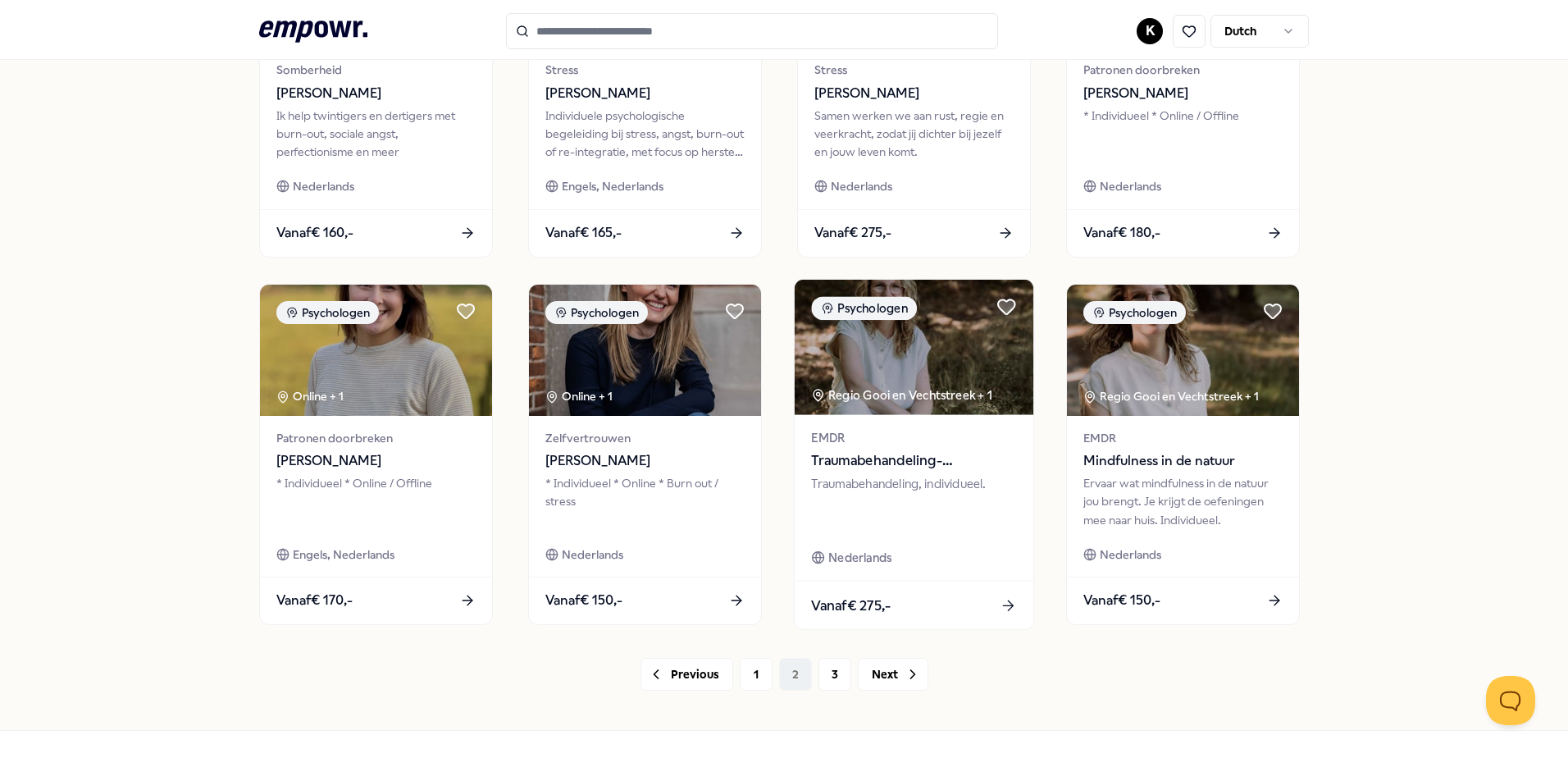
scroll to position [710, 0]
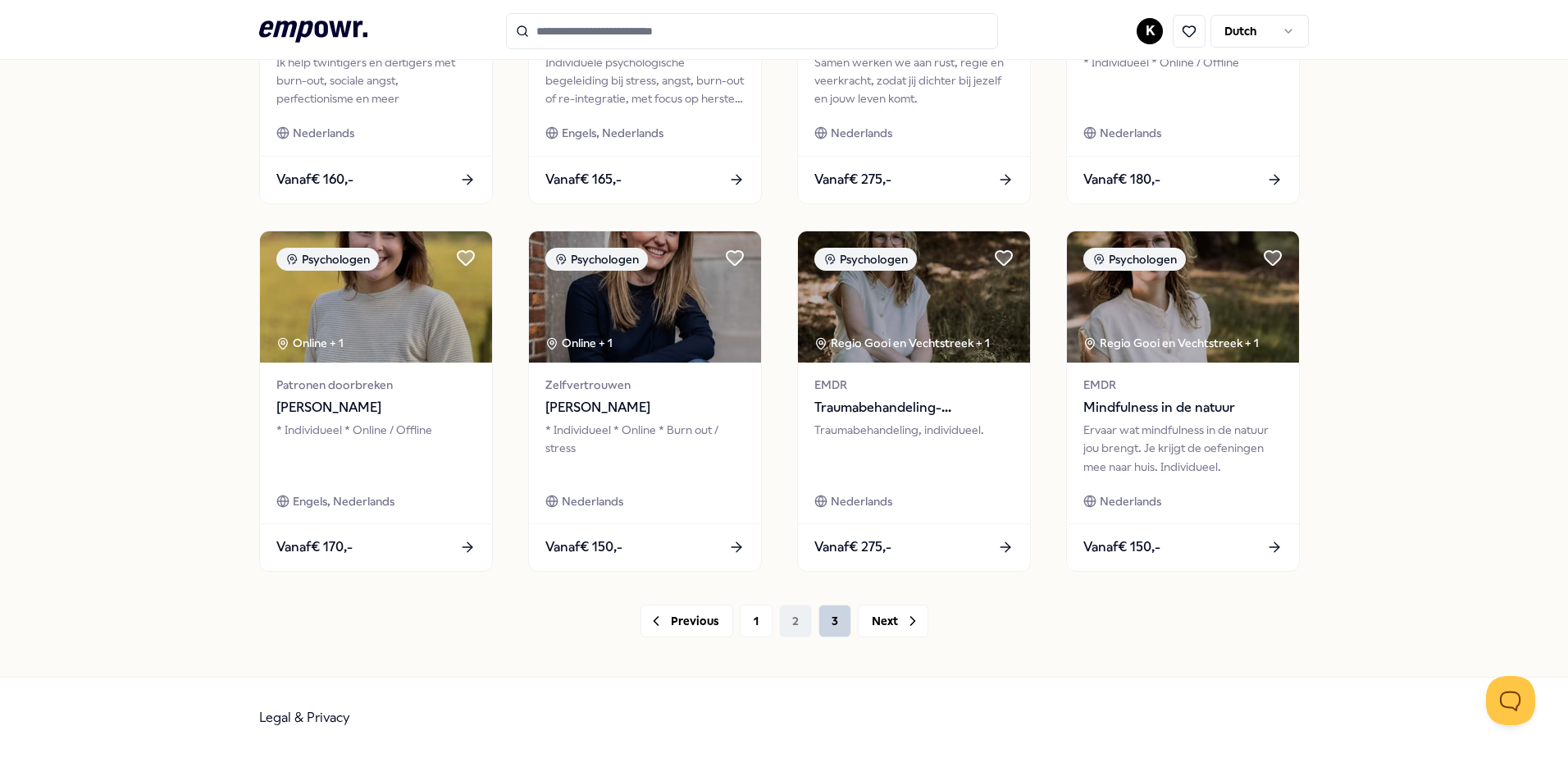
click at [826, 624] on button "3" at bounding box center [834, 620] width 33 height 33
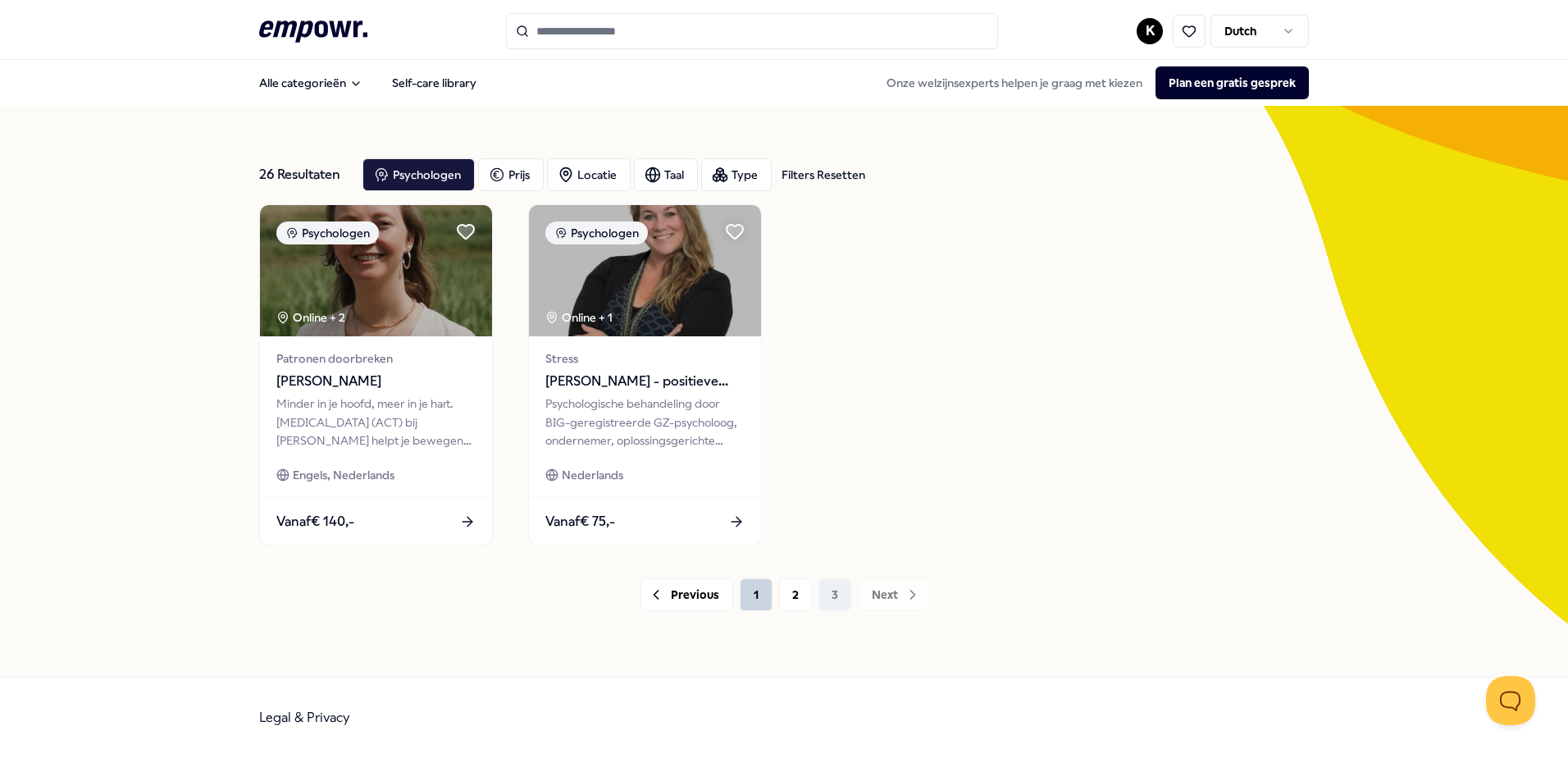
click at [753, 597] on button "1" at bounding box center [756, 594] width 33 height 33
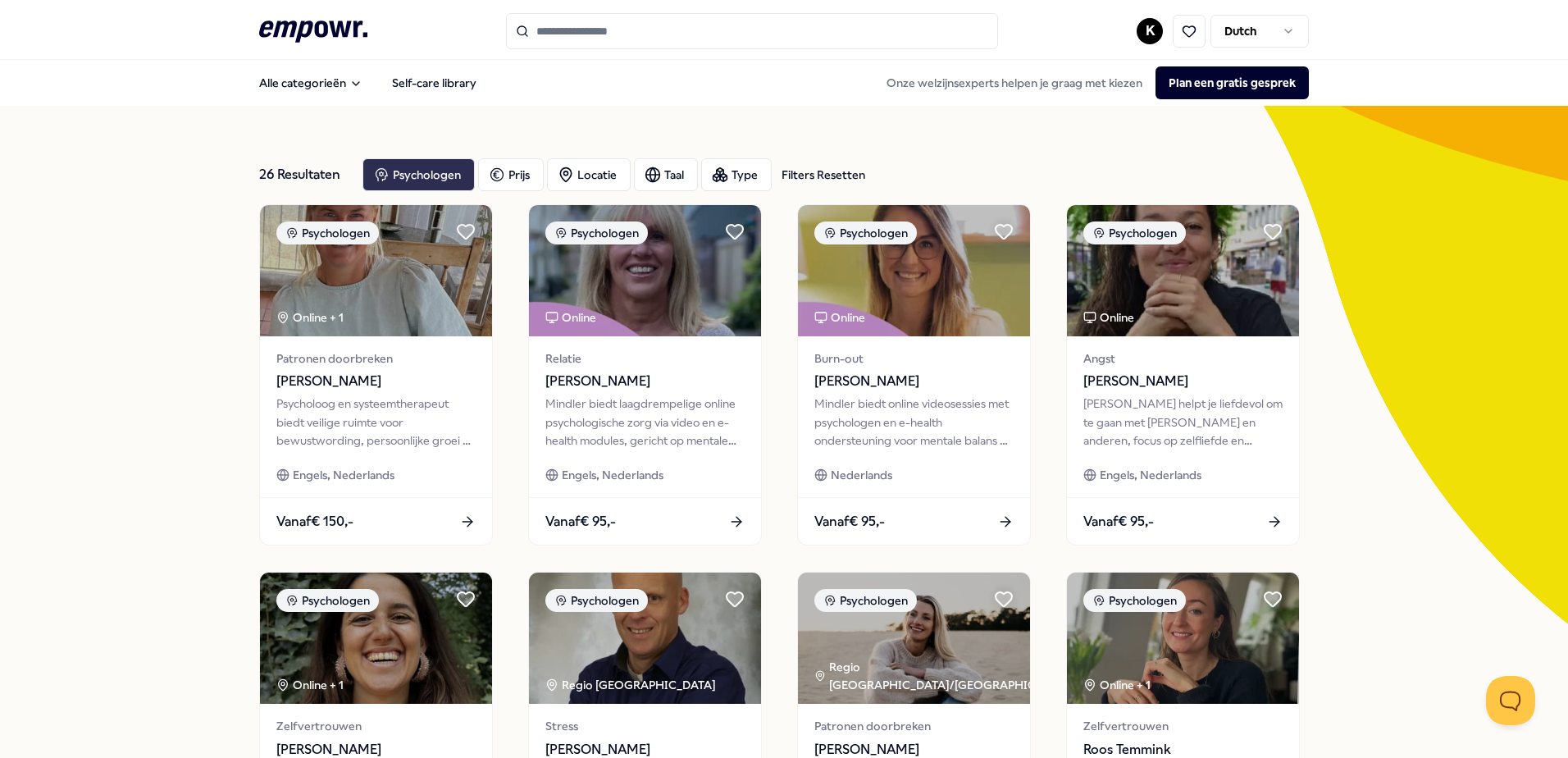
click at [420, 176] on div "Psychologen" at bounding box center [418, 174] width 112 height 33
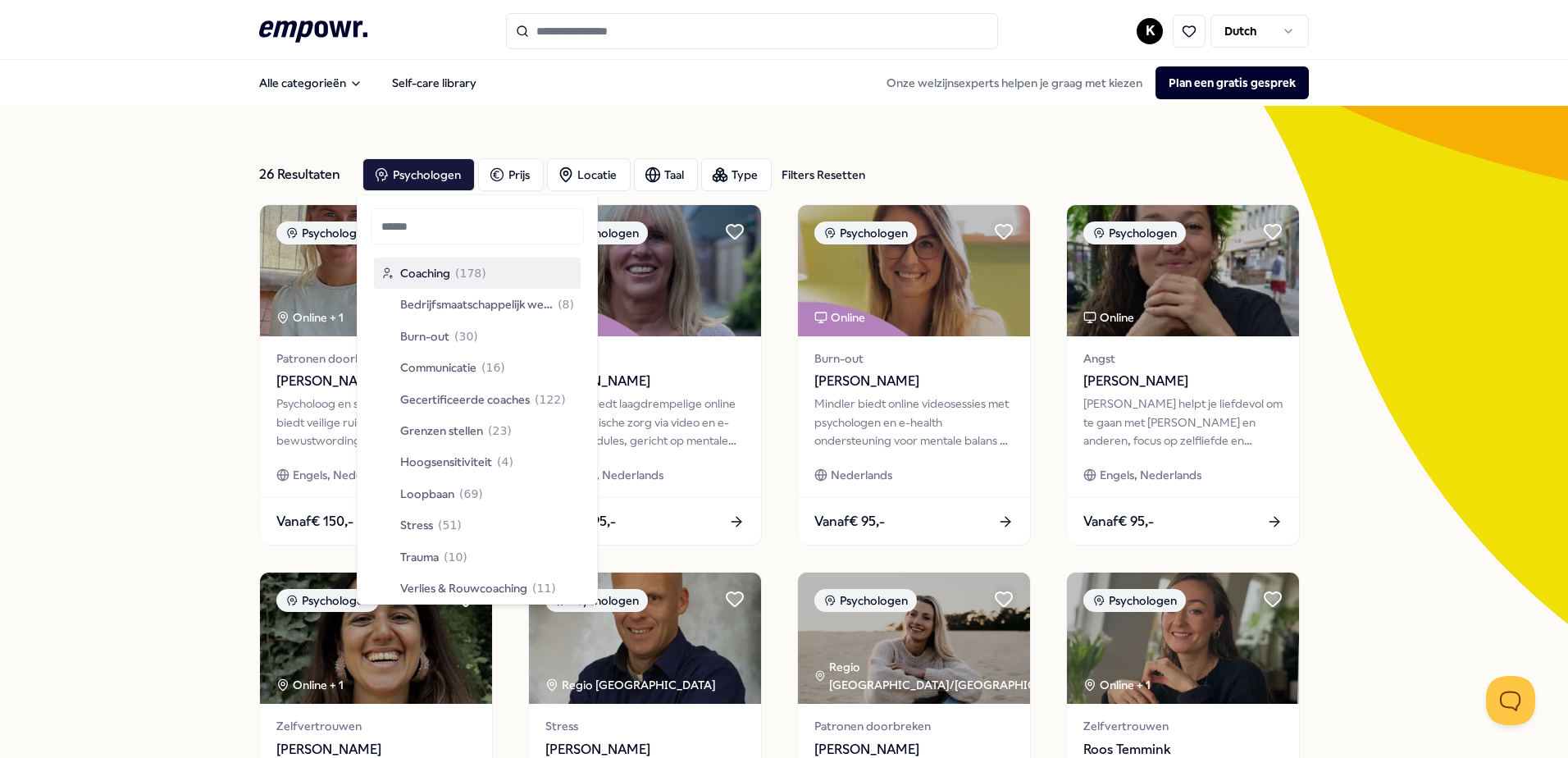
click at [424, 266] on span "Coaching" at bounding box center [425, 272] width 50 height 18
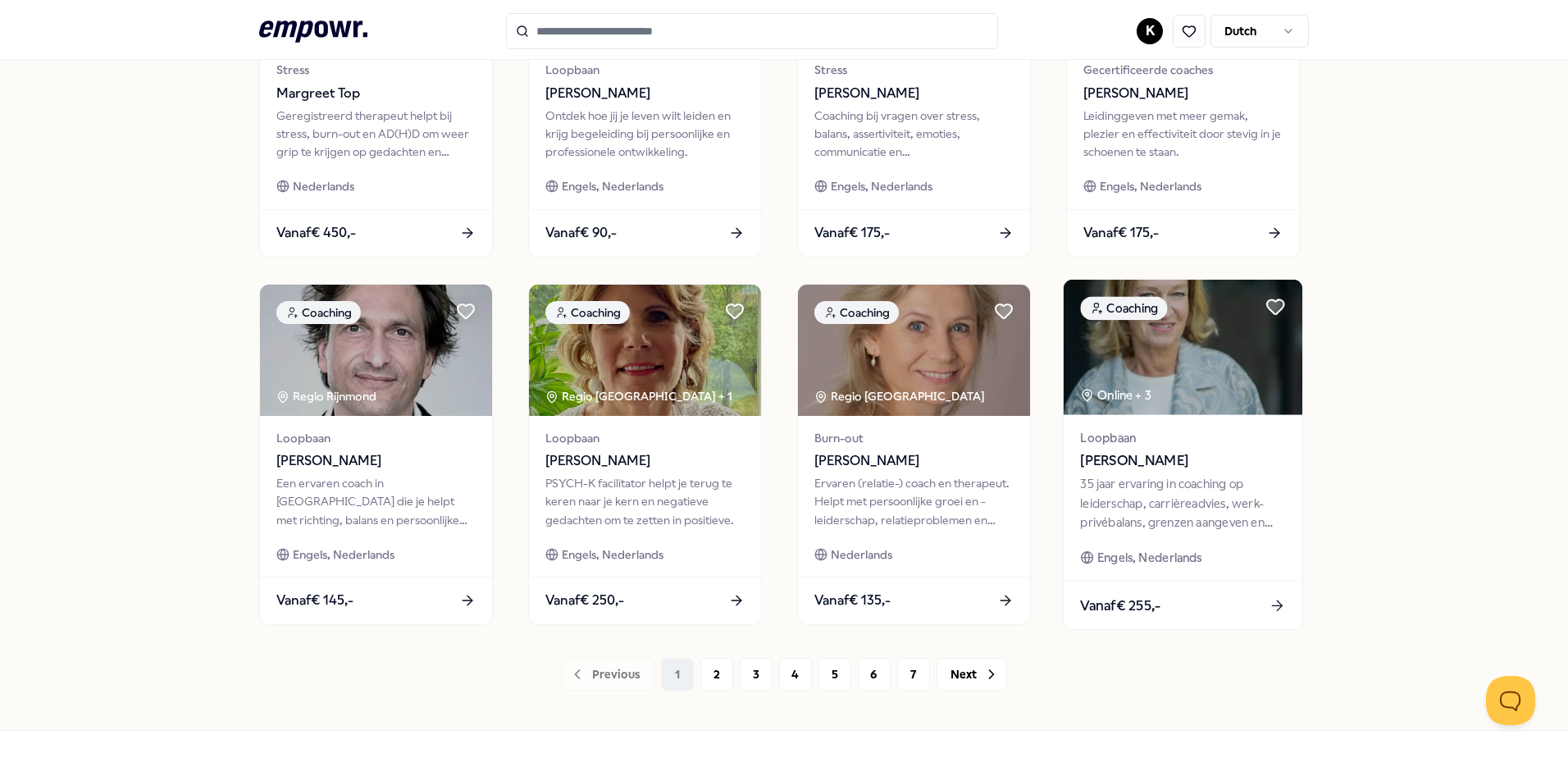
scroll to position [710, 0]
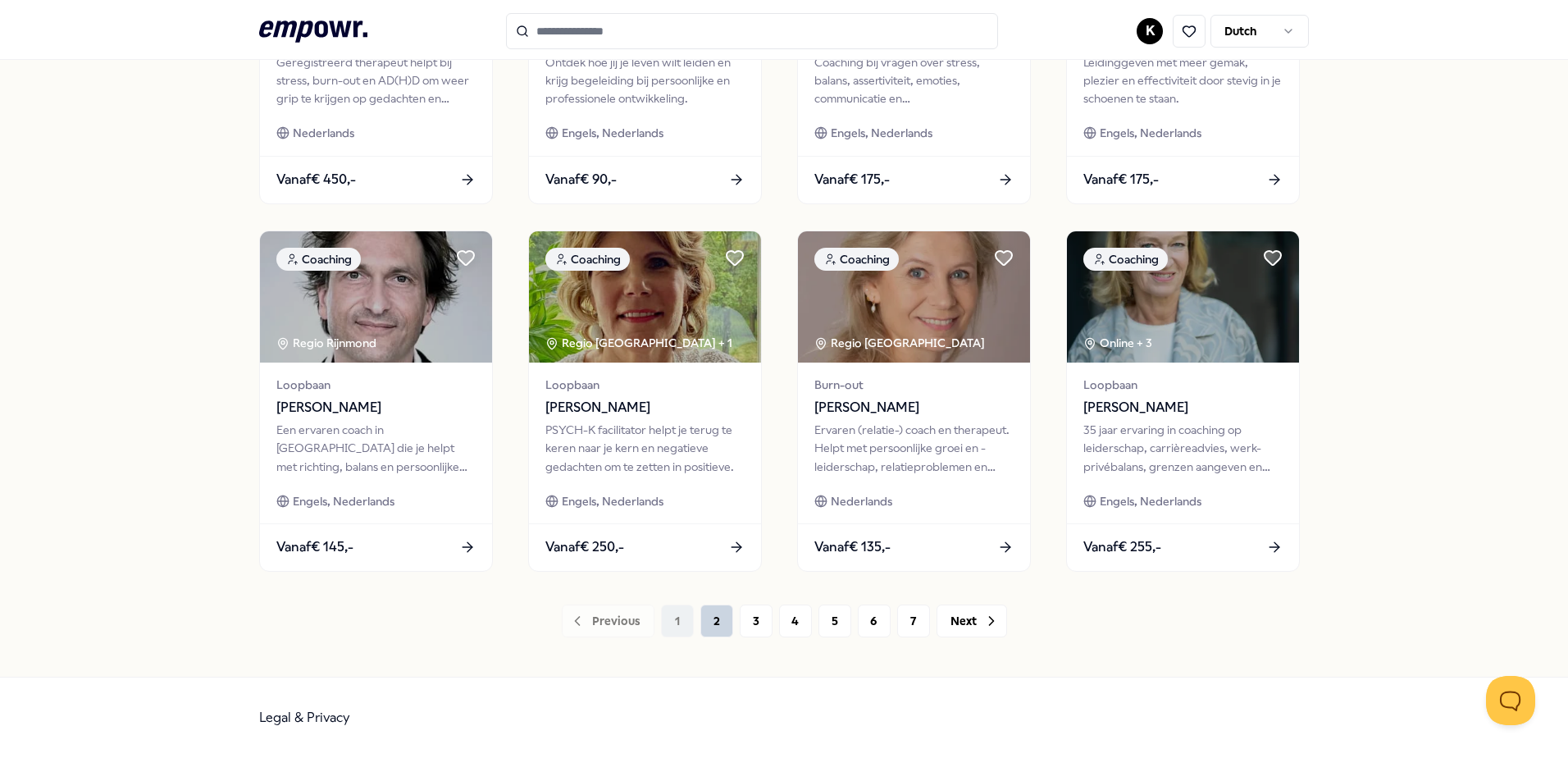
click at [703, 626] on button "2" at bounding box center [716, 620] width 33 height 33
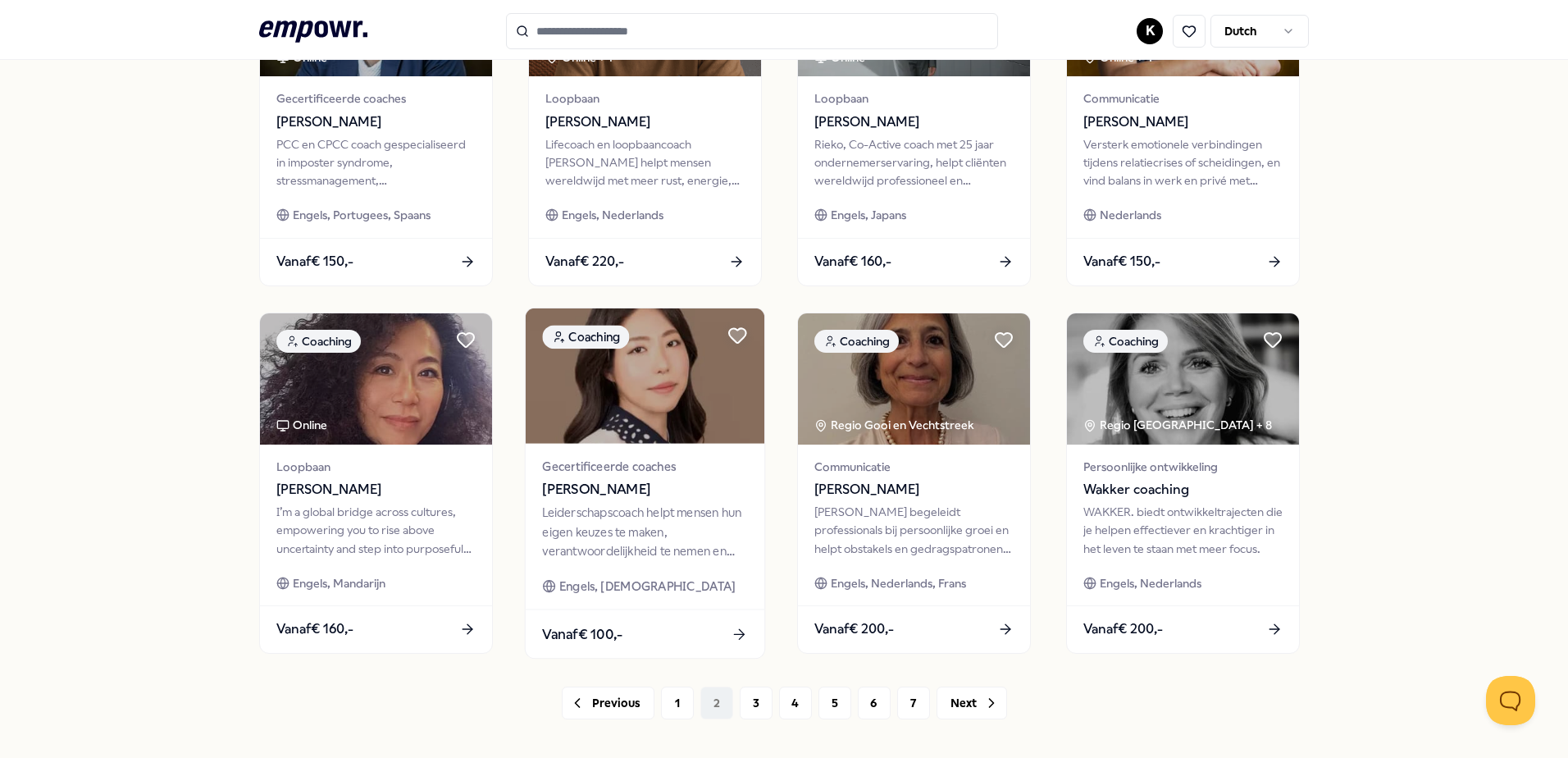
scroll to position [710, 0]
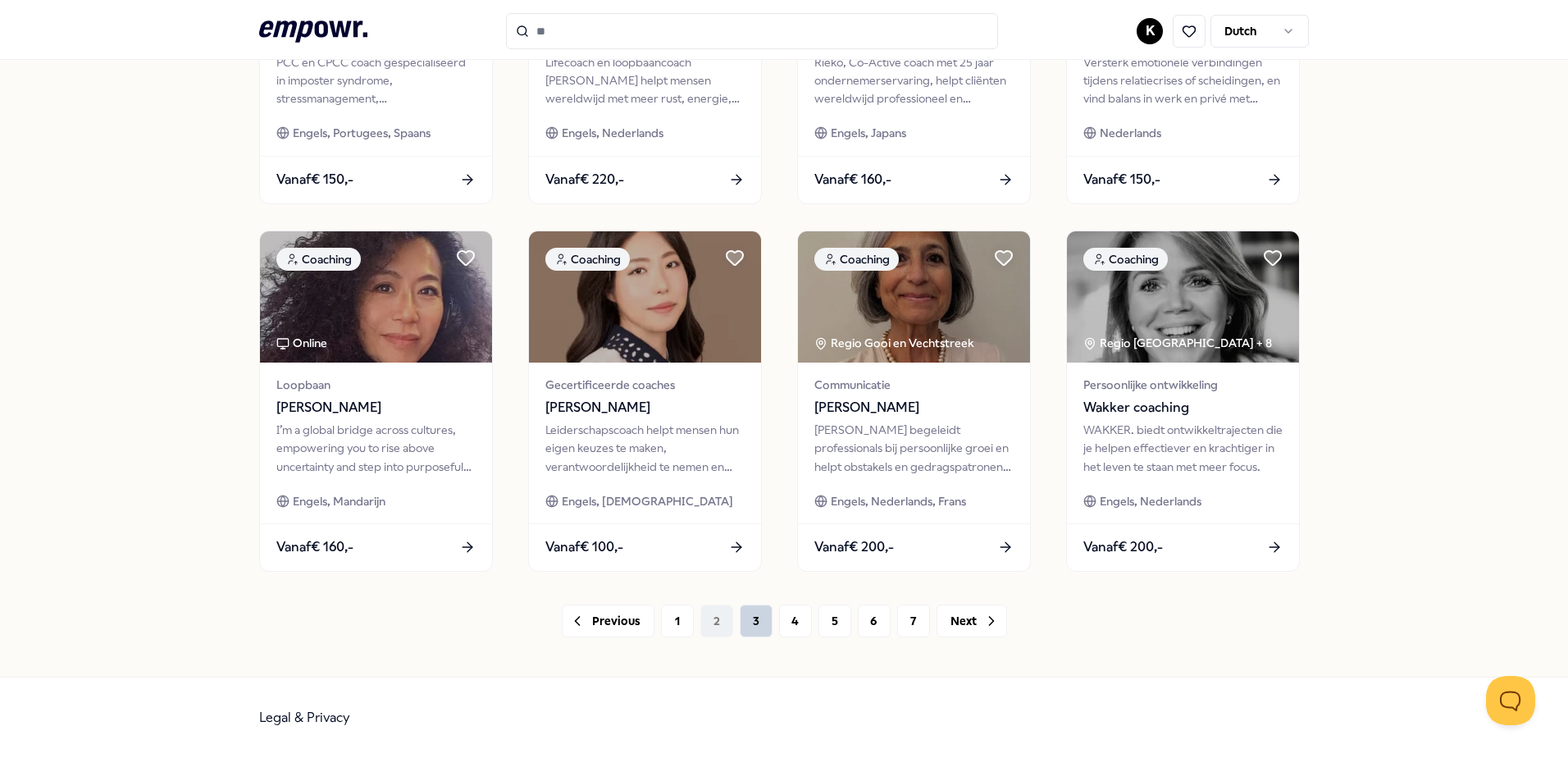
click at [749, 621] on button "3" at bounding box center [756, 620] width 33 height 33
